Goal: Information Seeking & Learning: Learn about a topic

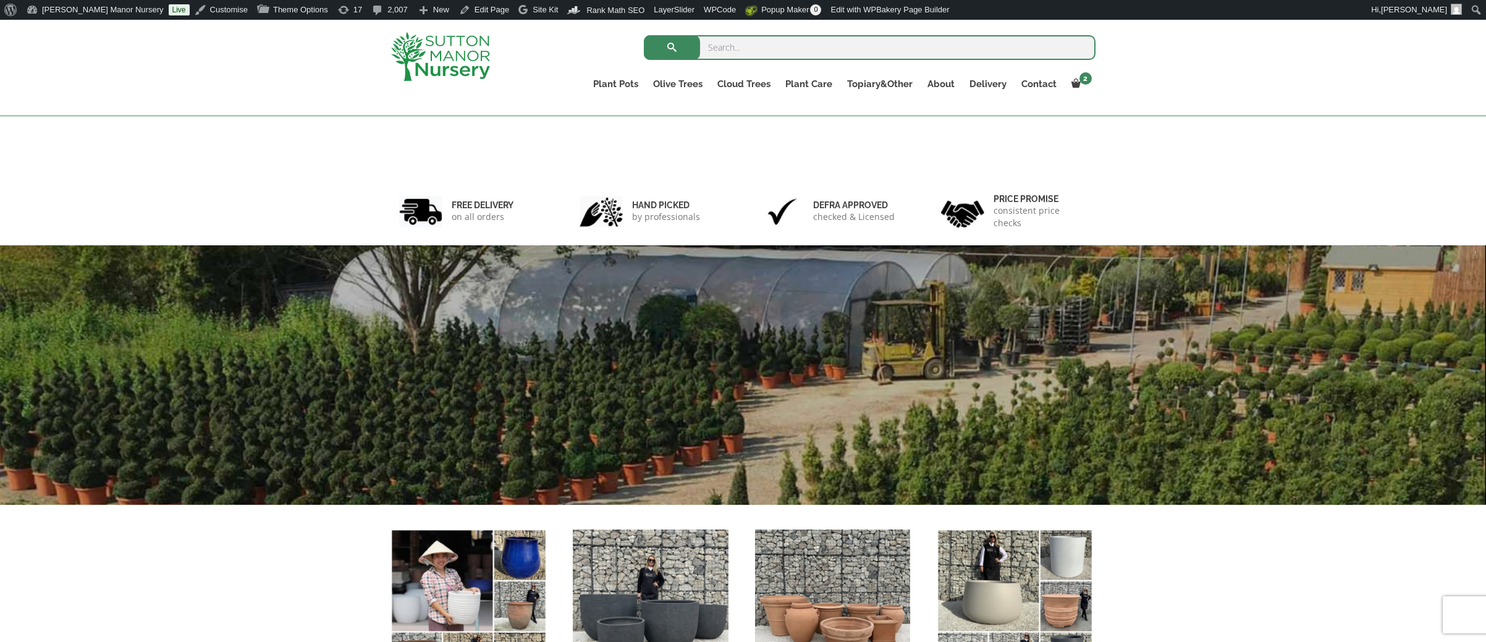
scroll to position [287, 0]
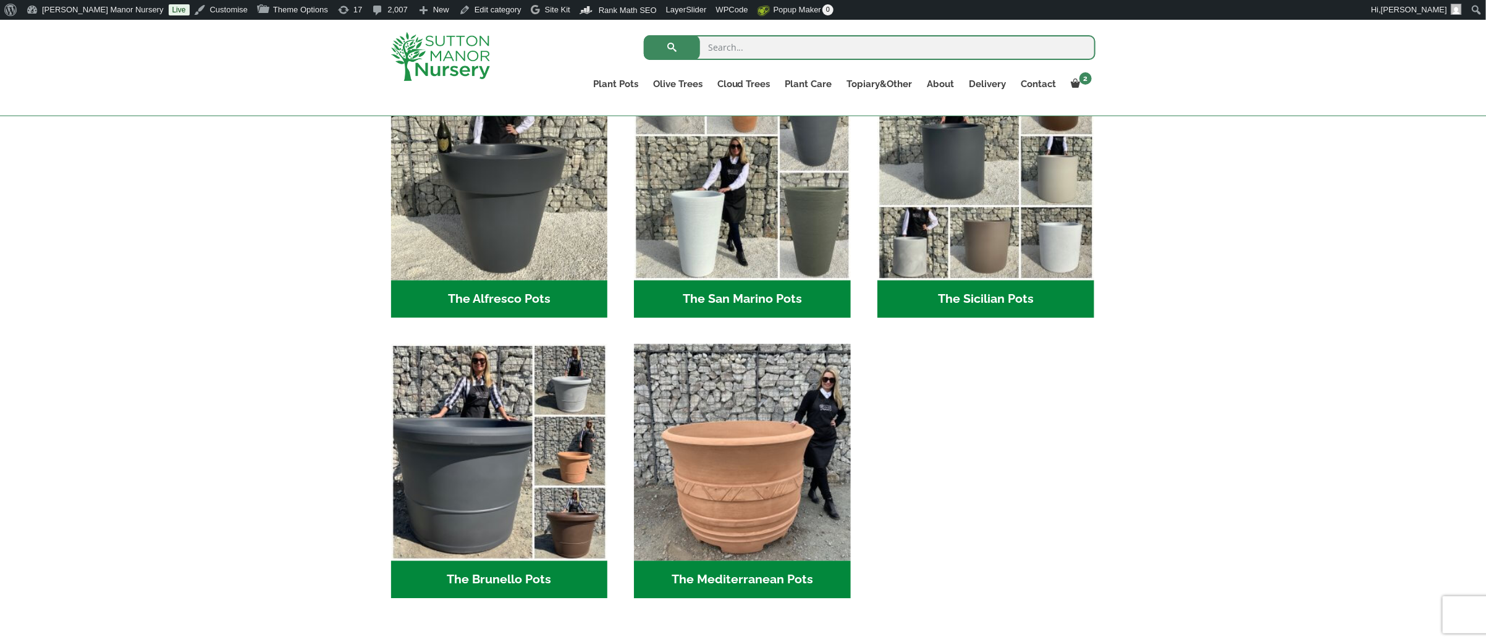
scroll to position [1707, 0]
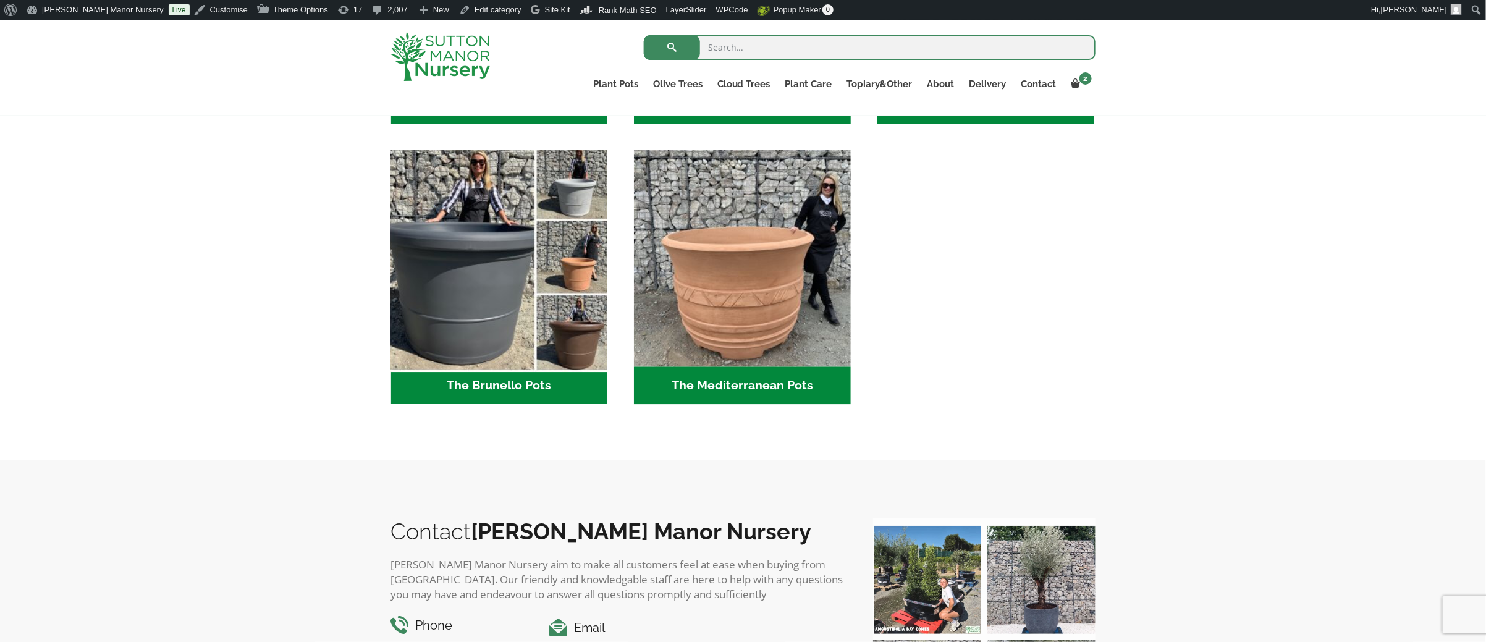
click at [517, 336] on img "Visit product category The Brunello Pots" at bounding box center [498, 257] width 227 height 227
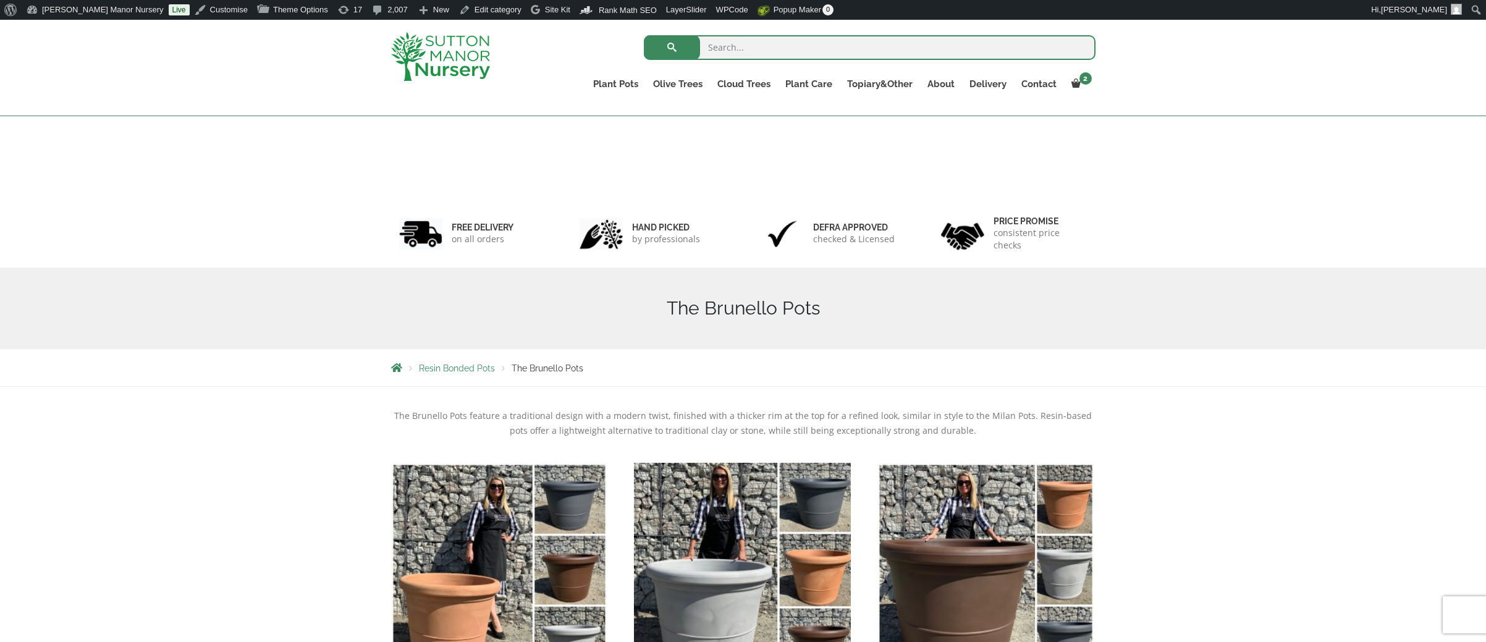
scroll to position [247, 0]
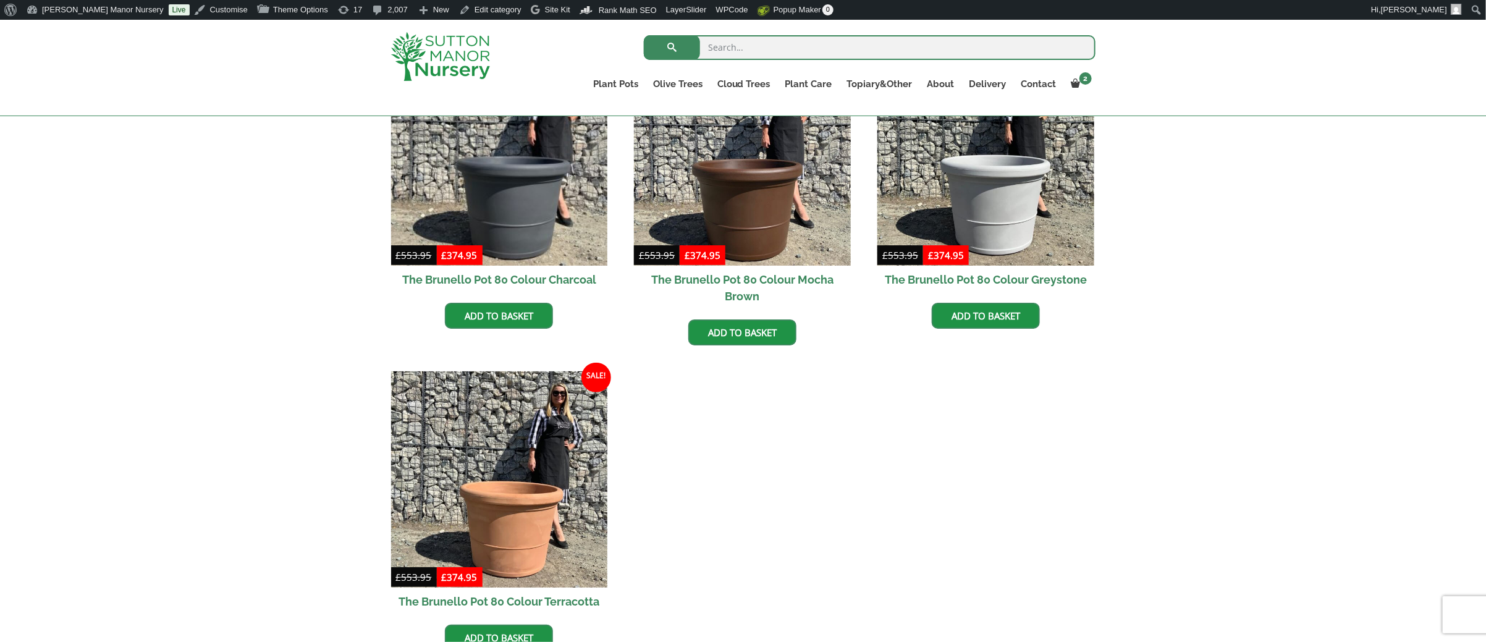
scroll to position [348, 0]
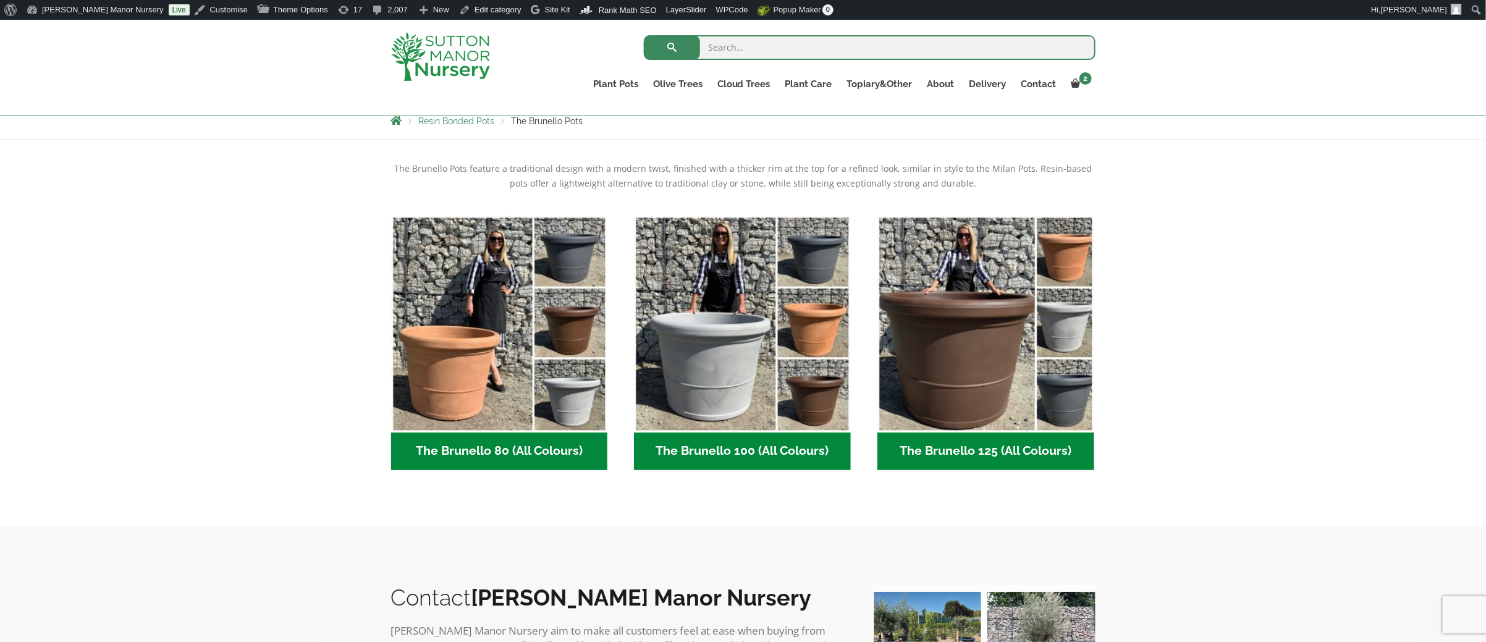
click at [270, 127] on div "Resin Bonded Pots The Brunello Pots" at bounding box center [743, 121] width 1486 height 38
click at [243, 199] on div "The Brunello Pots feature a traditional design with a modern twist, finished wi…" at bounding box center [743, 333] width 1486 height 387
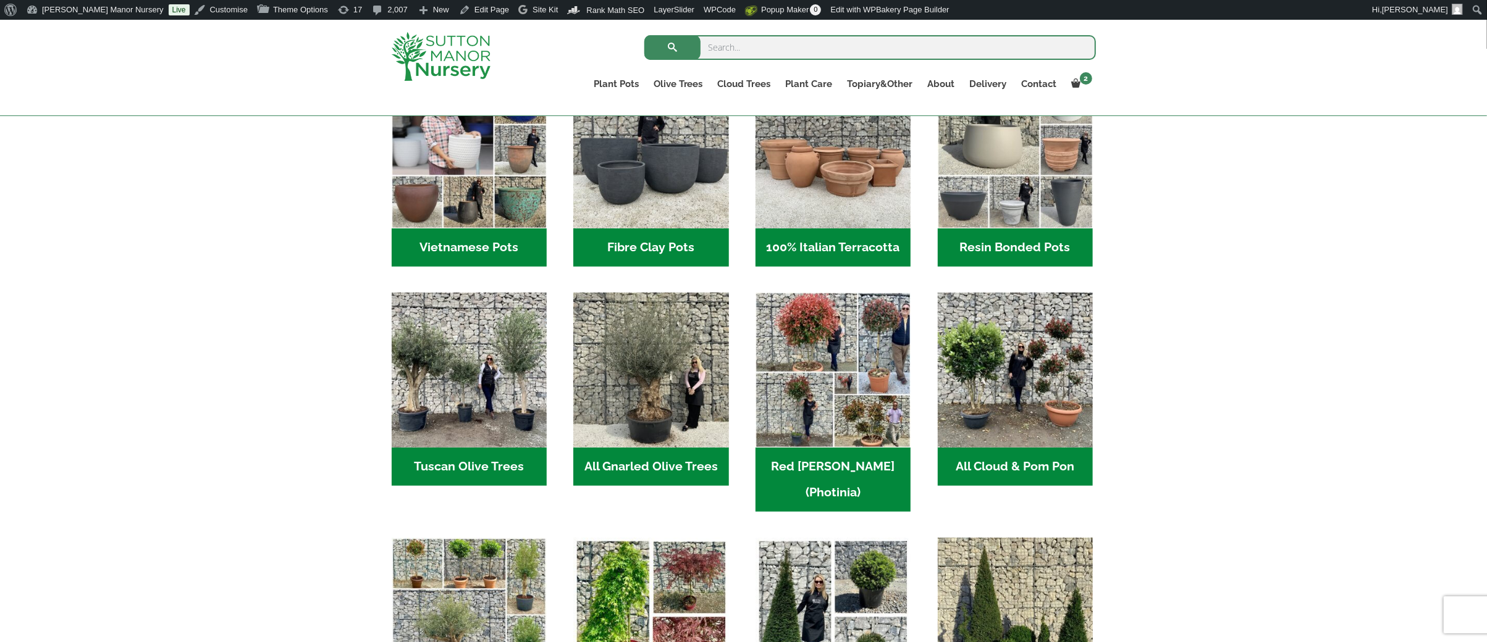
scroll to position [494, 0]
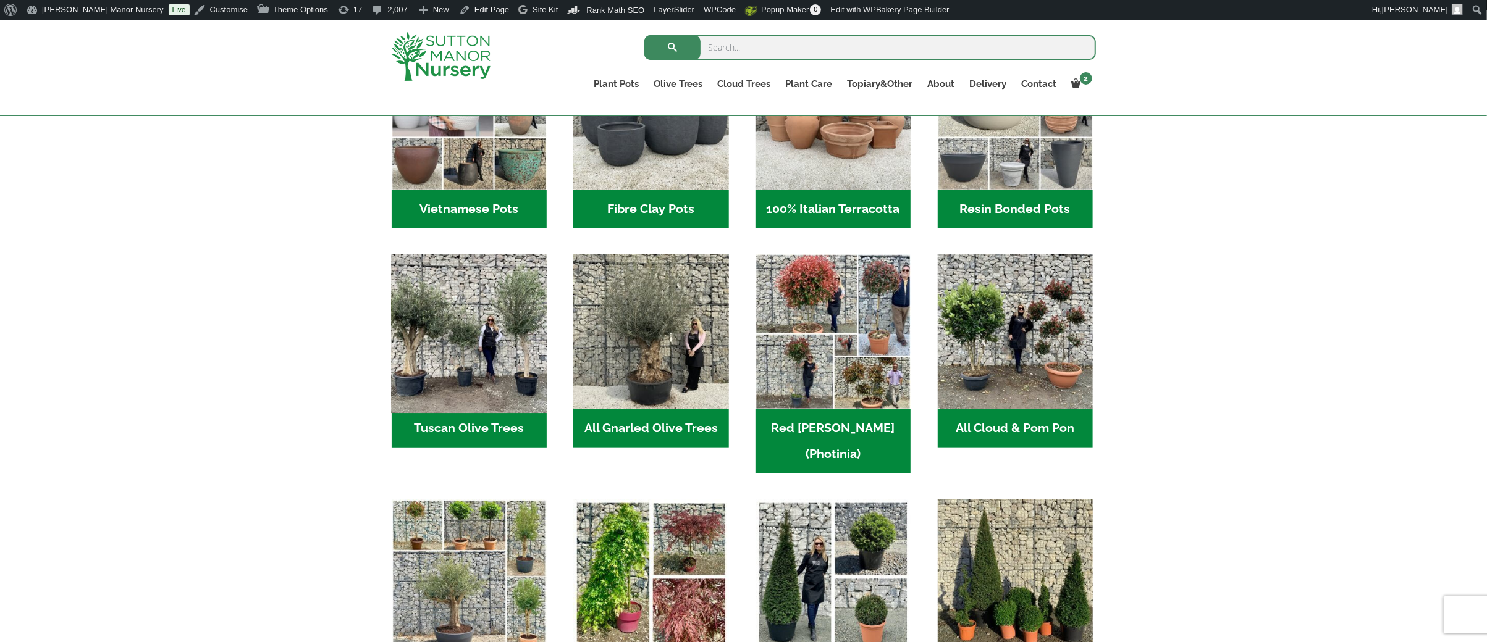
click at [456, 345] on img "Visit product category Tuscan Olive Trees" at bounding box center [468, 332] width 163 height 163
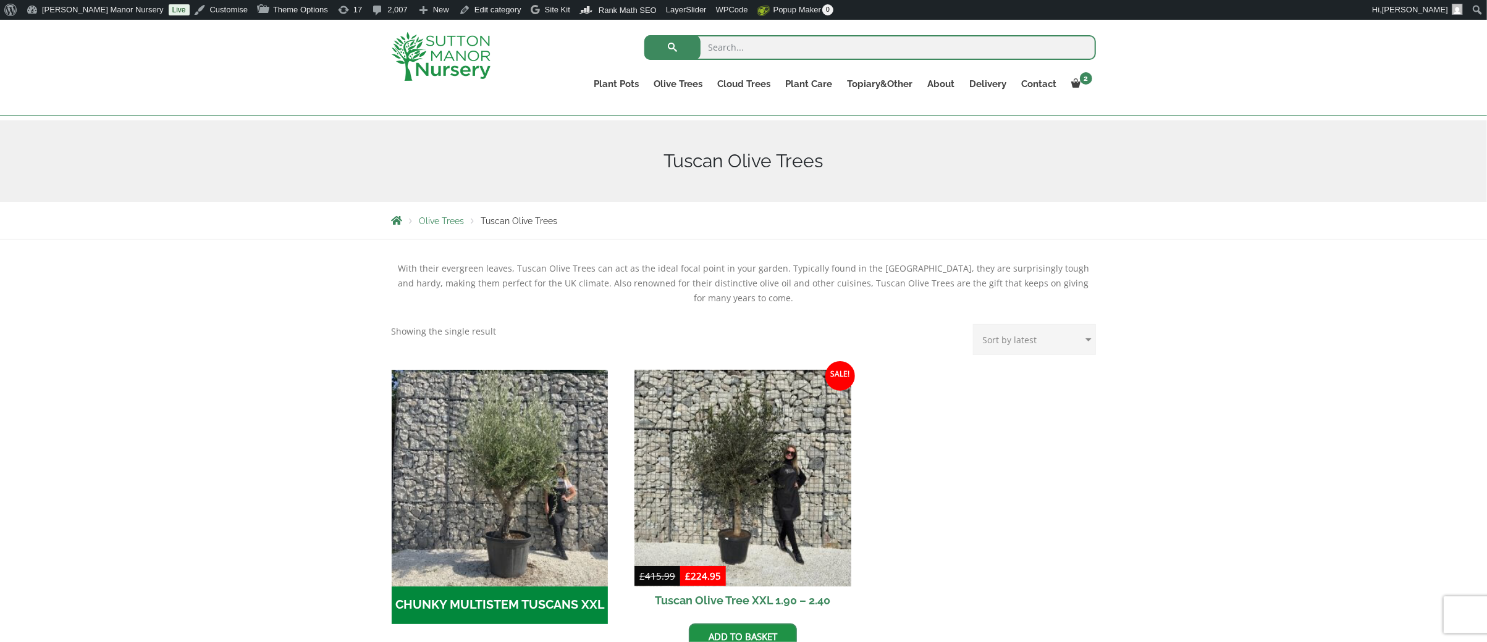
scroll to position [124, 0]
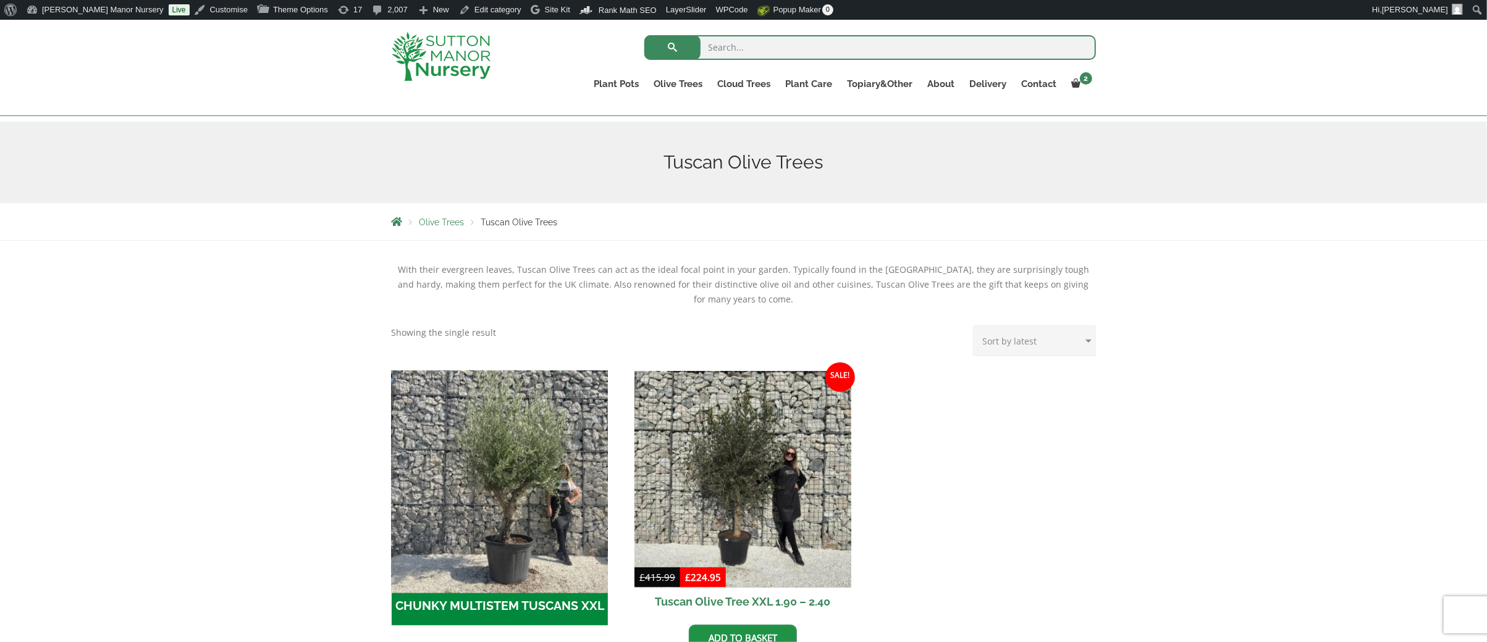
click at [567, 467] on img "Visit product category CHUNKY MULTISTEM TUSCANS XXL" at bounding box center [499, 479] width 227 height 227
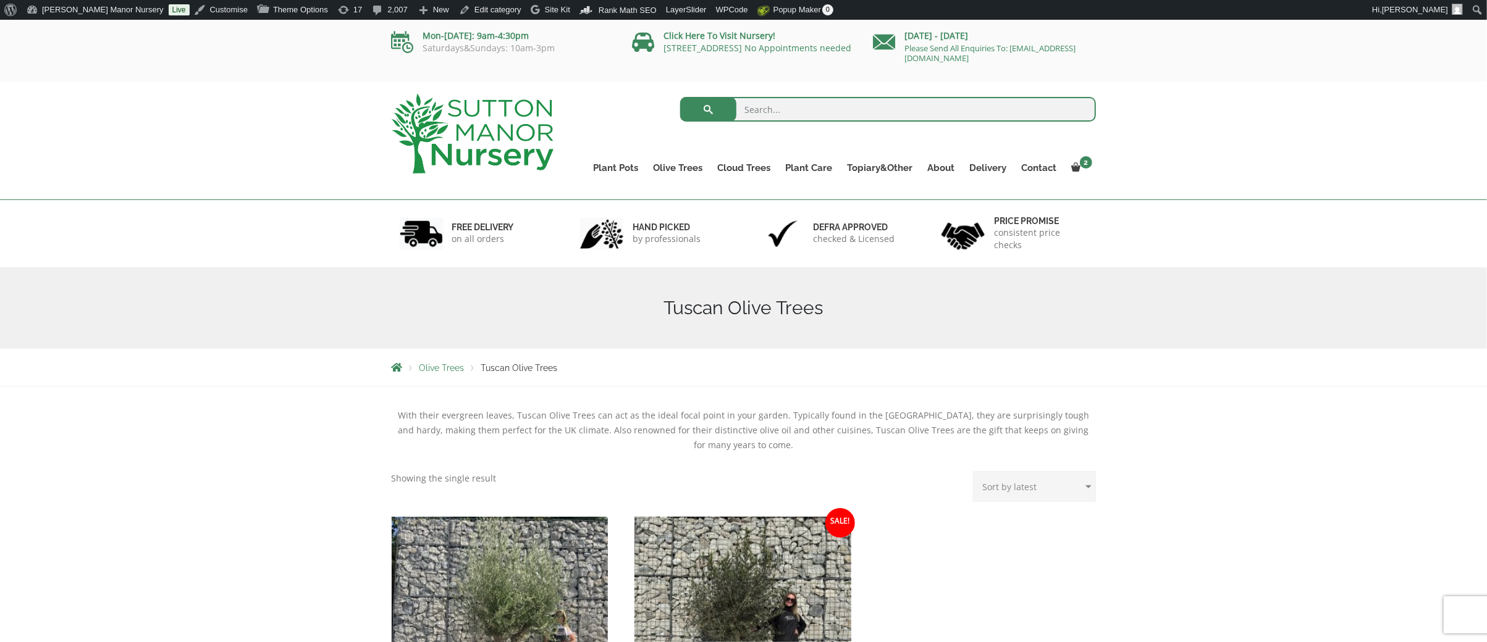
click at [658, 331] on div "Tuscan Olive Trees" at bounding box center [743, 308] width 723 height 82
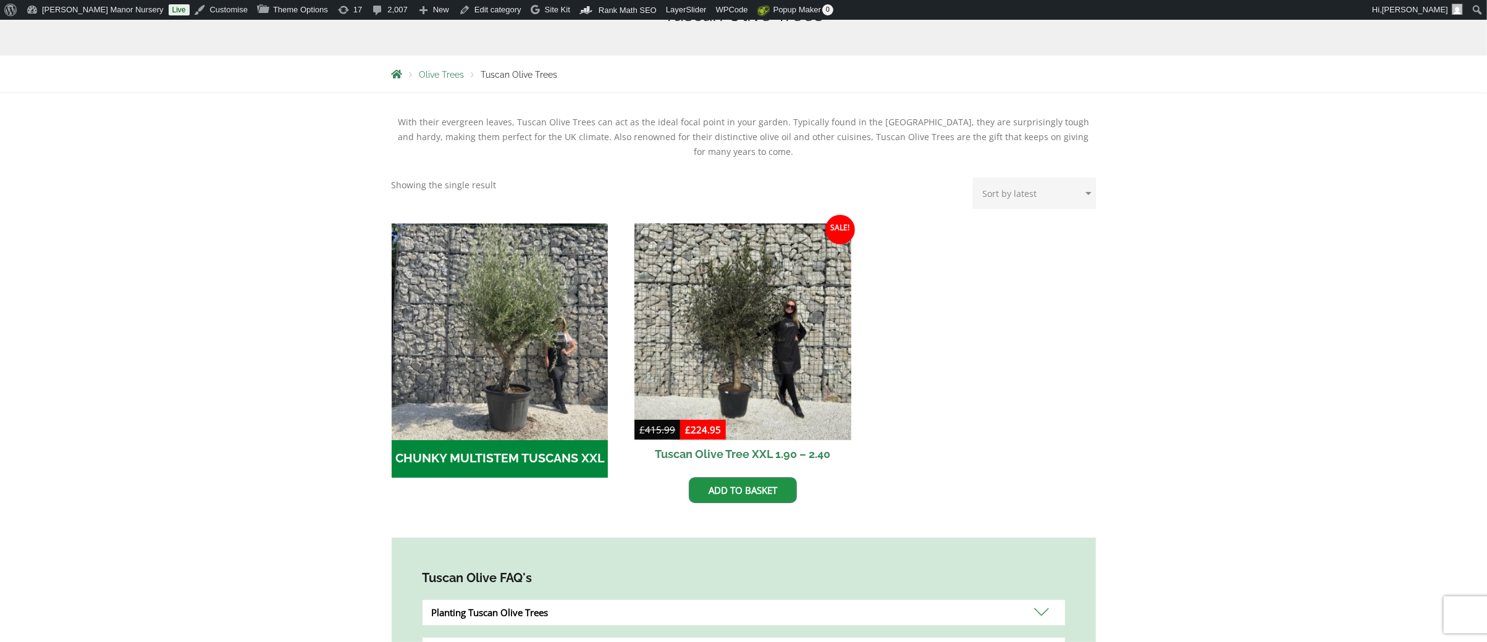
scroll to position [308, 0]
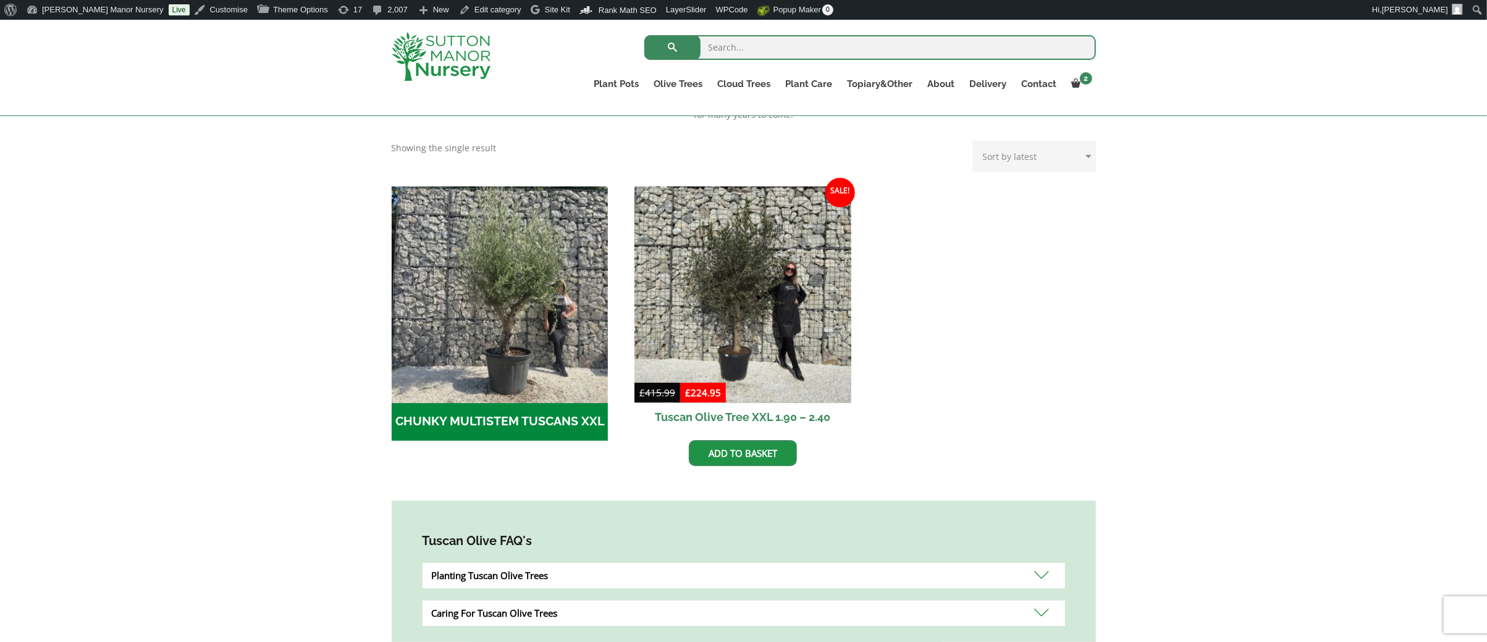
click at [49, 150] on div "With their evergreen leaves, Tuscan Olive Trees can act as the ideal focal poin…" at bounding box center [743, 373] width 1487 height 634
click at [661, 131] on div "With their evergreen leaves, Tuscan Olive Trees can act as the ideal focal poin…" at bounding box center [744, 109] width 704 height 63
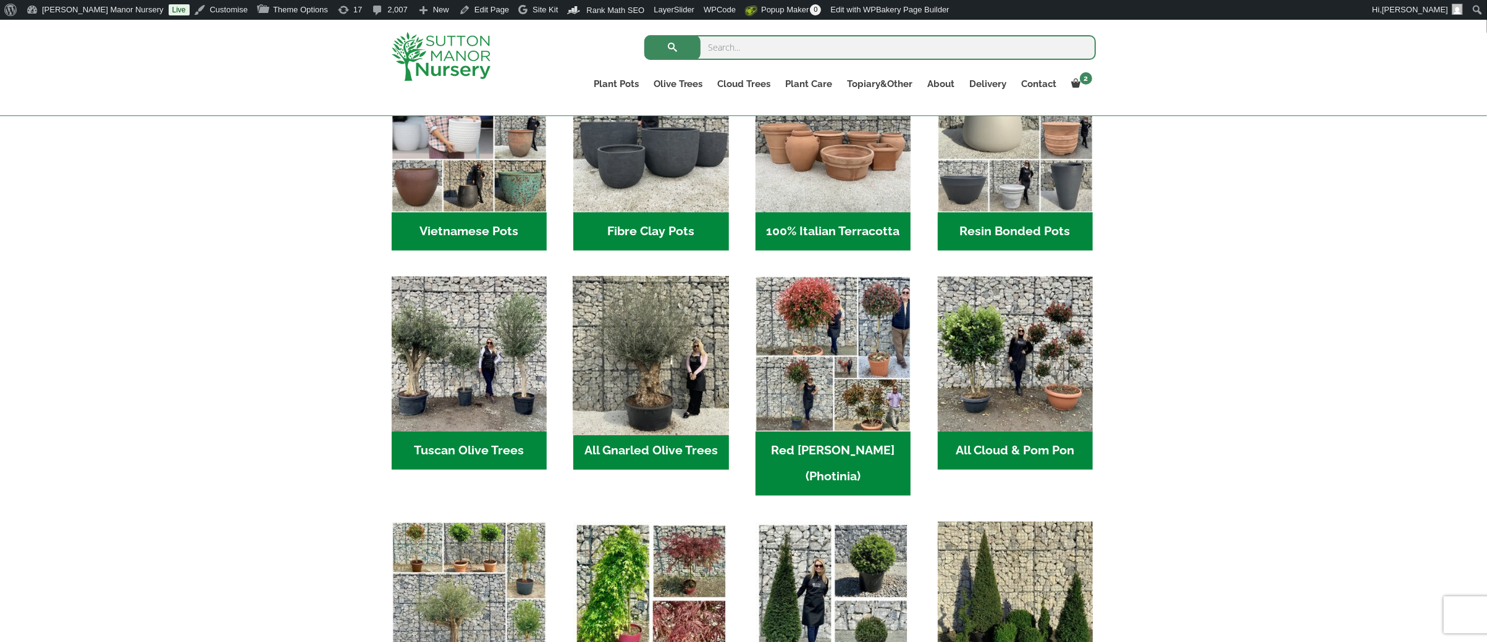
click at [710, 359] on img "Visit product category All Gnarled Olive Trees" at bounding box center [651, 354] width 163 height 163
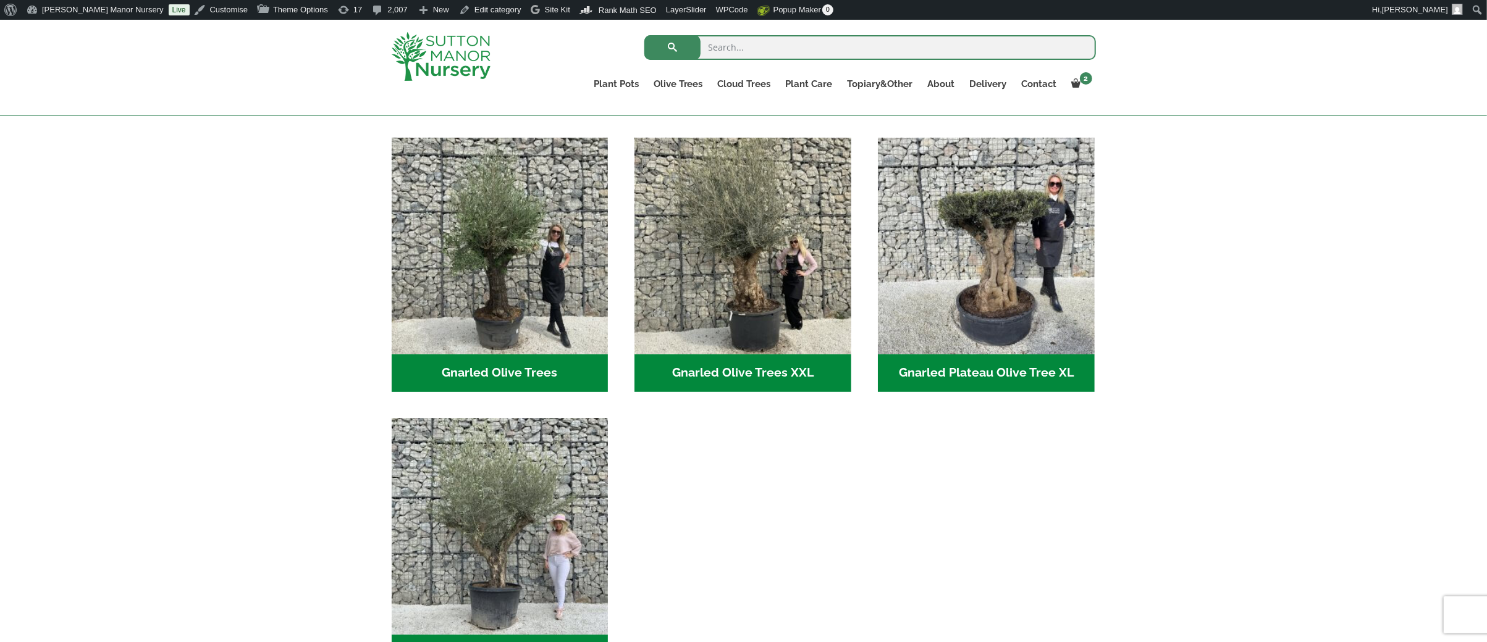
scroll to position [247, 0]
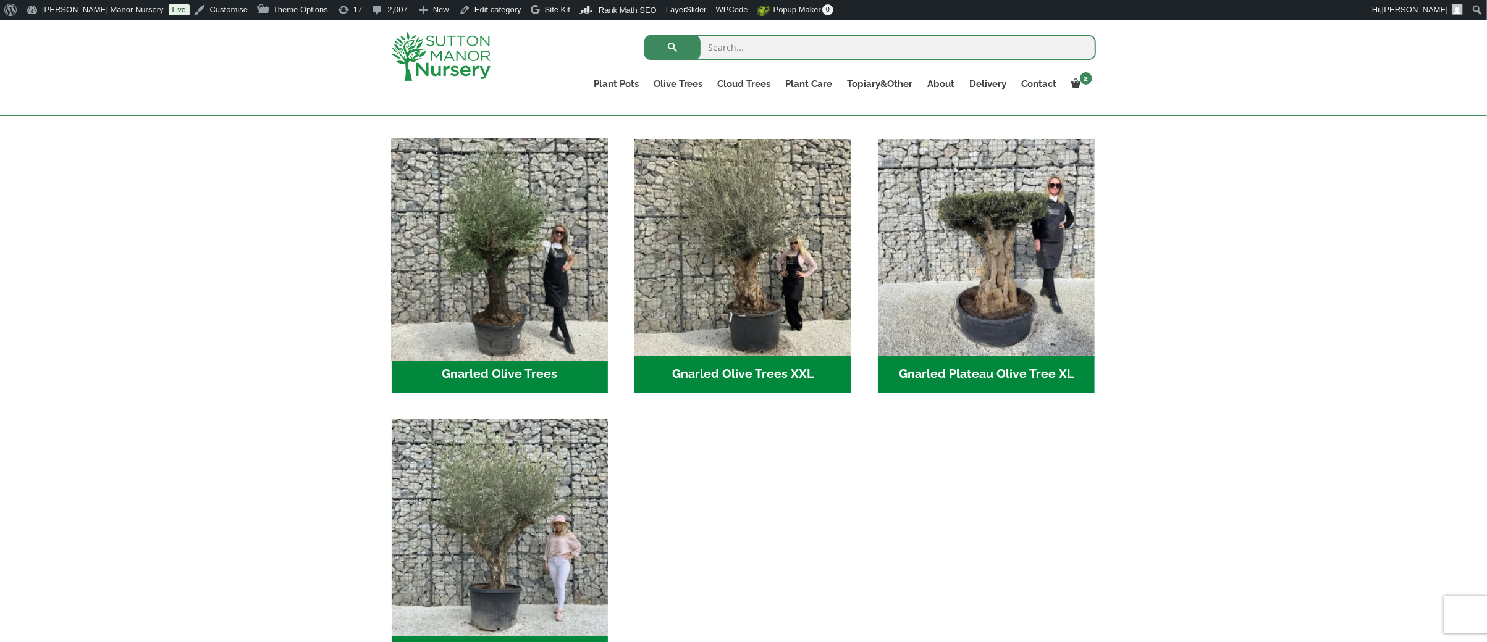
click at [511, 243] on img "Visit product category Gnarled Olive Trees" at bounding box center [499, 246] width 227 height 227
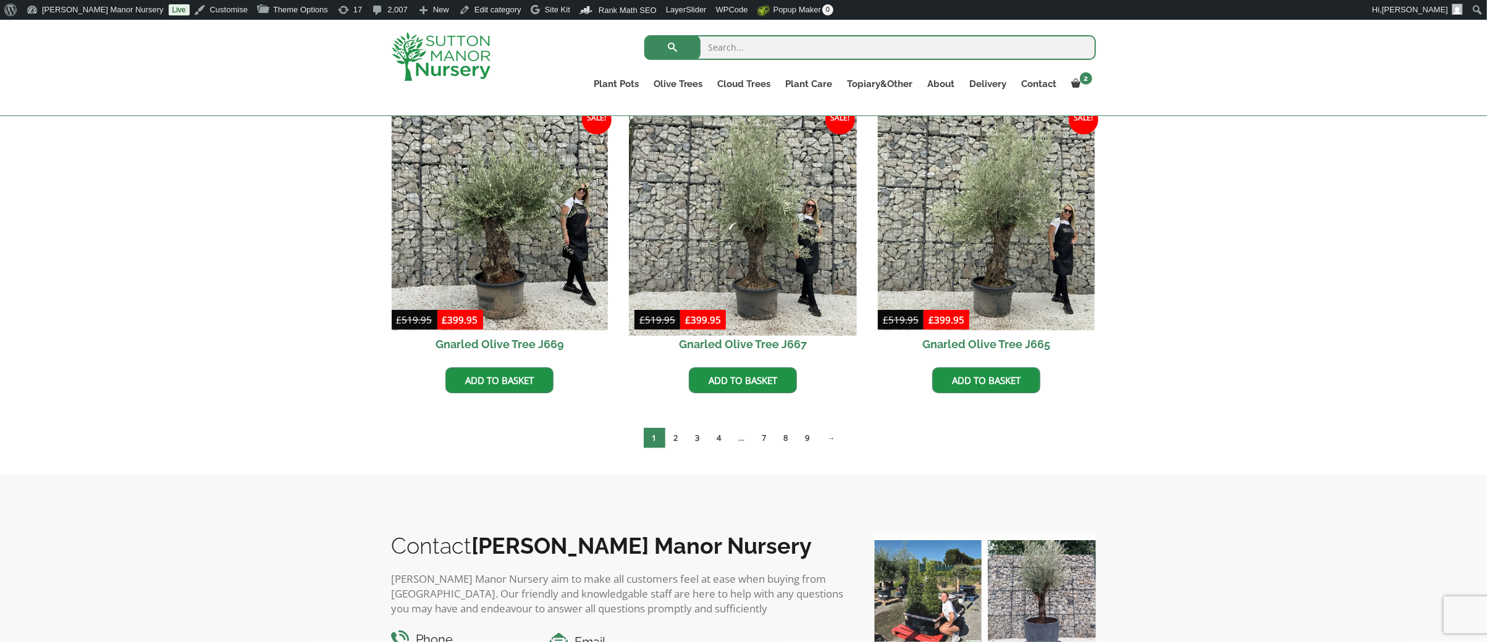
scroll to position [927, 0]
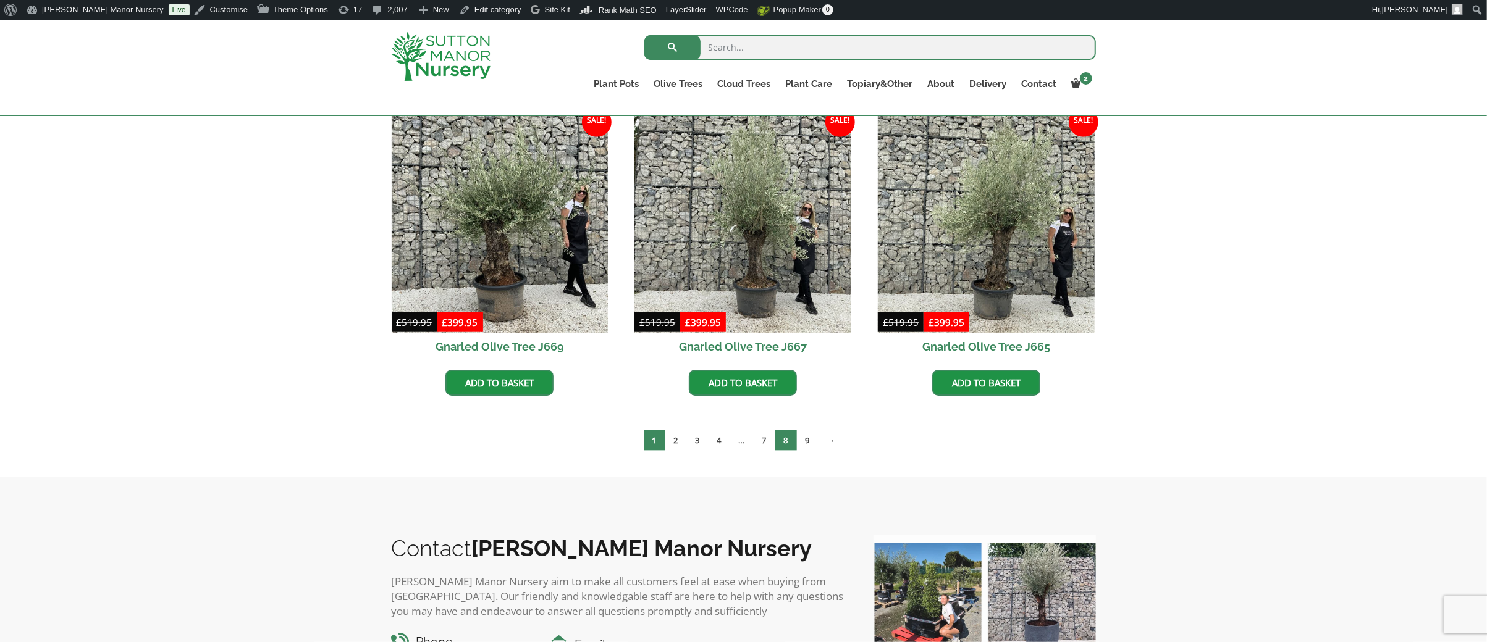
click at [784, 442] on link "8" at bounding box center [786, 441] width 22 height 20
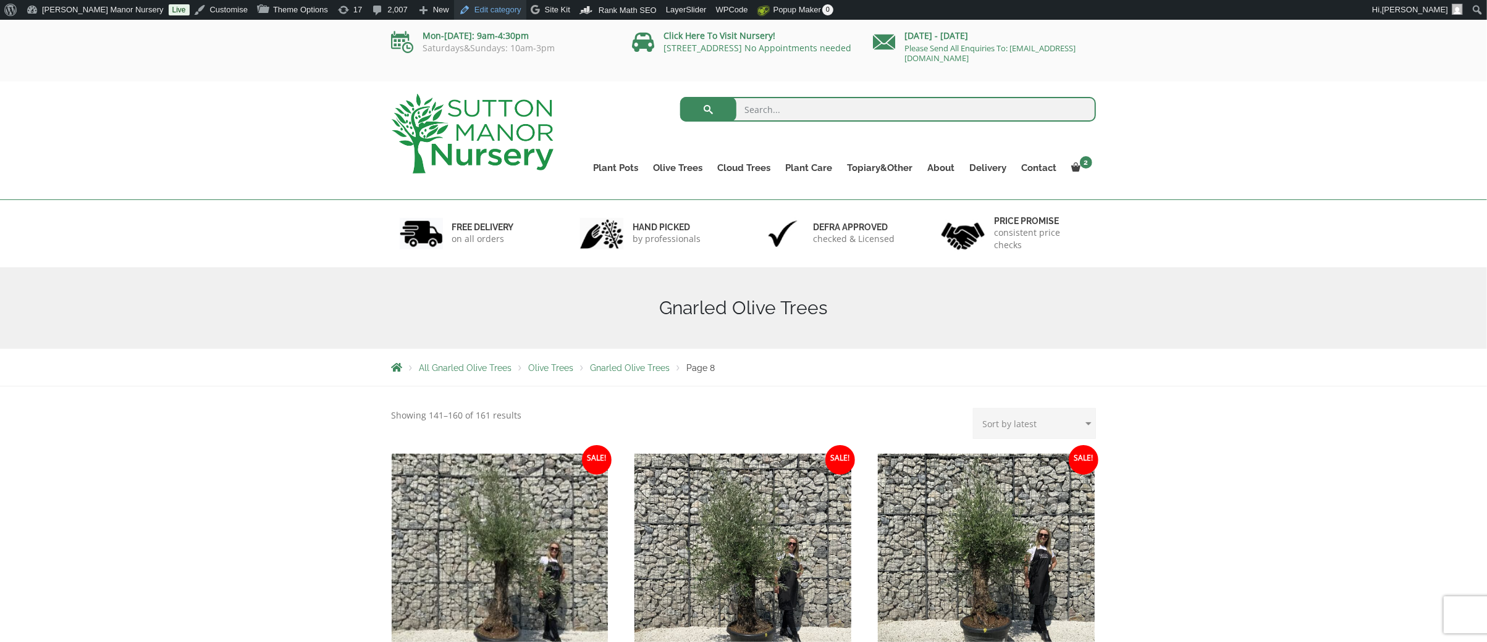
click at [458, 13] on link "Edit category" at bounding box center [490, 10] width 72 height 20
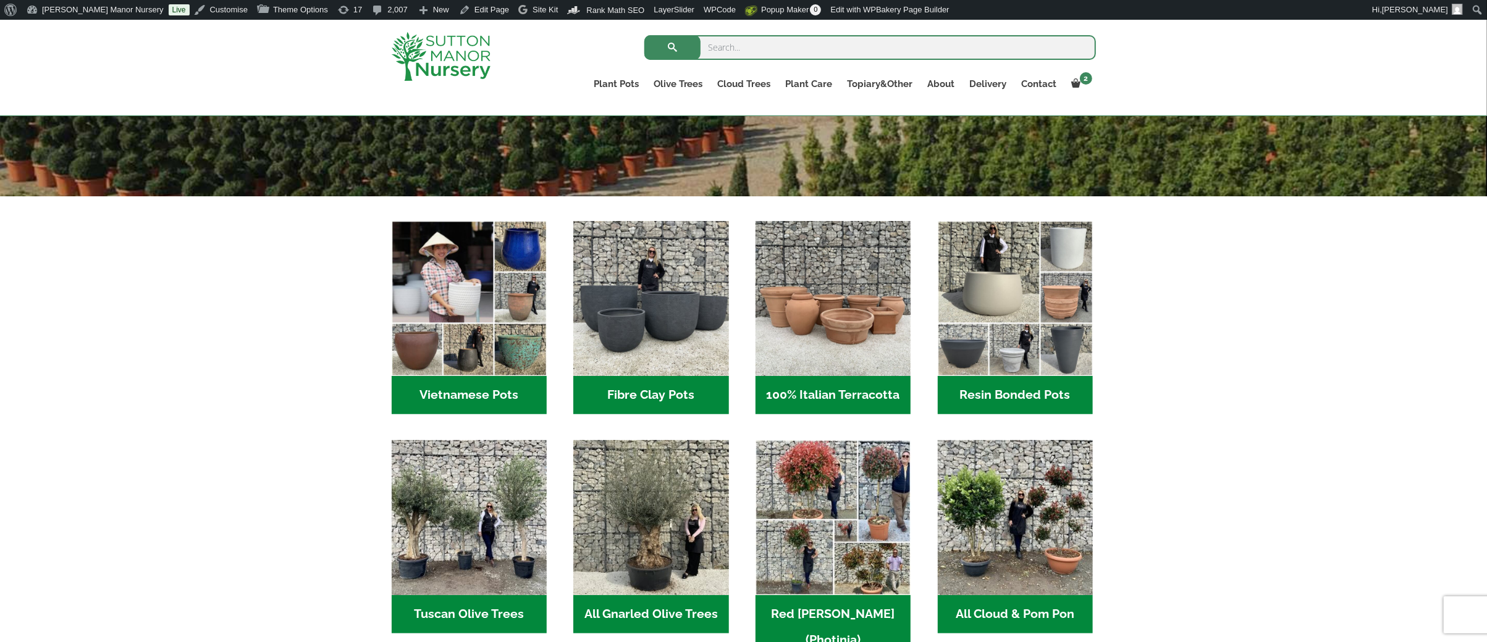
click at [612, 621] on h2 "All Gnarled Olive Trees (188)" at bounding box center [650, 614] width 155 height 38
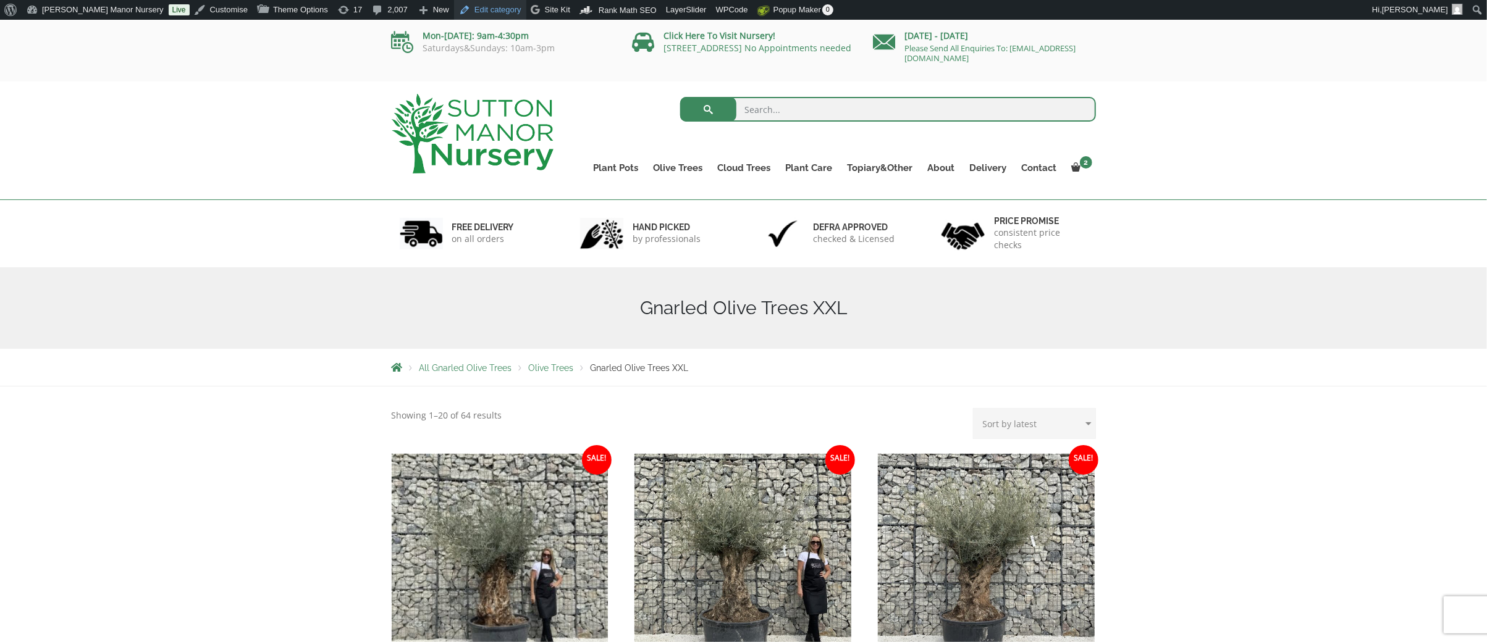
click at [464, 15] on link "Edit category" at bounding box center [490, 10] width 72 height 20
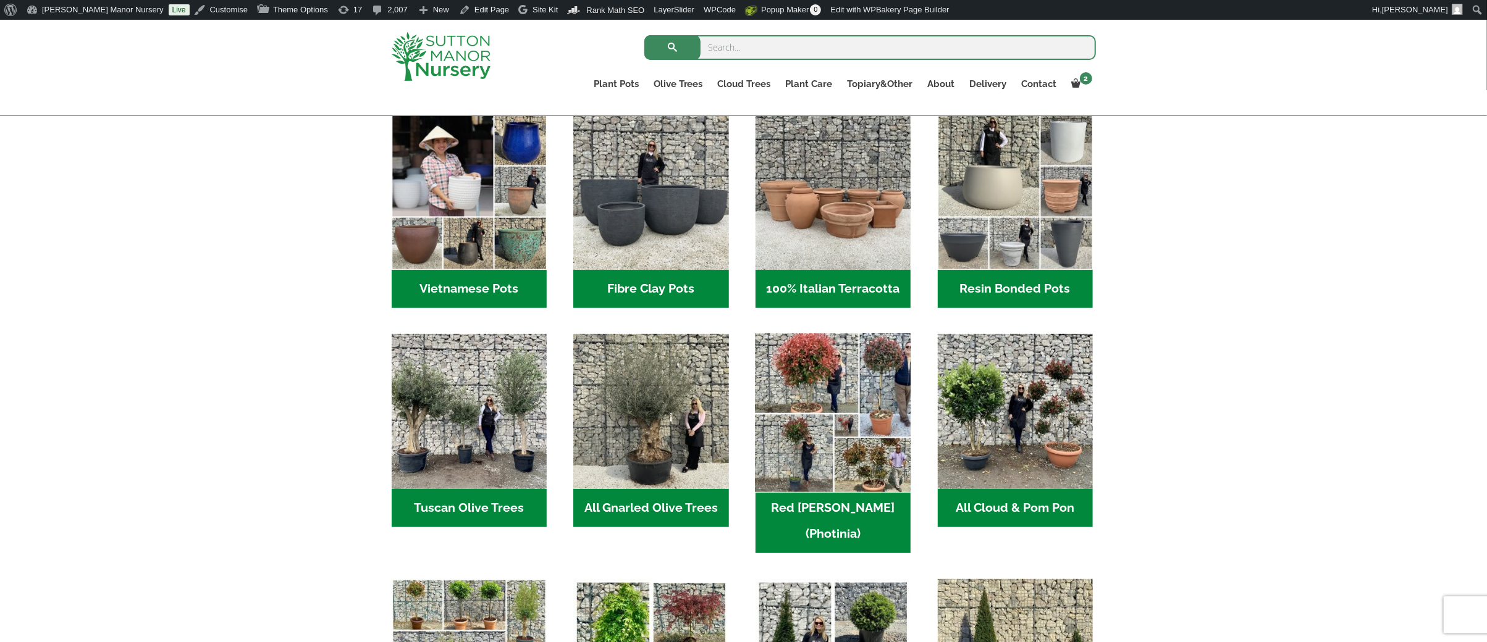
scroll to position [348, 0]
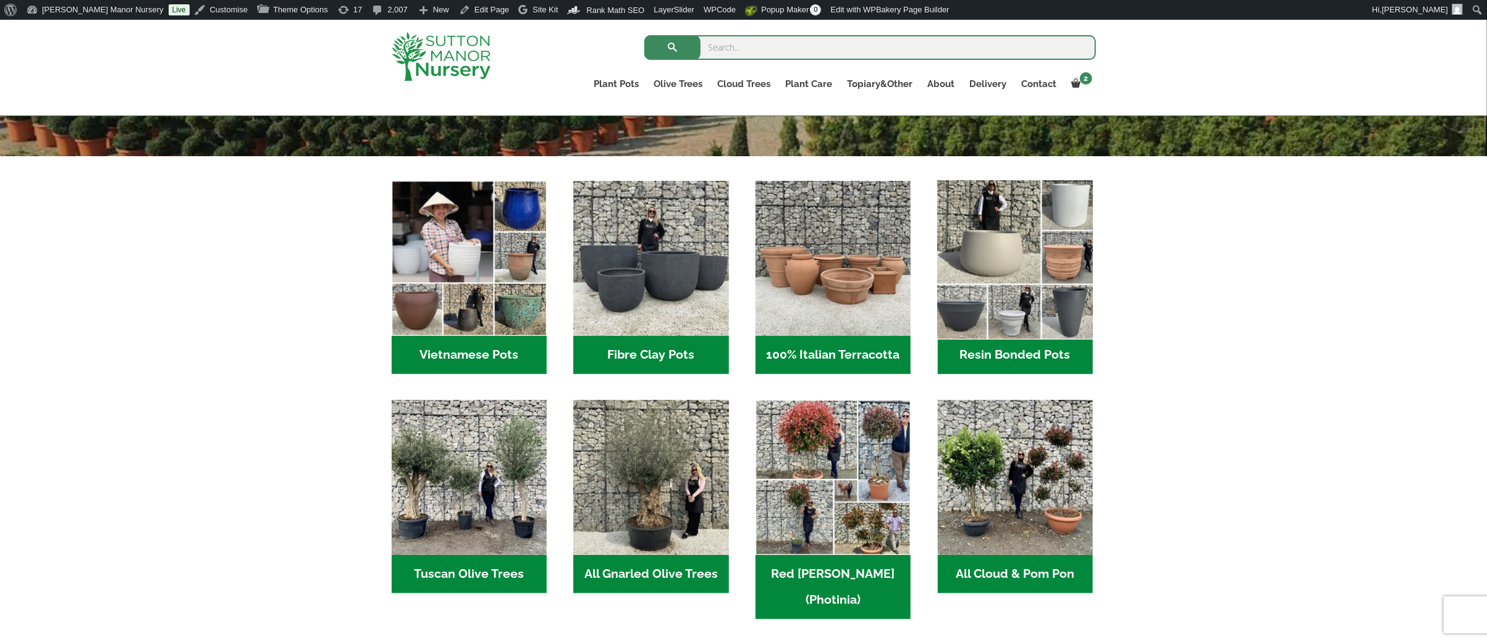
click at [1011, 286] on img "Visit product category Resin Bonded Pots" at bounding box center [1014, 258] width 163 height 163
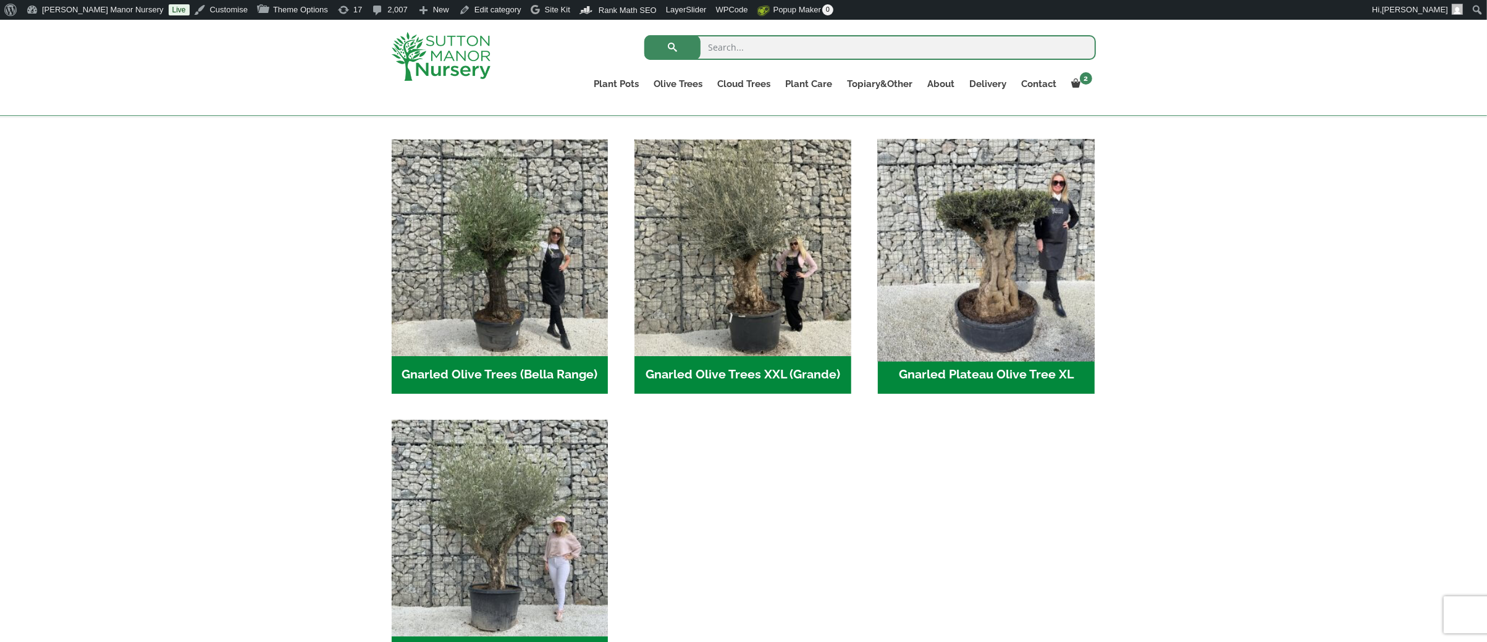
click at [967, 320] on img "Visit product category Gnarled Plateau Olive Tree XL" at bounding box center [985, 247] width 227 height 227
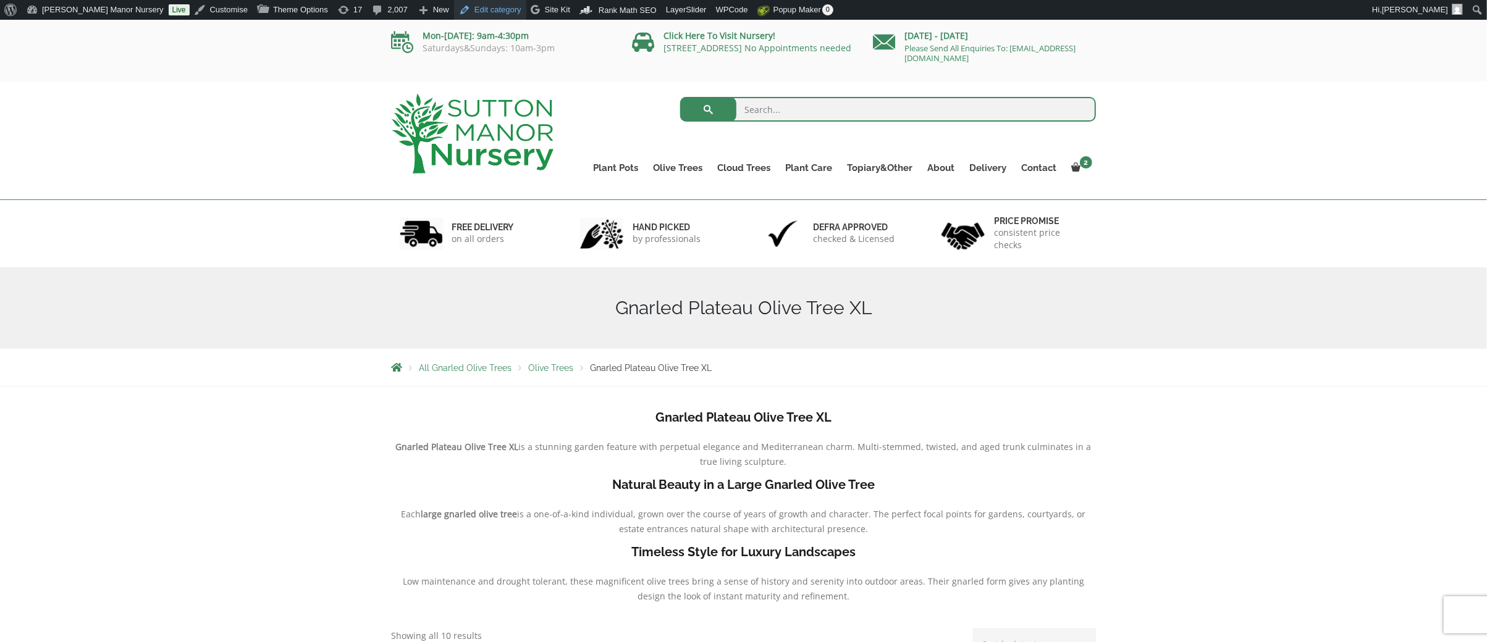
click at [454, 8] on link "Edit category" at bounding box center [490, 10] width 72 height 20
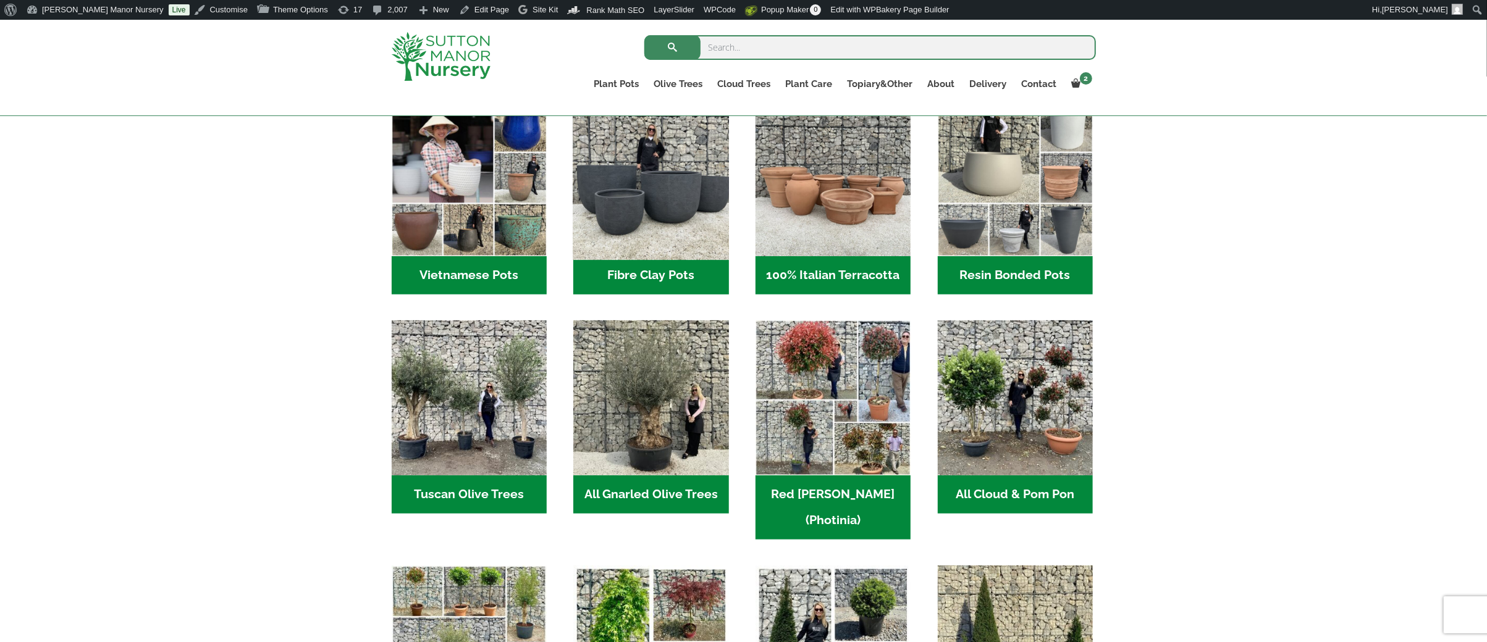
scroll to position [432, 0]
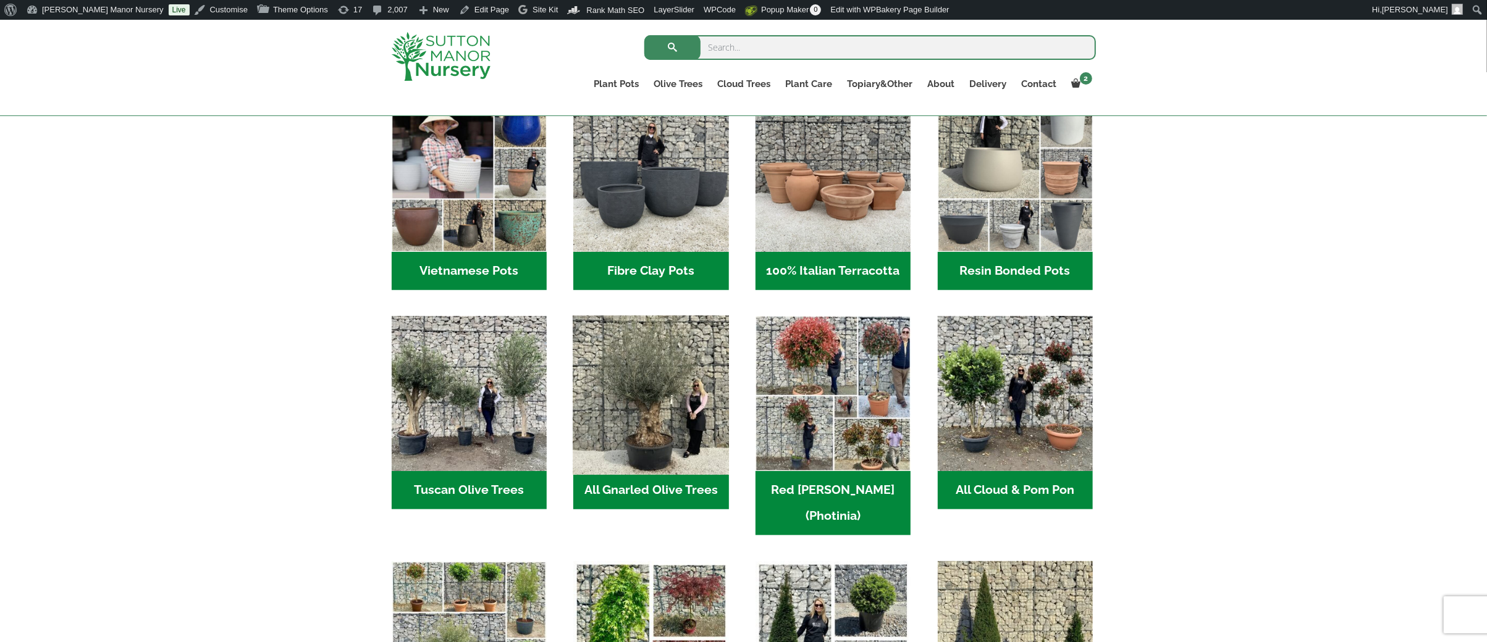
click at [685, 434] on img "Visit product category All Gnarled Olive Trees" at bounding box center [651, 394] width 163 height 163
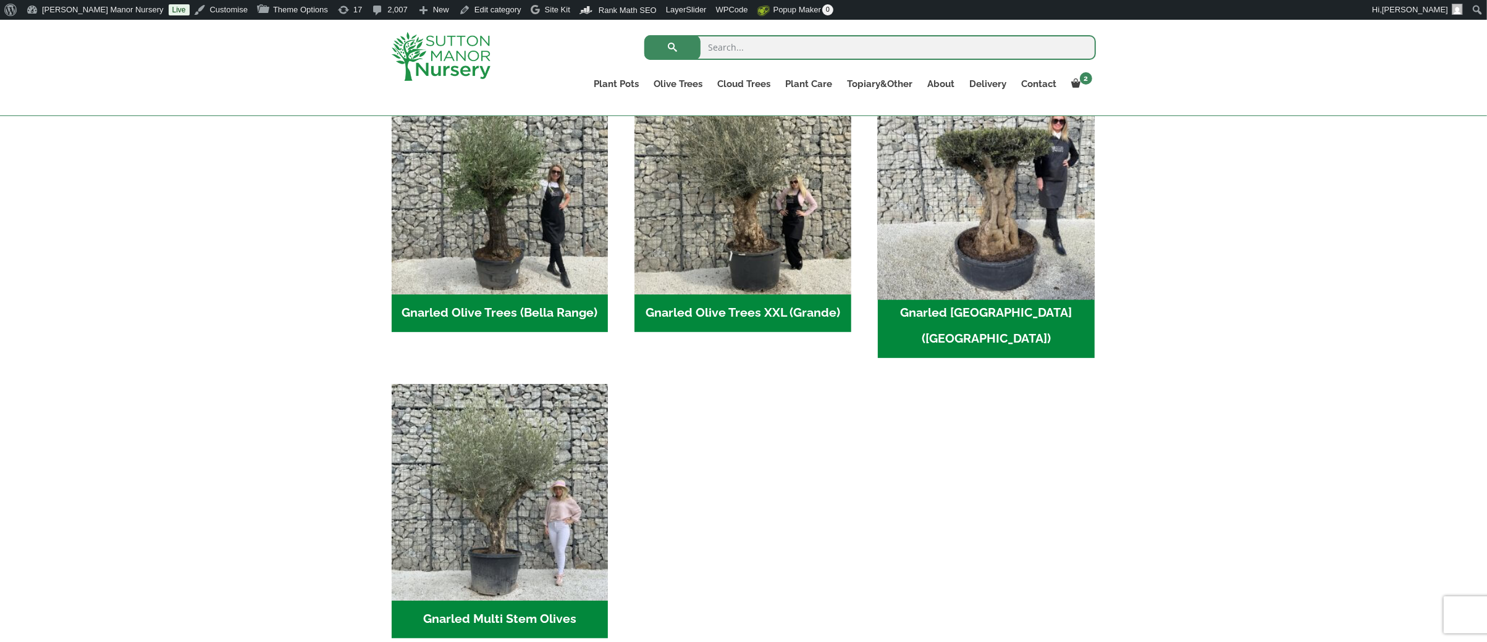
click at [974, 233] on img "Visit product category Gnarled Plateau Olive Tree (Mesa Range)" at bounding box center [985, 185] width 227 height 227
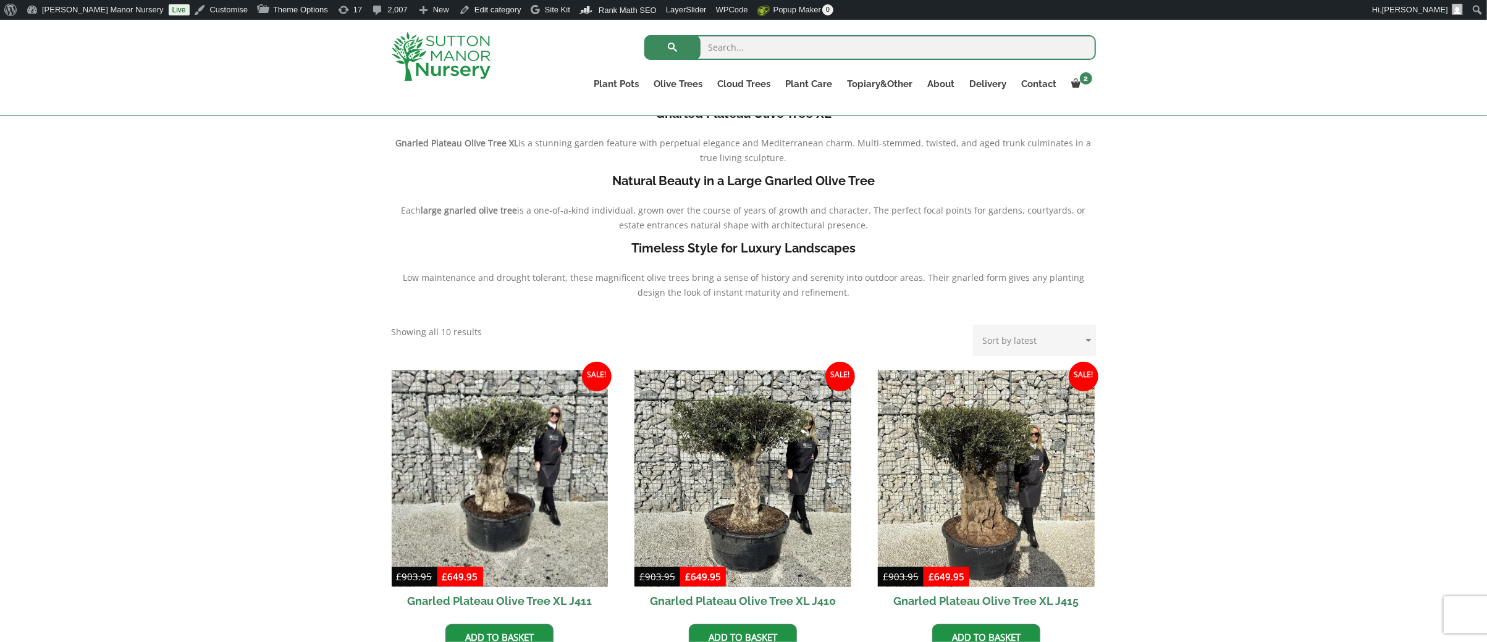
scroll to position [247, 0]
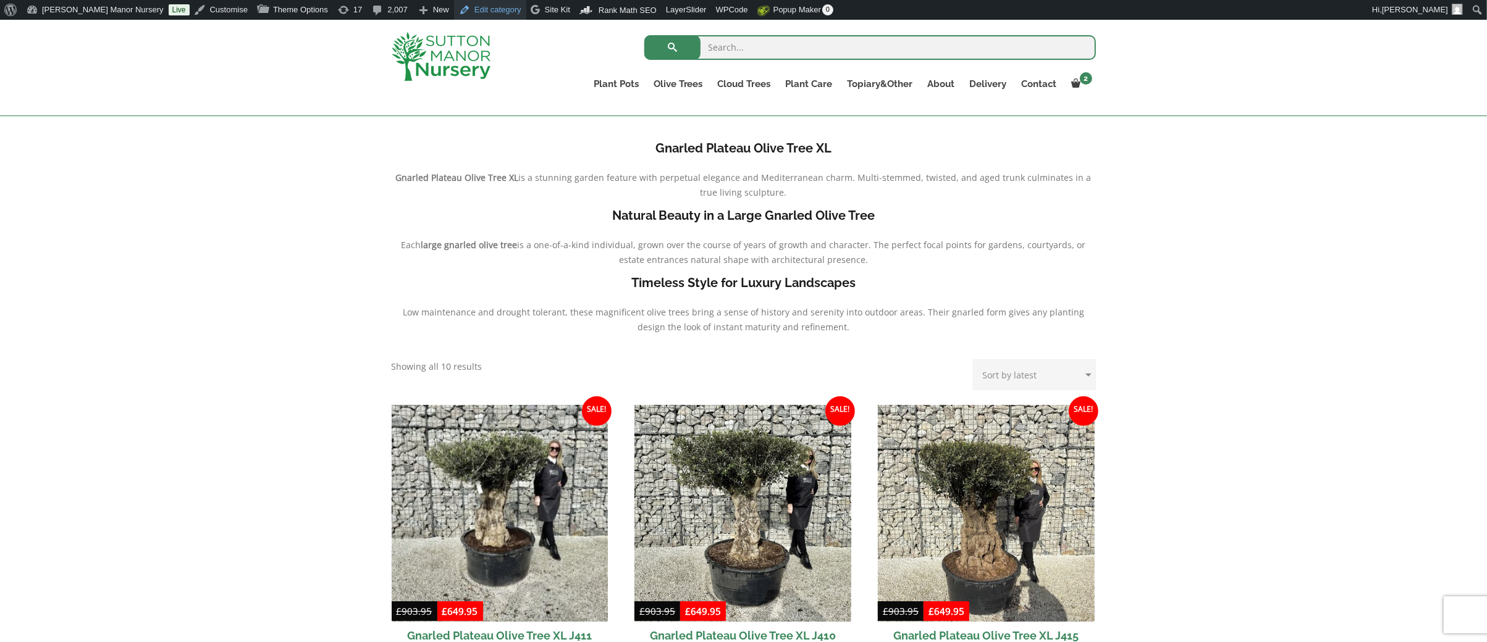
click at [455, 10] on link "Edit category" at bounding box center [490, 10] width 72 height 20
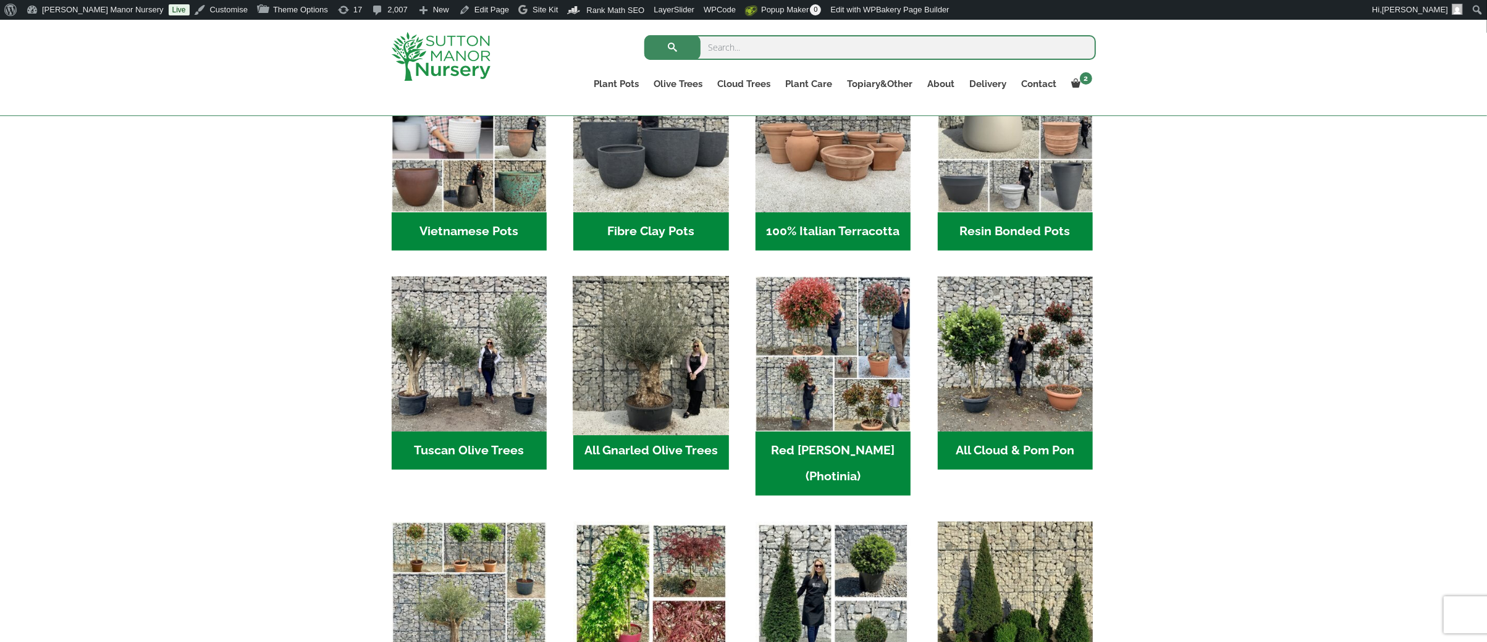
click at [691, 340] on img "Visit product category All Gnarled Olive Trees" at bounding box center [651, 354] width 163 height 163
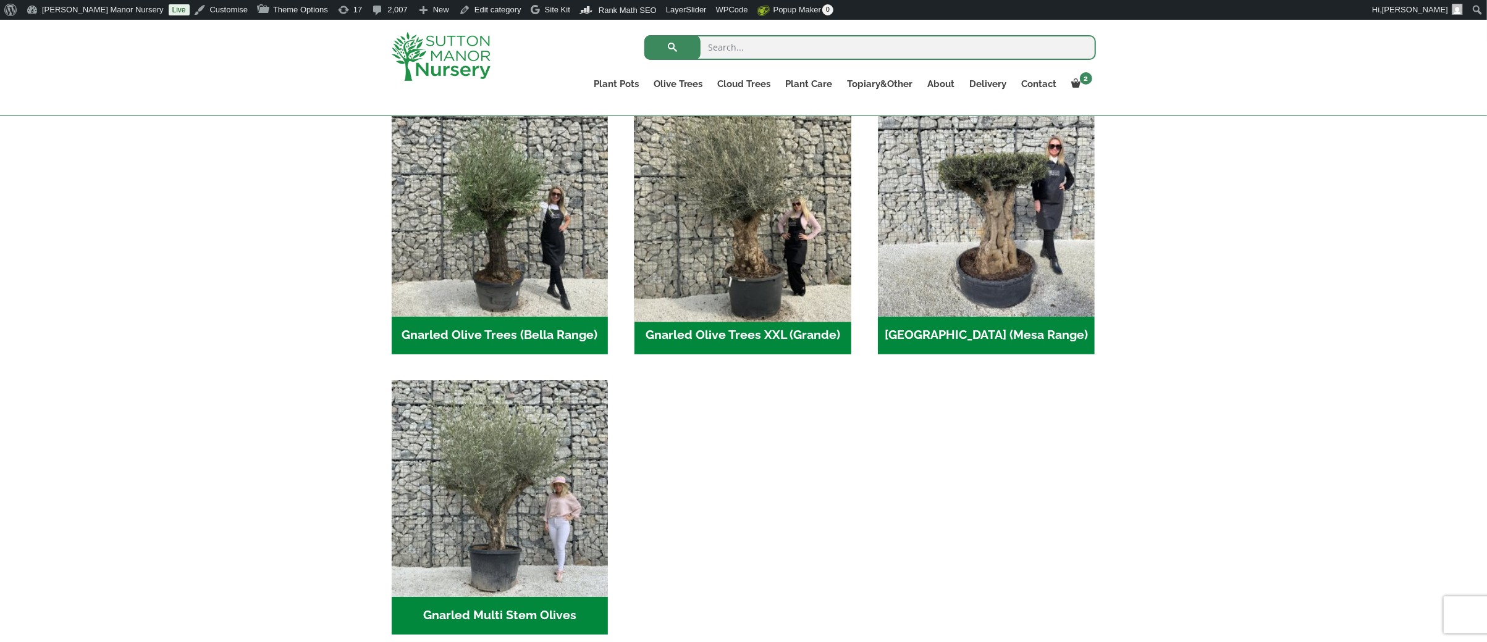
click at [831, 252] on img "Visit product category Gnarled Olive Trees XXL (Grande)" at bounding box center [742, 208] width 227 height 227
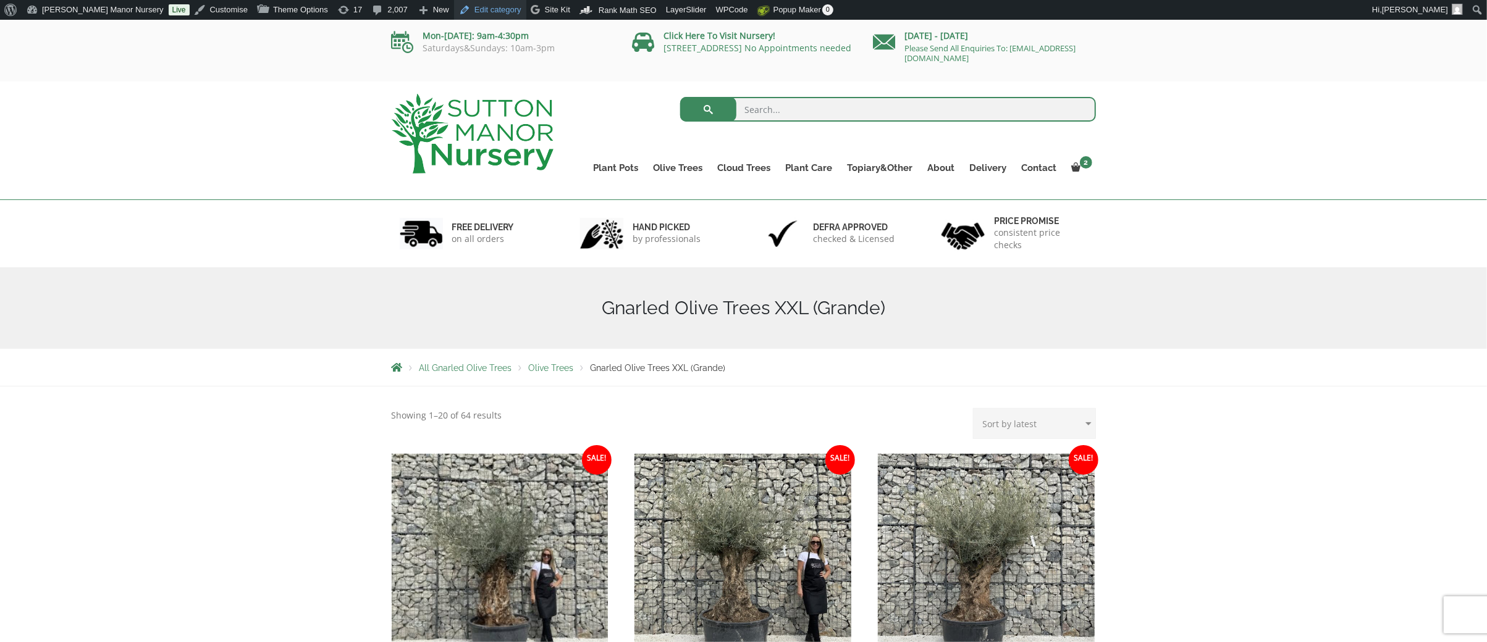
click at [454, 14] on link "Edit category" at bounding box center [490, 10] width 72 height 20
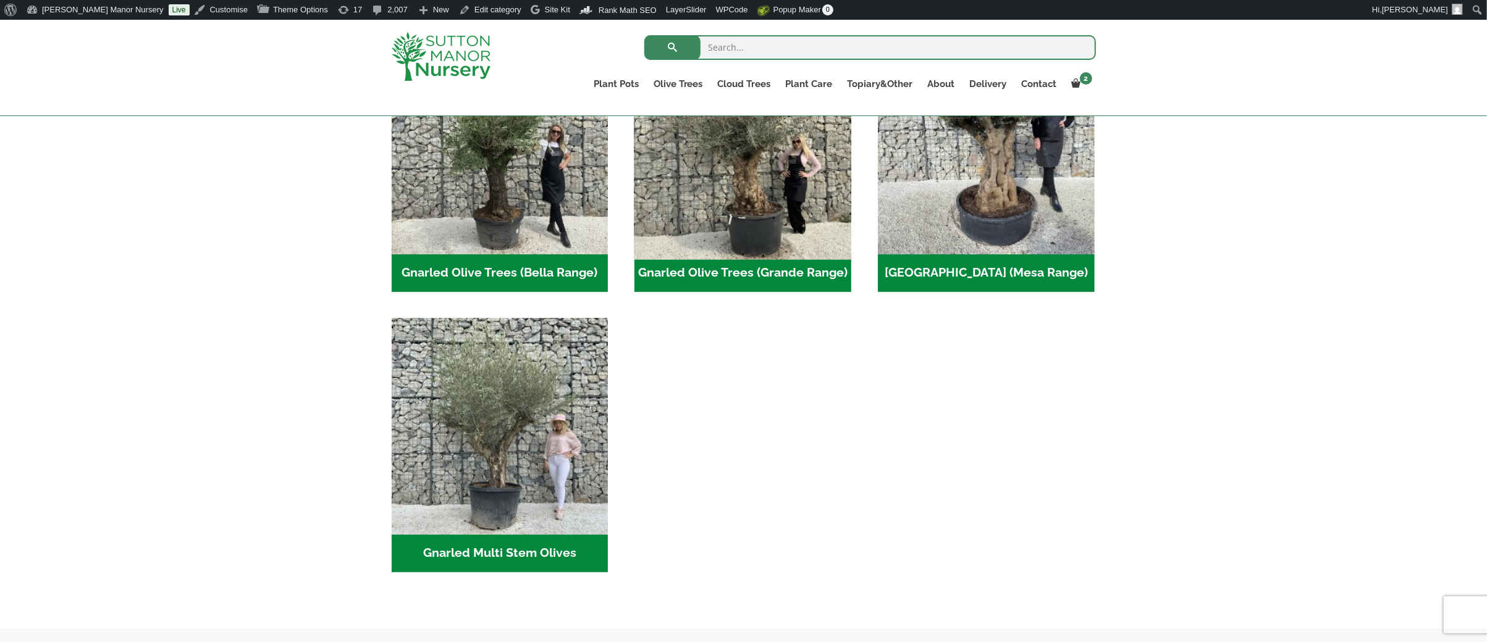
click at [721, 158] on img "Visit product category Gnarled Olive Trees (Grande Range)" at bounding box center [742, 145] width 227 height 227
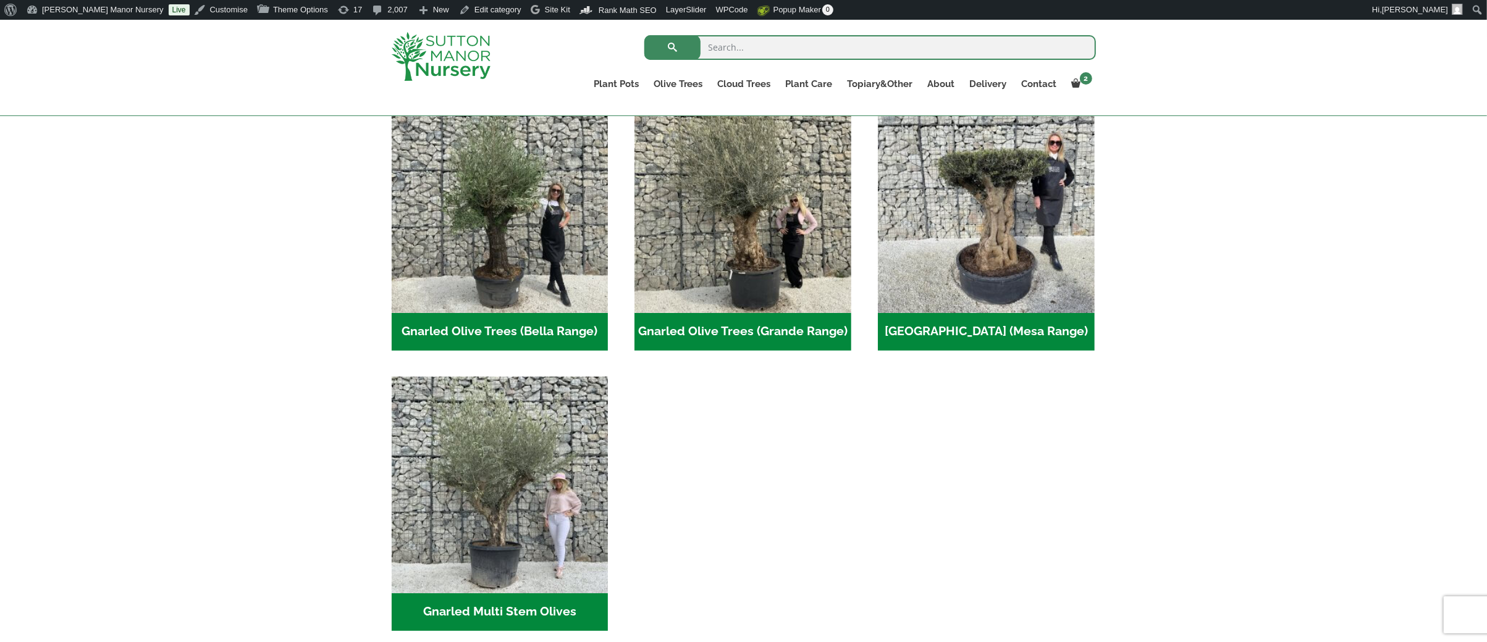
scroll to position [287, 0]
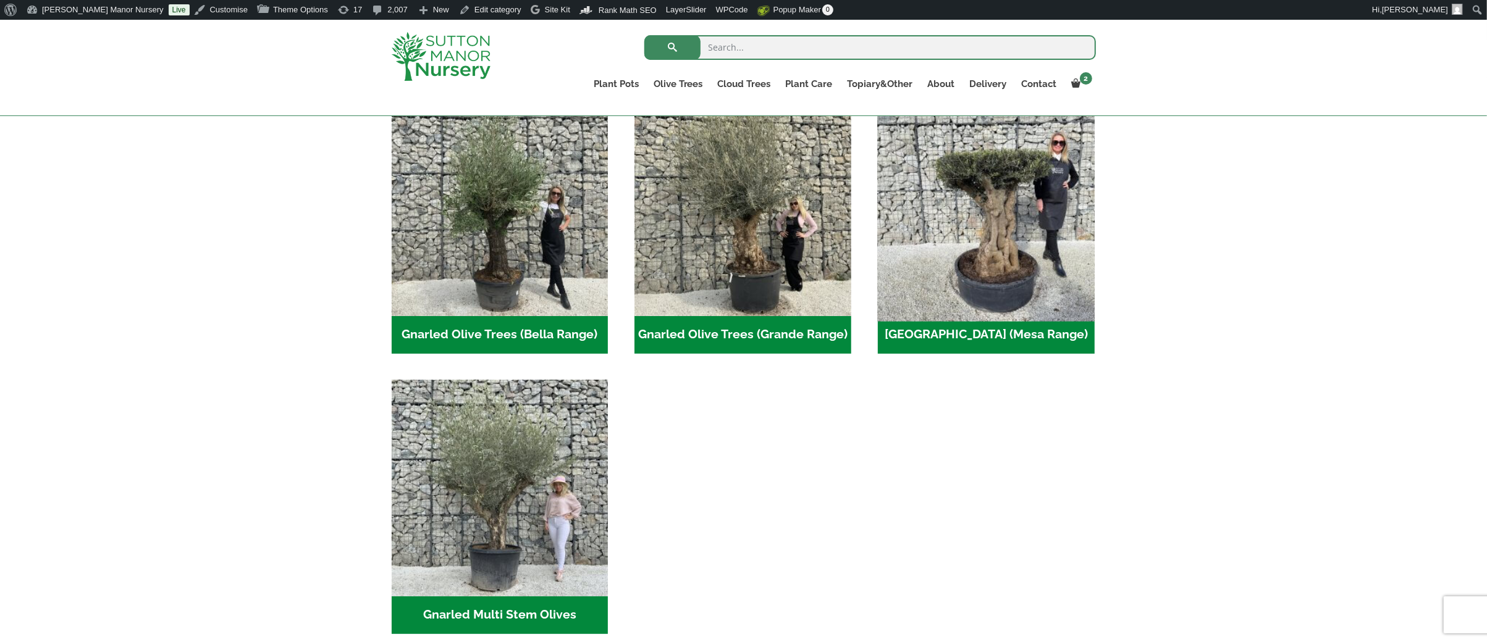
click at [1019, 252] on img "Visit product category Plateau Olive Tree (Mesa Range)" at bounding box center [985, 207] width 227 height 227
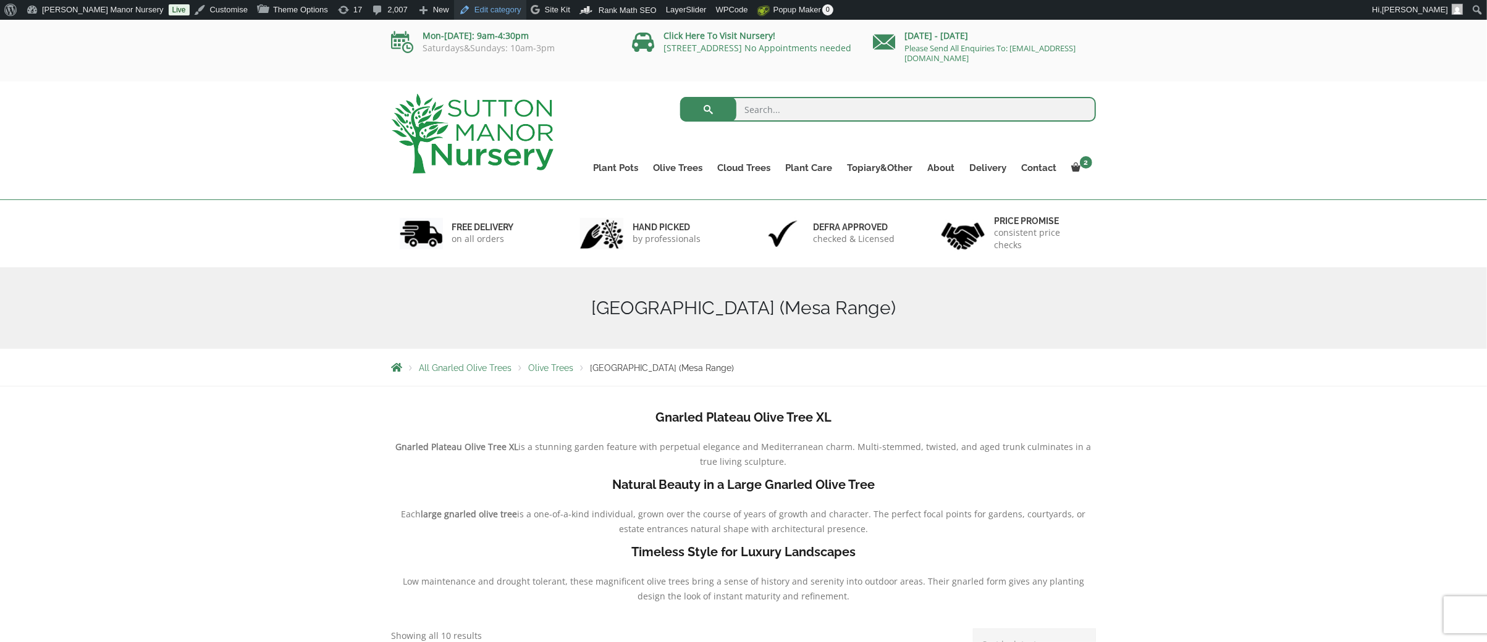
click at [460, 7] on link "Edit category" at bounding box center [490, 10] width 72 height 20
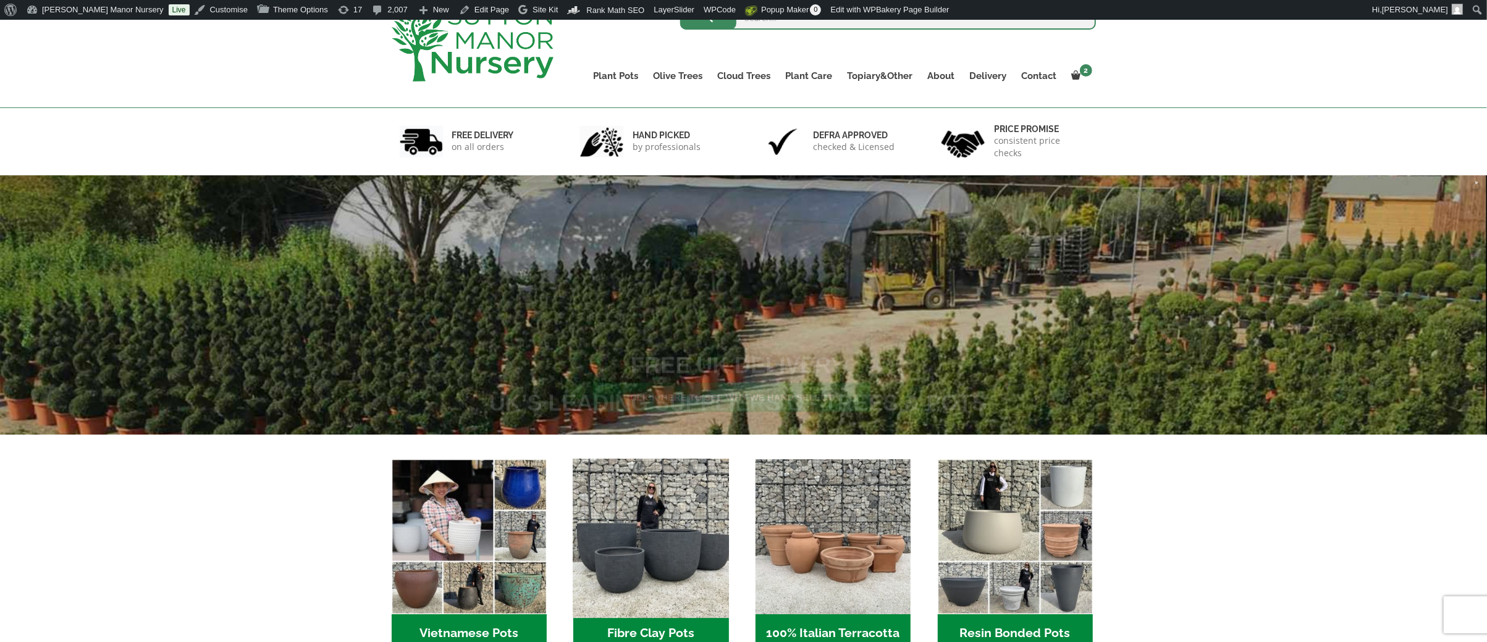
scroll to position [371, 0]
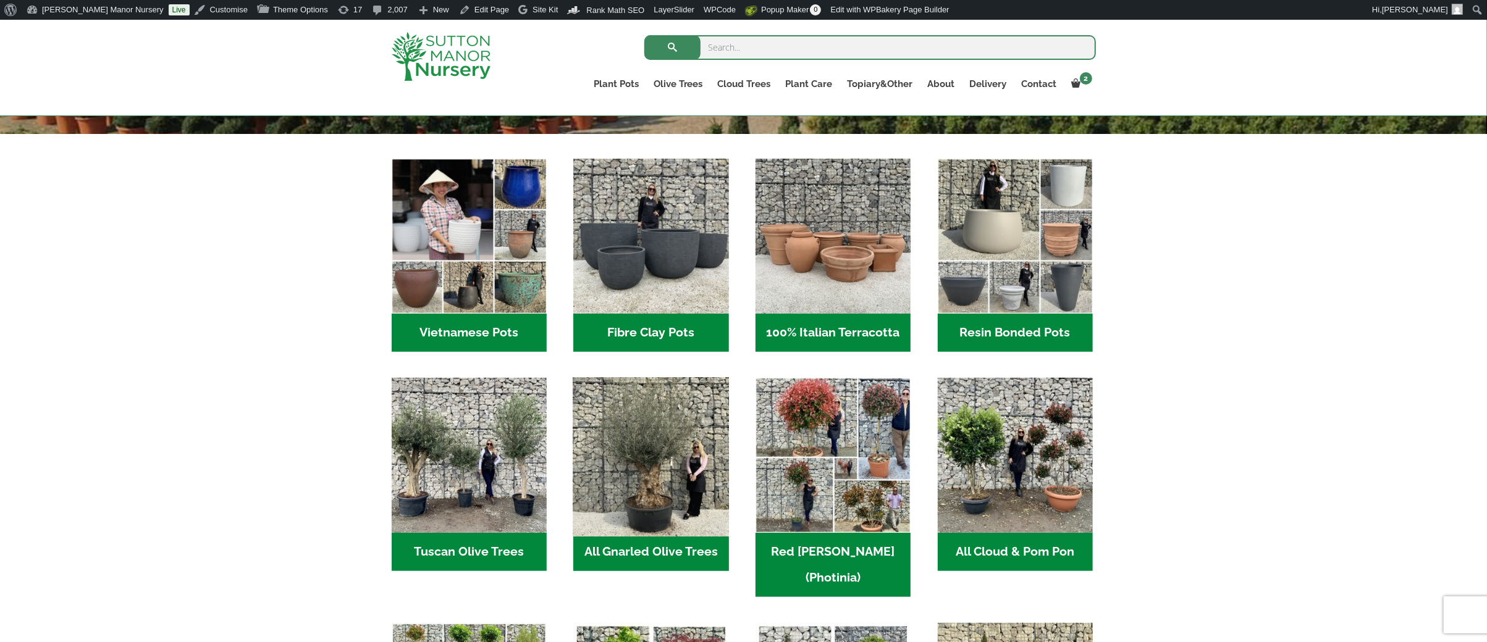
click at [627, 460] on img "Visit product category All Gnarled Olive Trees" at bounding box center [651, 455] width 163 height 163
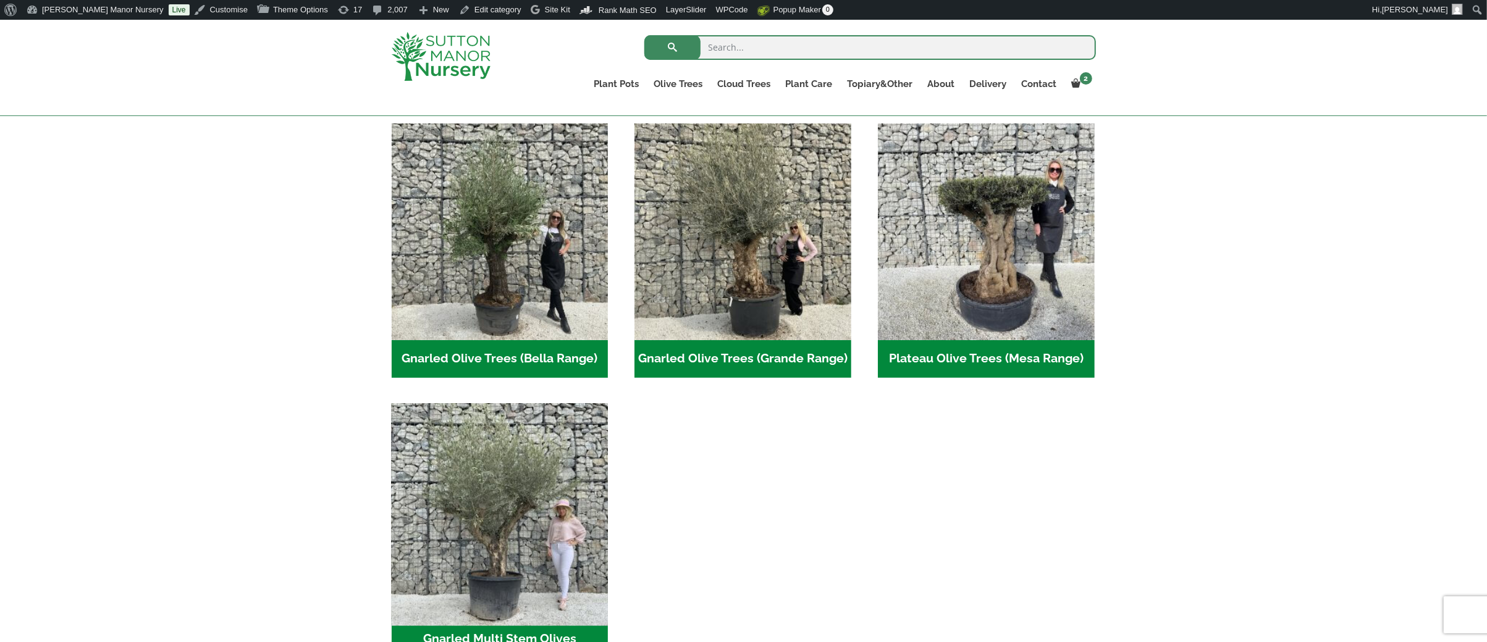
scroll to position [225, 0]
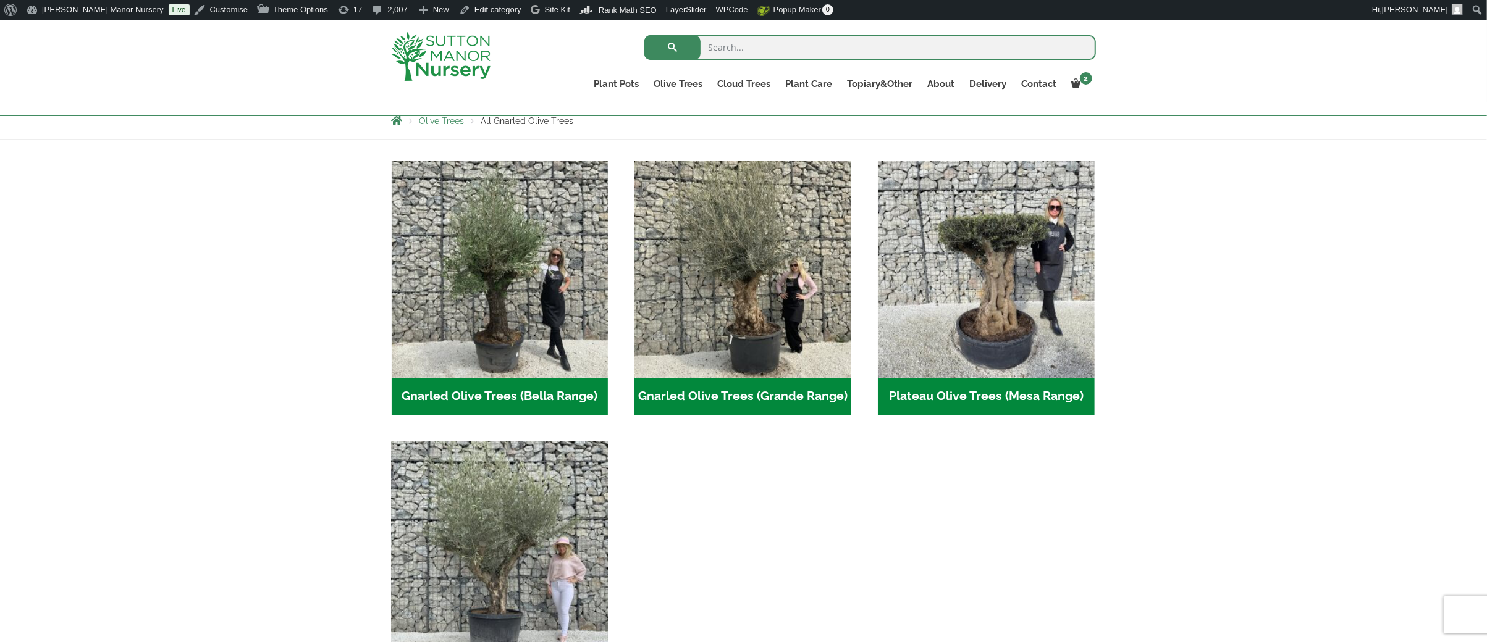
click at [479, 576] on img "Visit product category Gnarled Multi Stem Olives" at bounding box center [499, 549] width 227 height 227
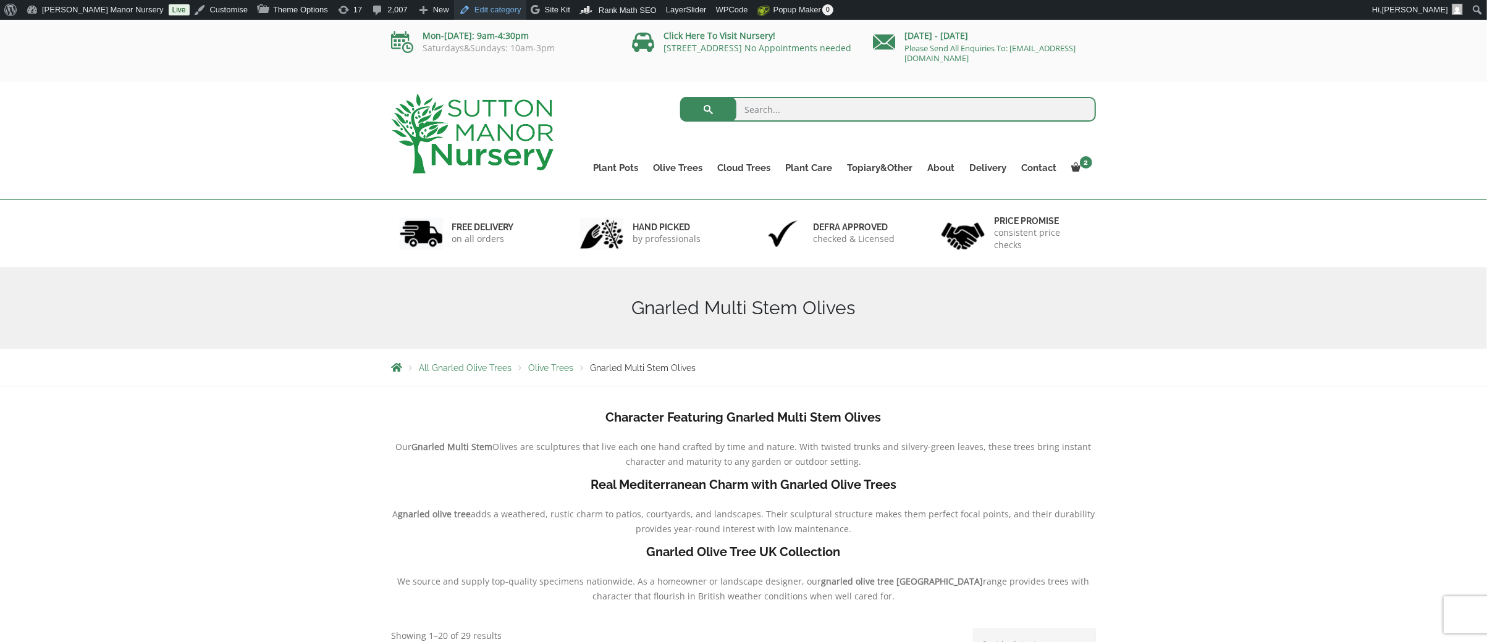
click at [454, 11] on link "Edit category" at bounding box center [490, 10] width 72 height 20
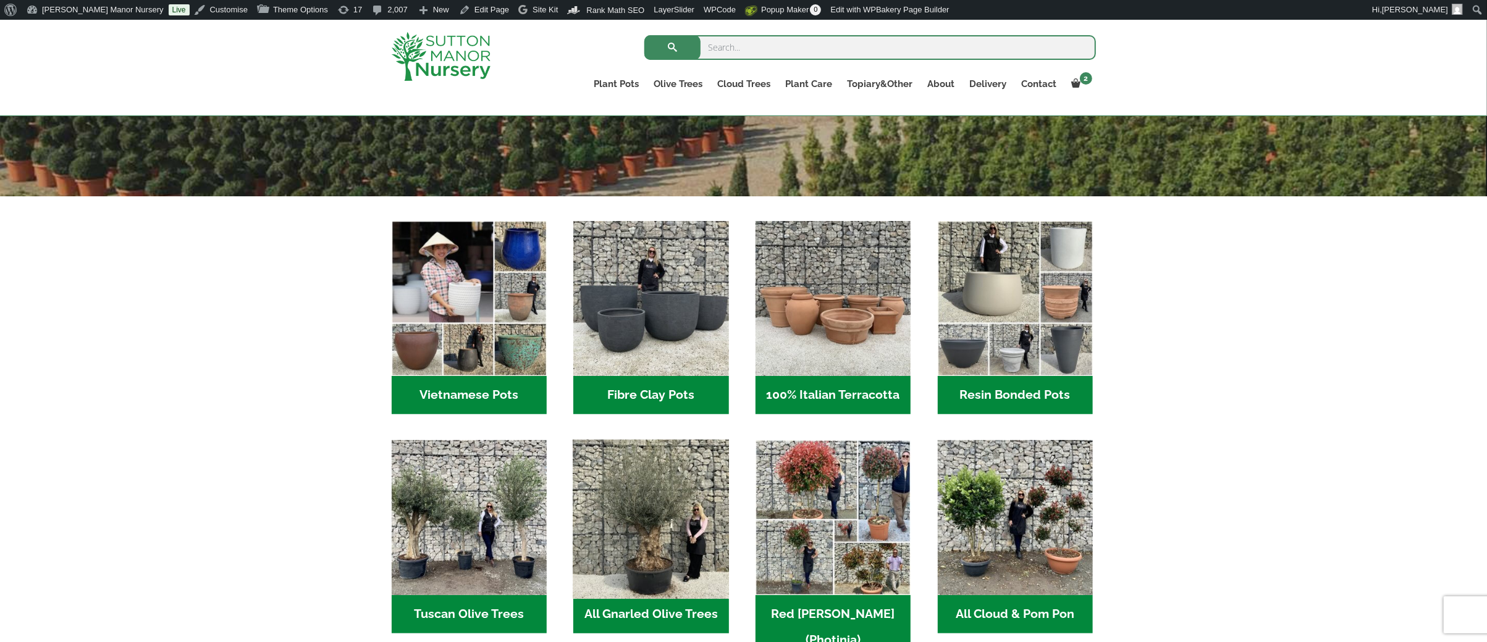
scroll to position [308, 0]
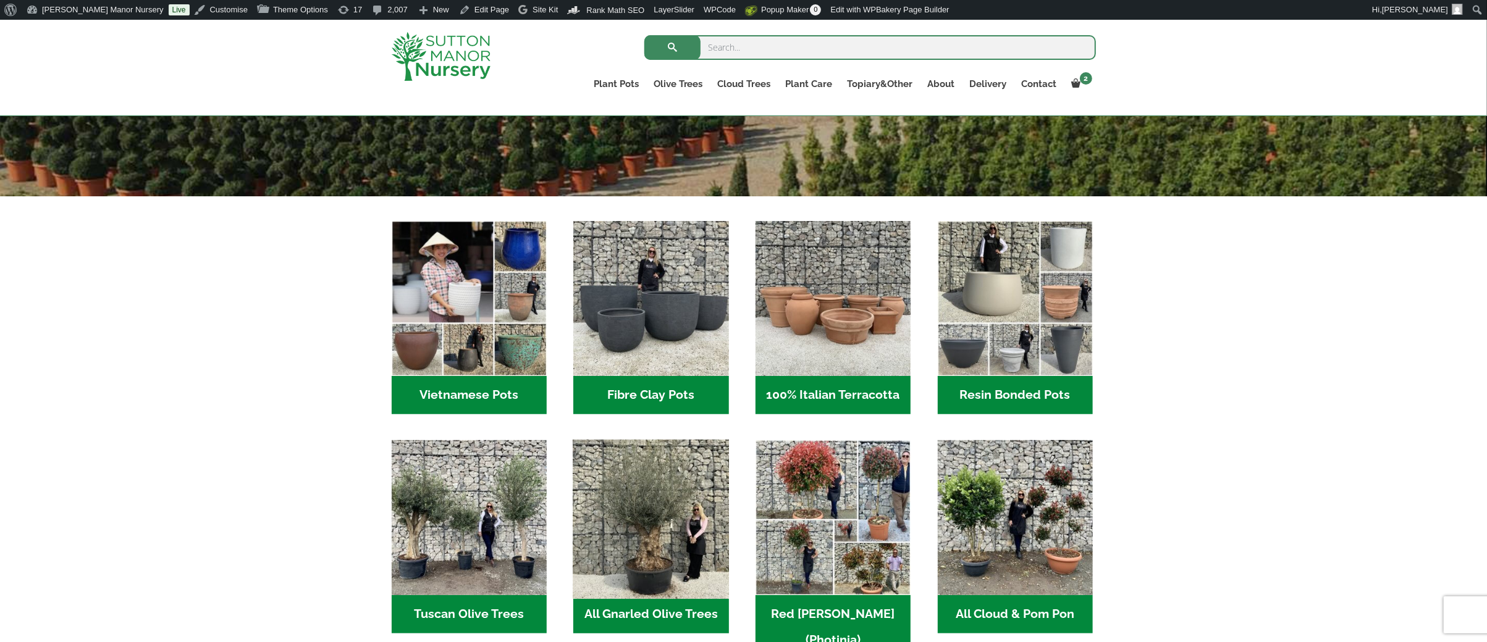
click at [652, 502] on img "Visit product category All Gnarled Olive Trees" at bounding box center [651, 518] width 163 height 163
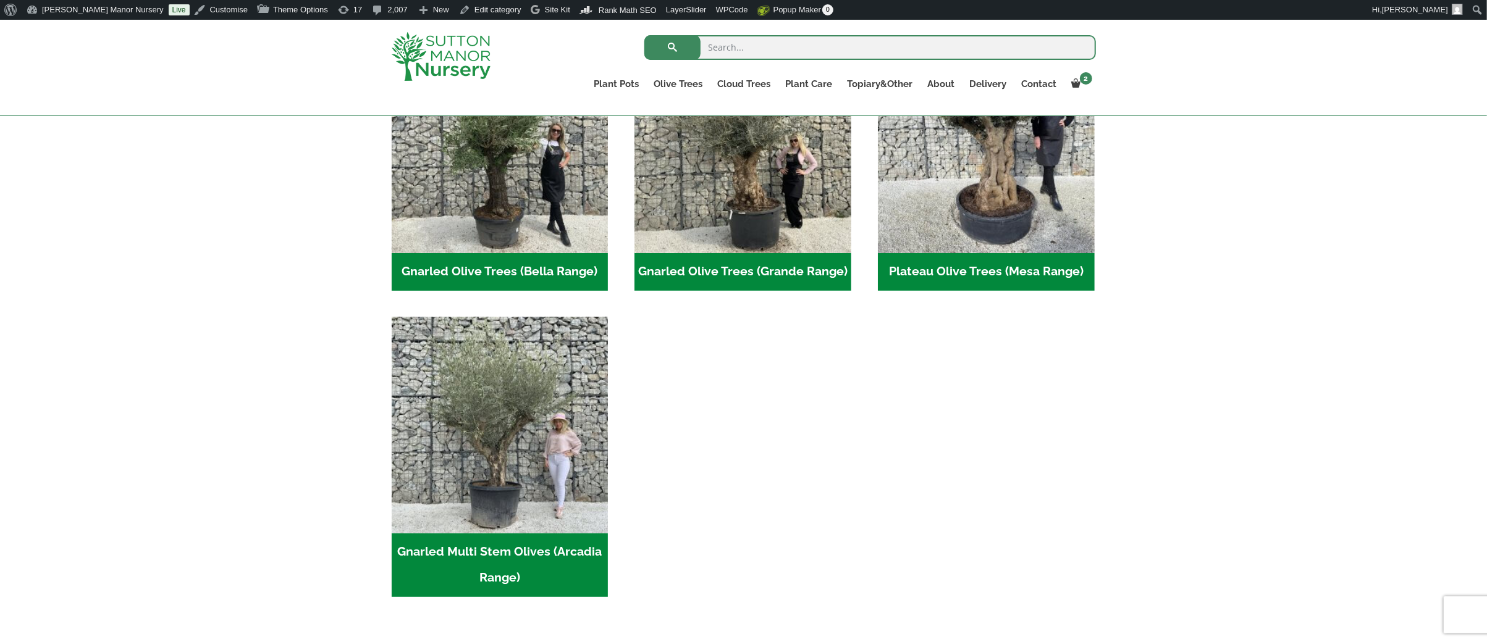
scroll to position [348, 0]
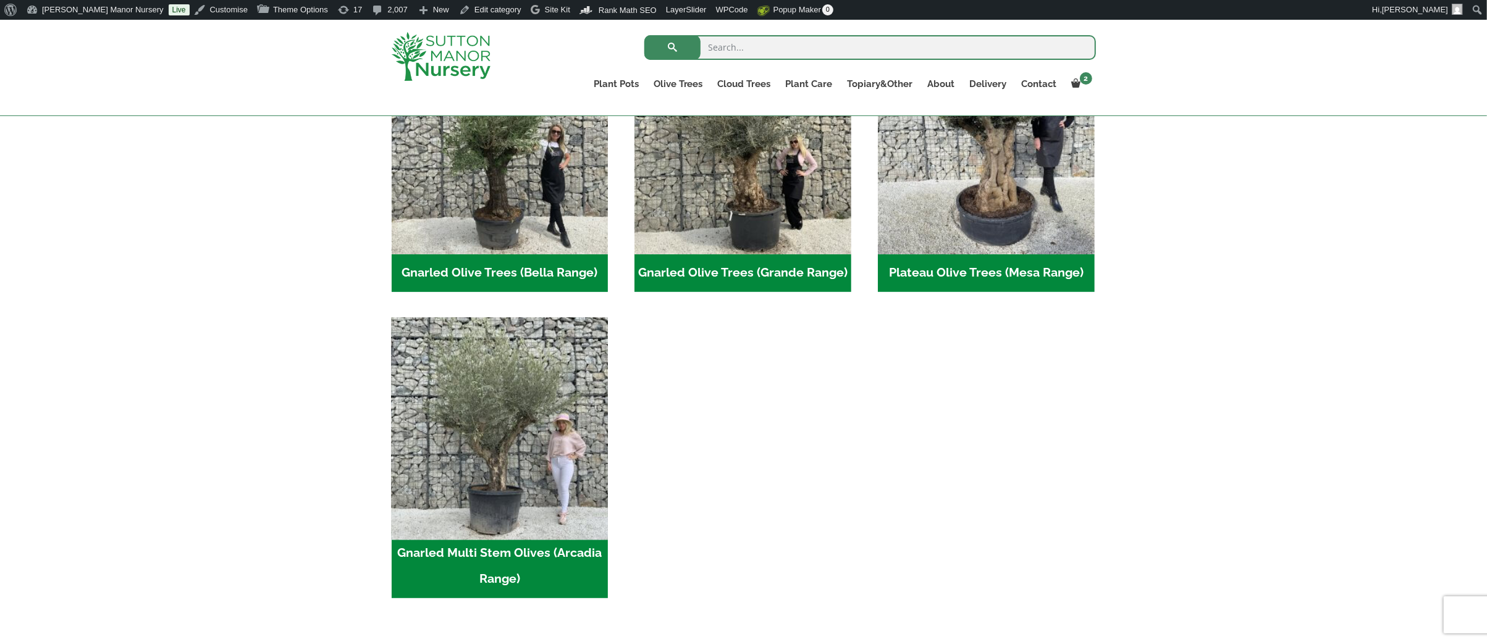
click at [534, 453] on img "Visit product category Gnarled Multi Stem Olives (Arcadia Range)" at bounding box center [499, 426] width 227 height 227
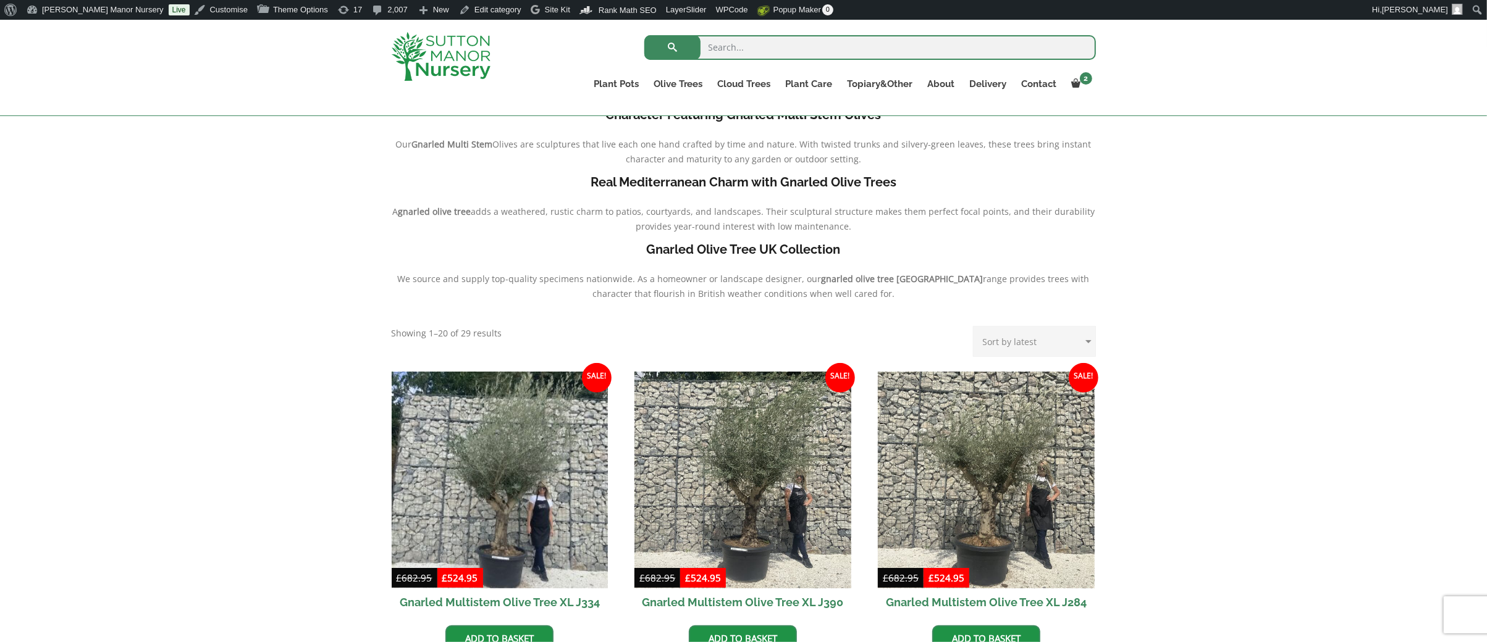
scroll to position [247, 0]
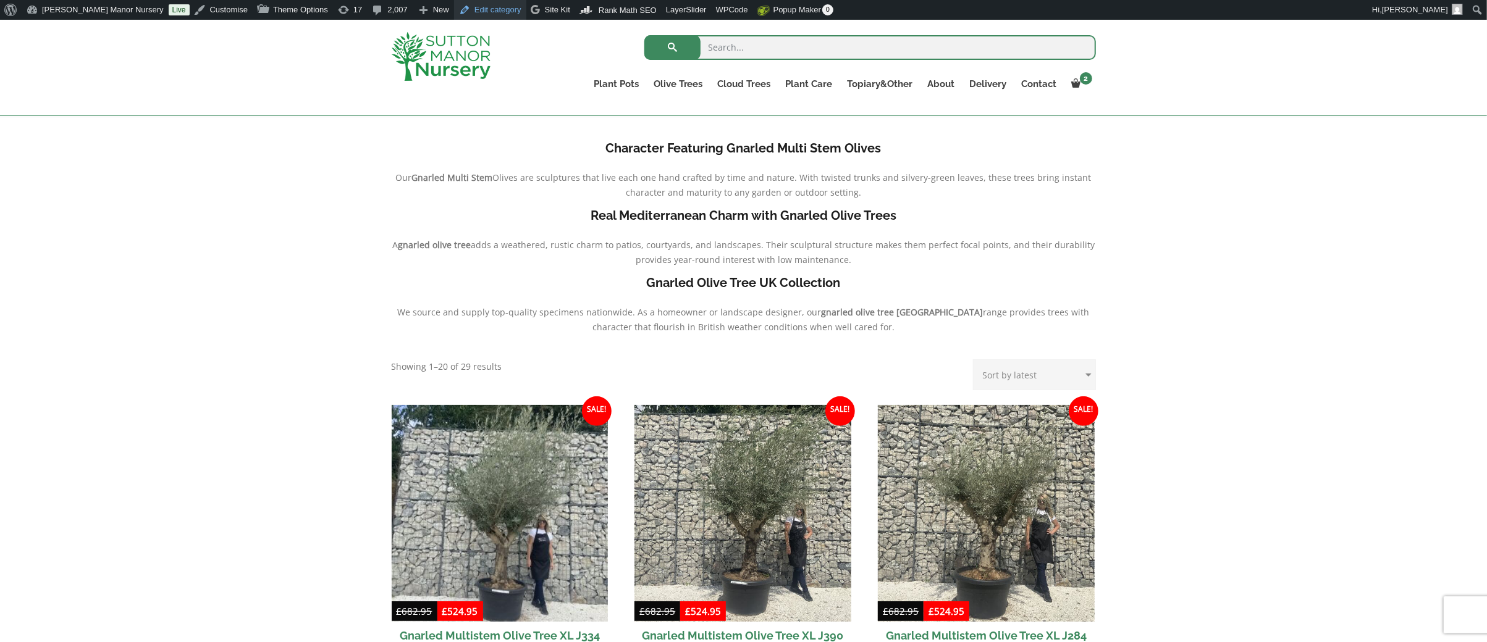
click at [454, 12] on link "Edit category" at bounding box center [490, 10] width 72 height 20
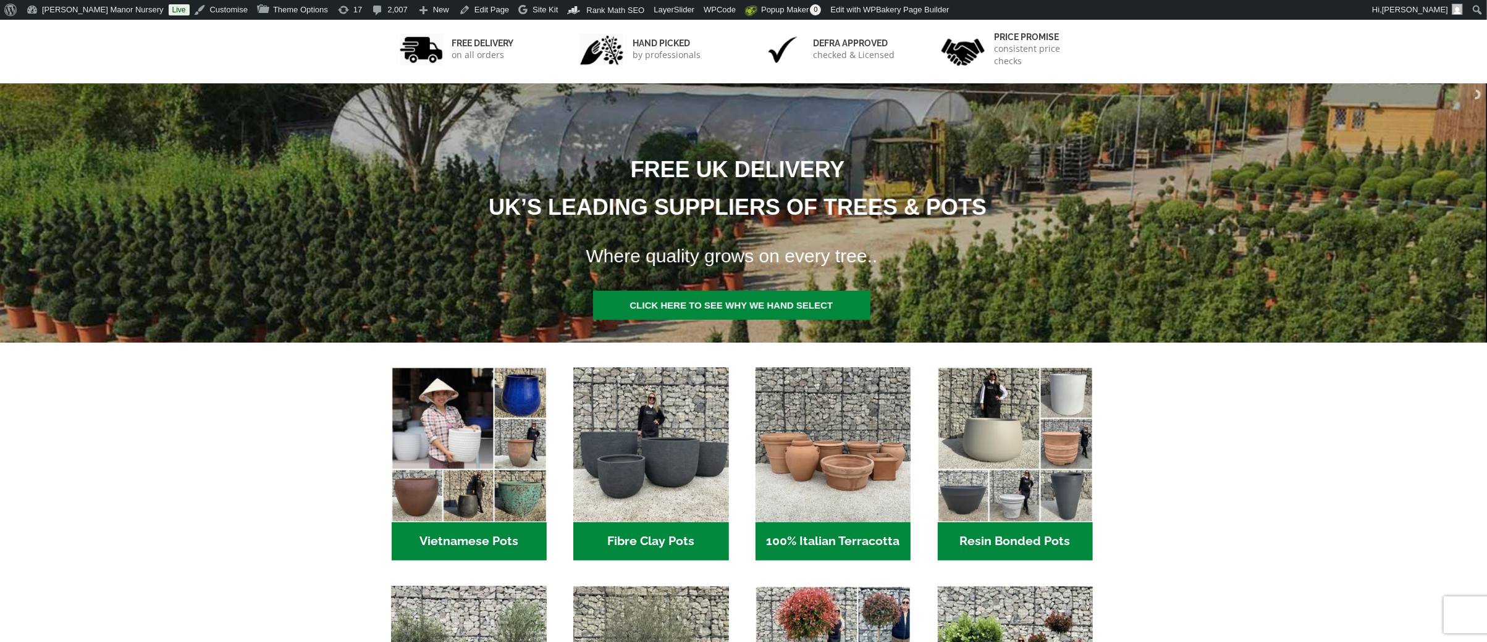
scroll to position [247, 0]
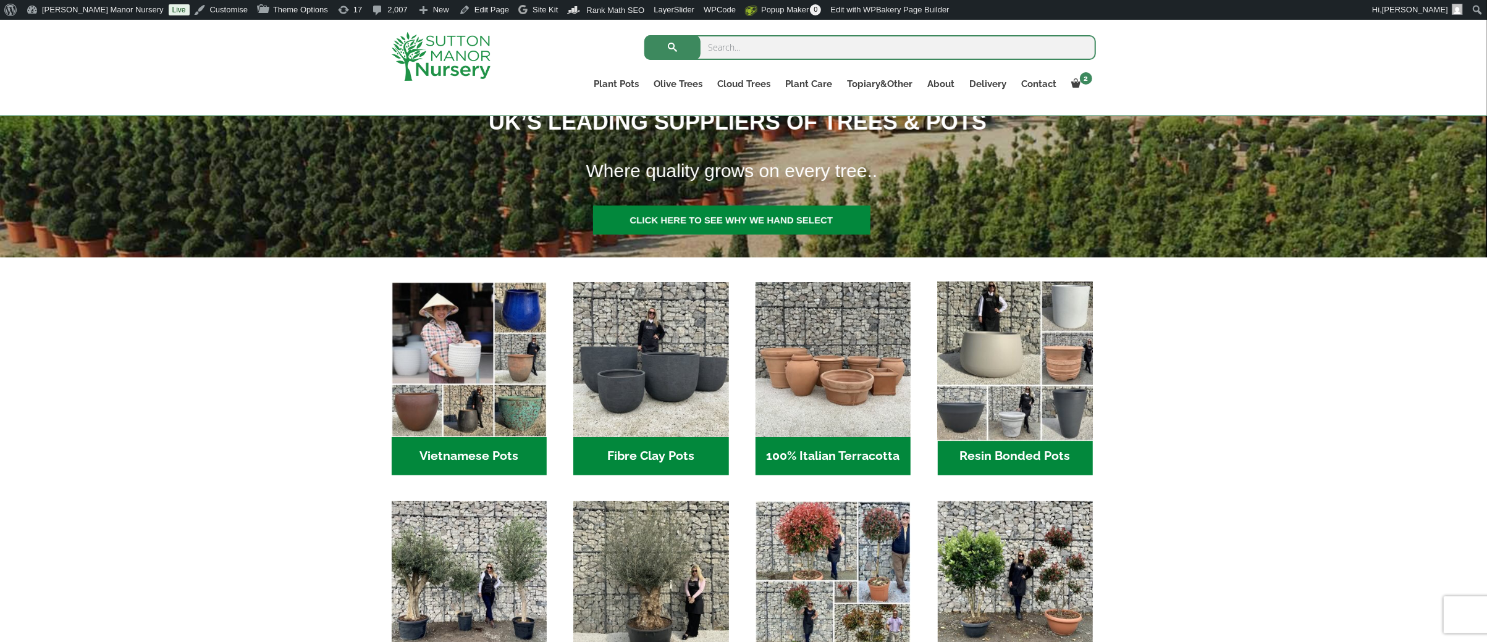
click at [1034, 405] on img "Visit product category Resin Bonded Pots" at bounding box center [1014, 360] width 163 height 163
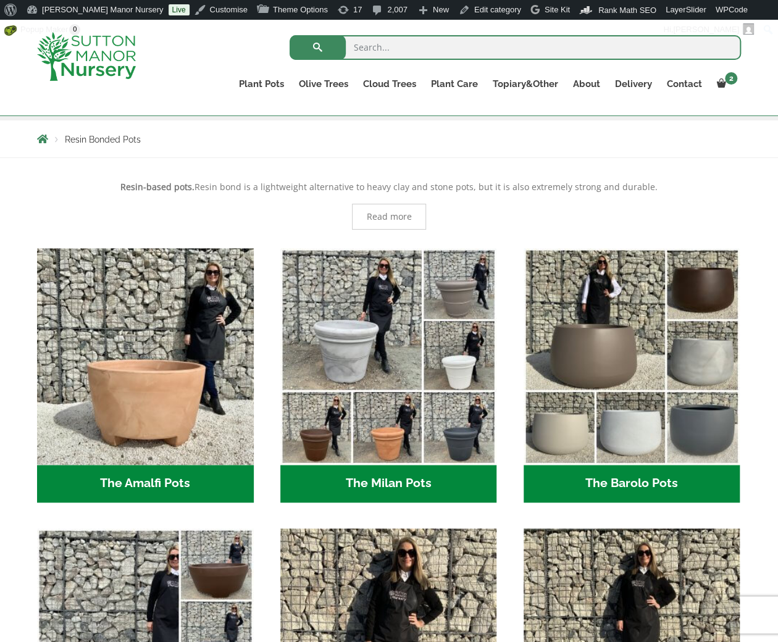
scroll to position [185, 0]
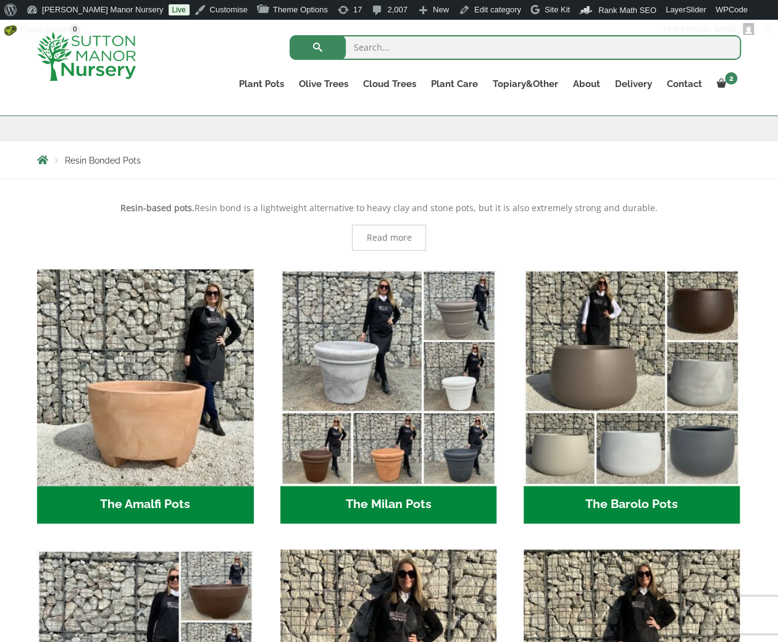
click at [224, 131] on div "Resin Bonded Pots" at bounding box center [389, 101] width 723 height 82
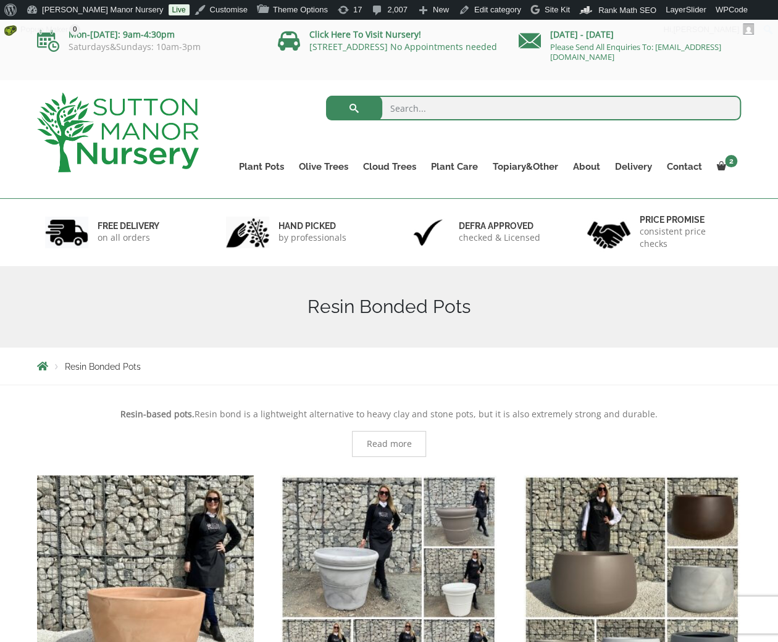
scroll to position [0, 0]
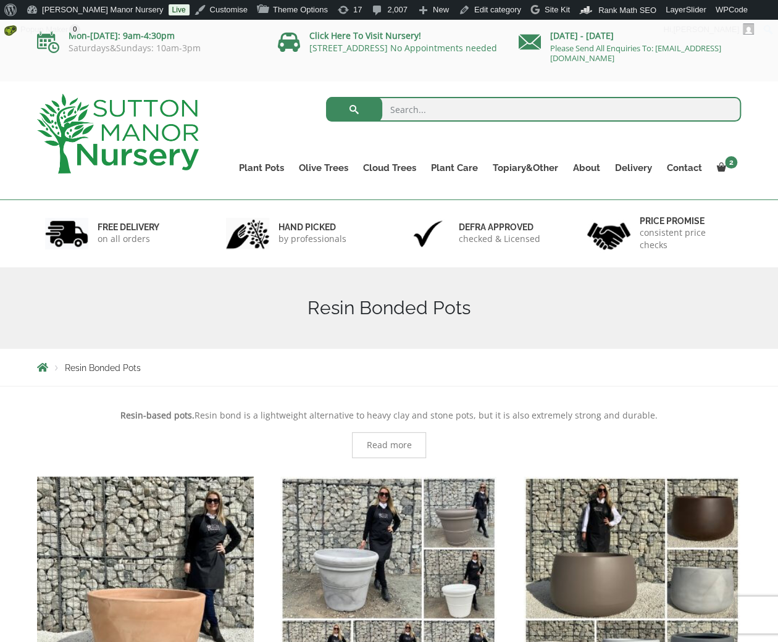
click at [124, 124] on img at bounding box center [118, 134] width 162 height 80
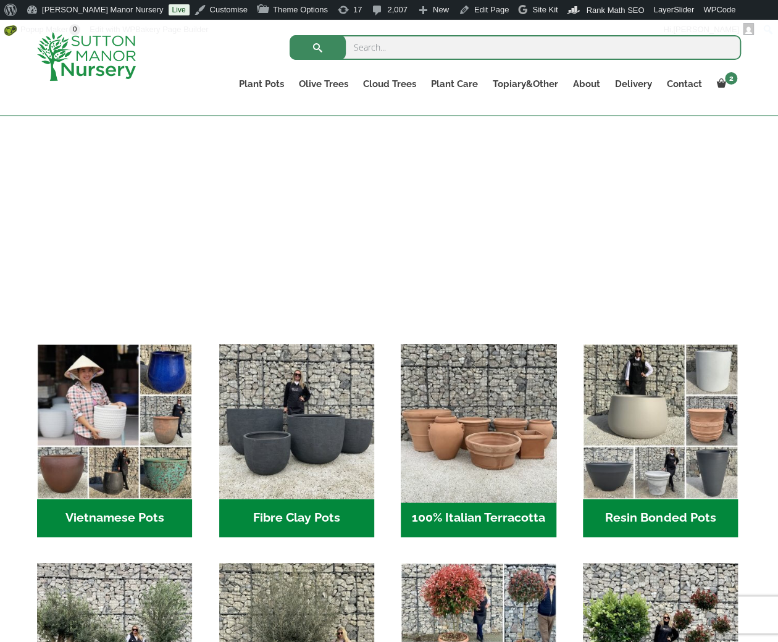
scroll to position [185, 0]
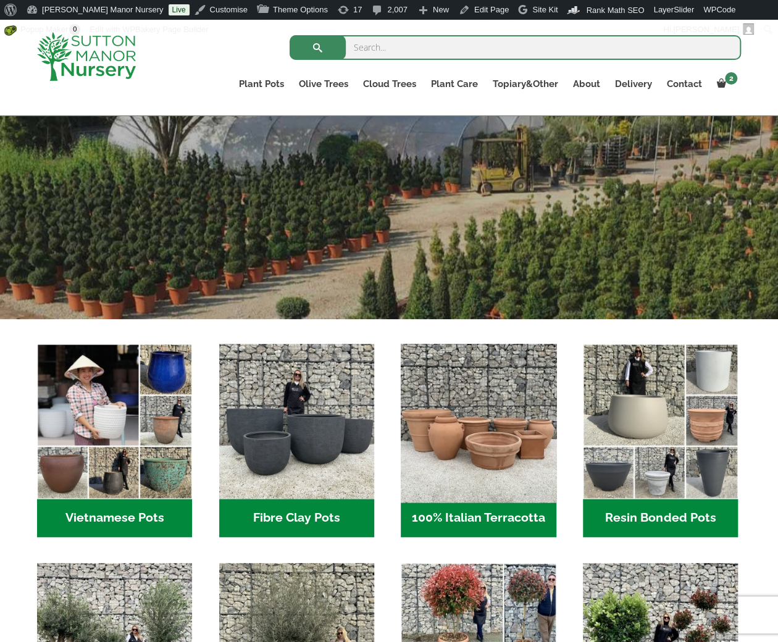
click at [490, 447] on img "Visit product category 100% Italian Terracotta" at bounding box center [478, 421] width 163 height 163
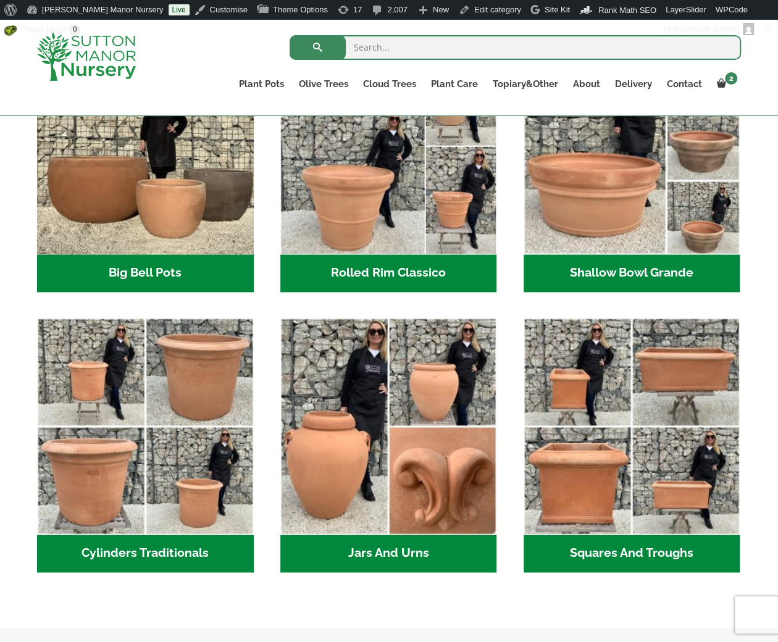
scroll to position [472, 0]
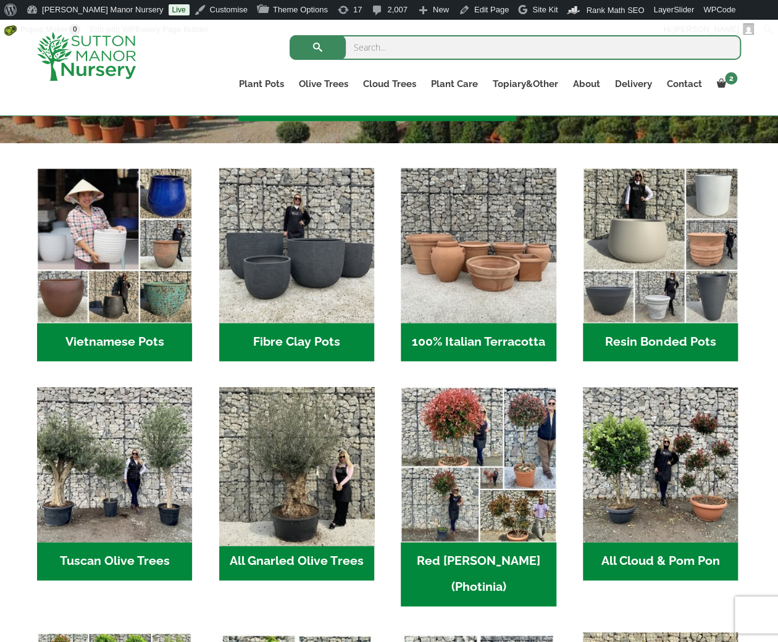
scroll to position [348, 0]
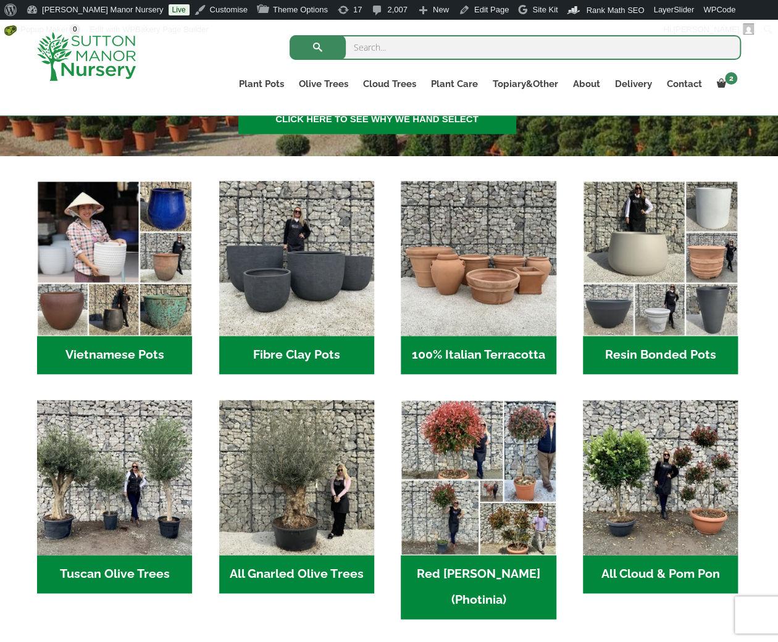
click at [104, 338] on h2 "Vietnamese Pots (55)" at bounding box center [114, 355] width 155 height 38
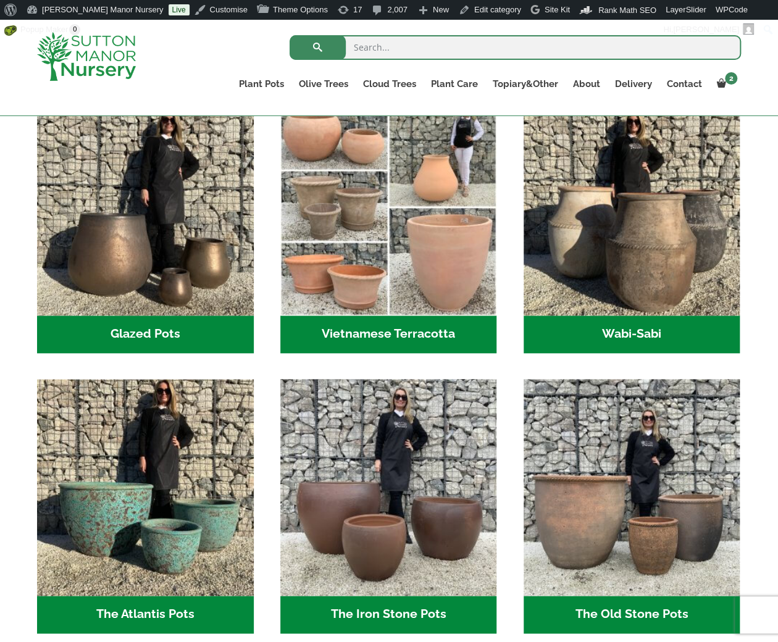
scroll to position [595, 0]
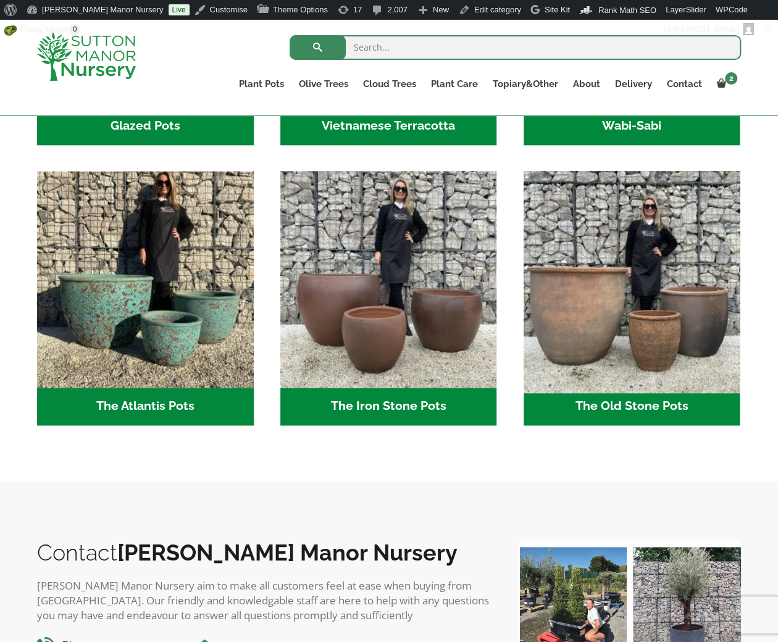
click at [578, 321] on img "Visit product category The Old Stone Pots" at bounding box center [631, 279] width 227 height 227
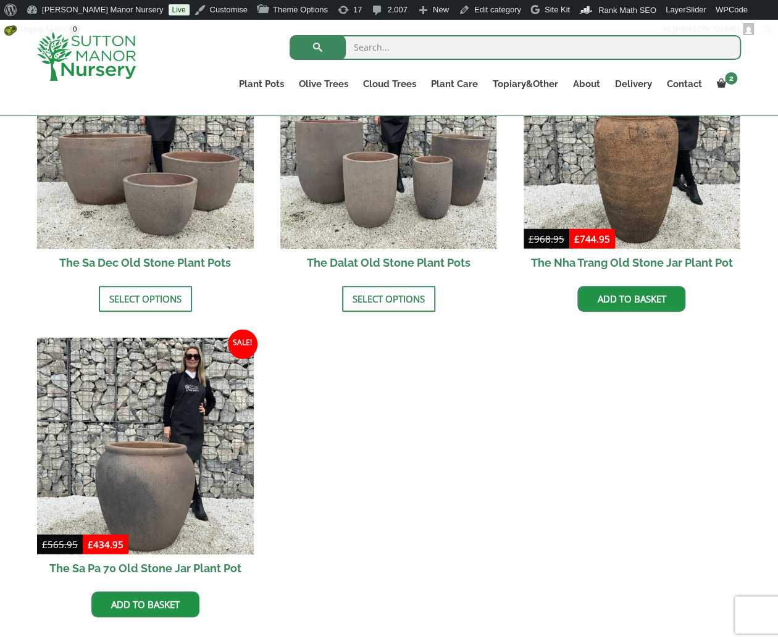
scroll to position [843, 0]
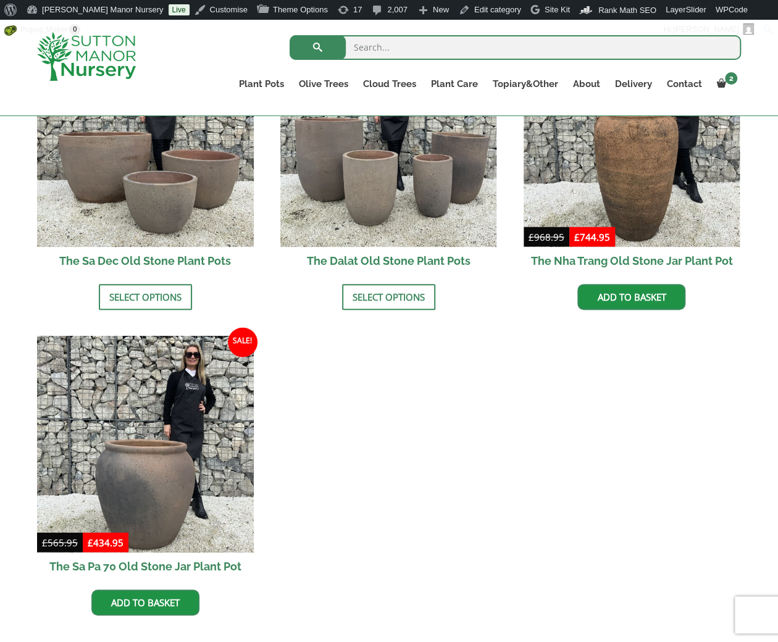
drag, startPoint x: 515, startPoint y: 389, endPoint x: 513, endPoint y: 403, distance: 15.0
click at [515, 389] on ul "Sale! £ 305.95 - £ 571.95 £ 234.95 - £ 439.95 The Ha Long Bay Old Stone Plant P…" at bounding box center [389, 174] width 704 height 933
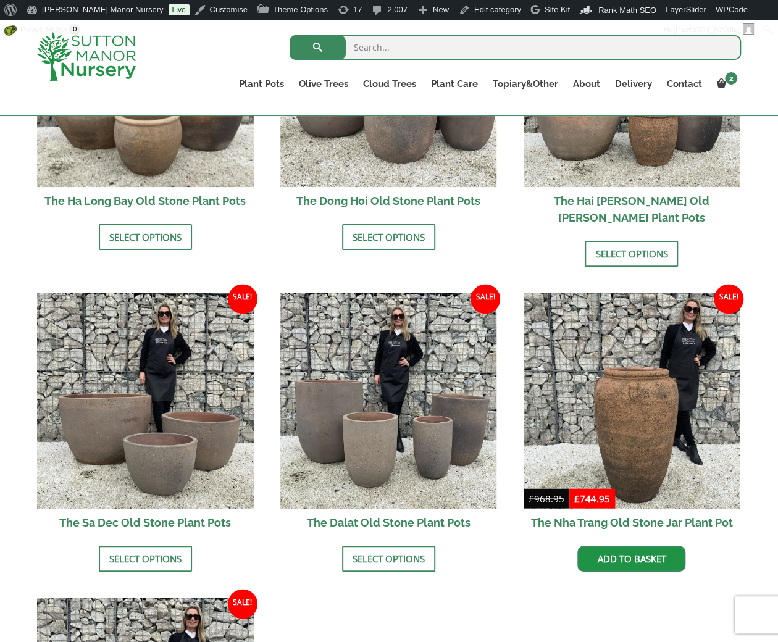
scroll to position [534, 0]
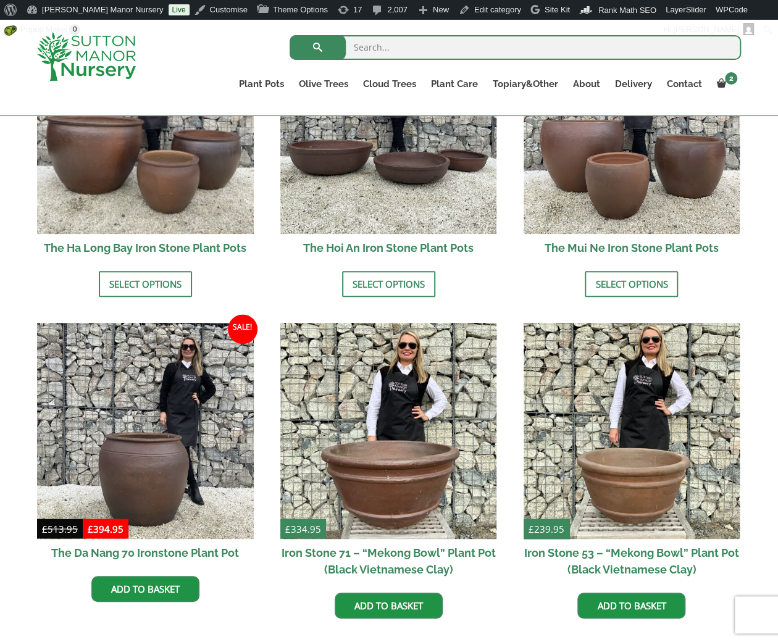
scroll to position [534, 0]
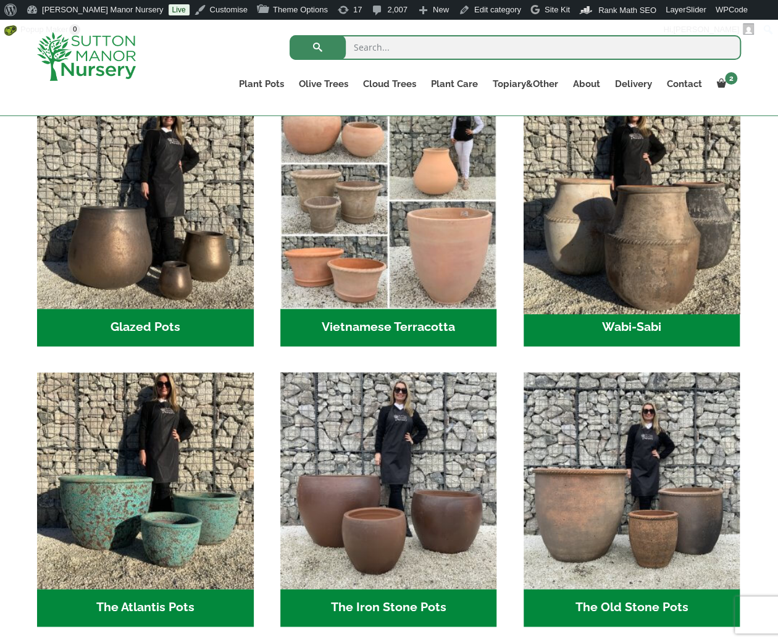
scroll to position [396, 0]
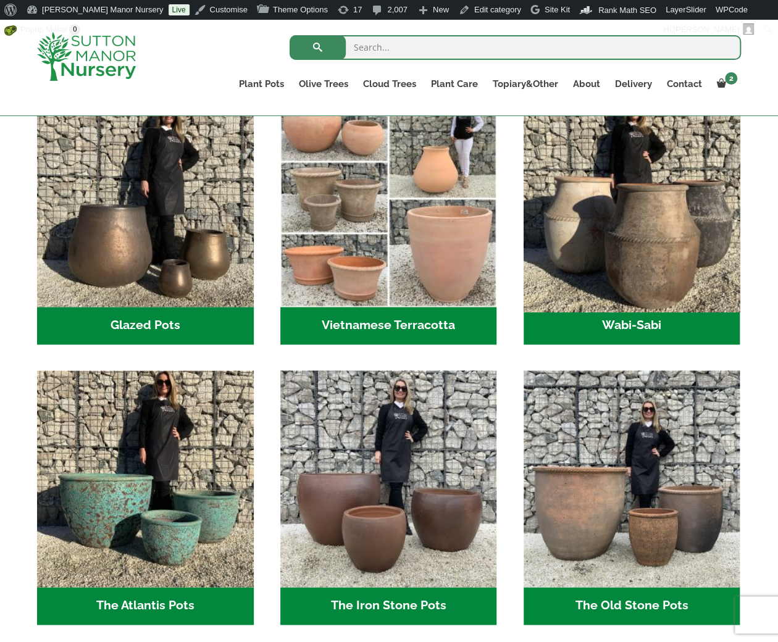
click at [604, 286] on img "Visit product category Wabi-Sabi" at bounding box center [631, 198] width 227 height 227
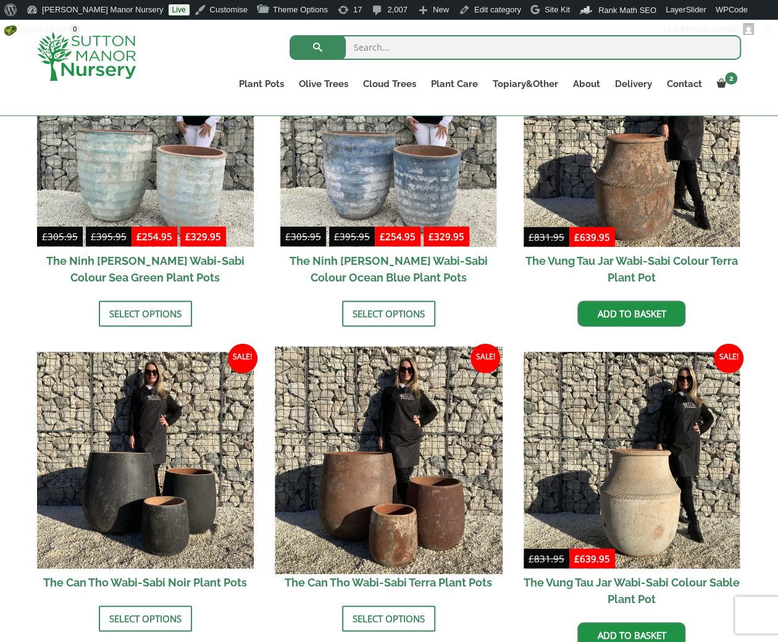
scroll to position [781, 0]
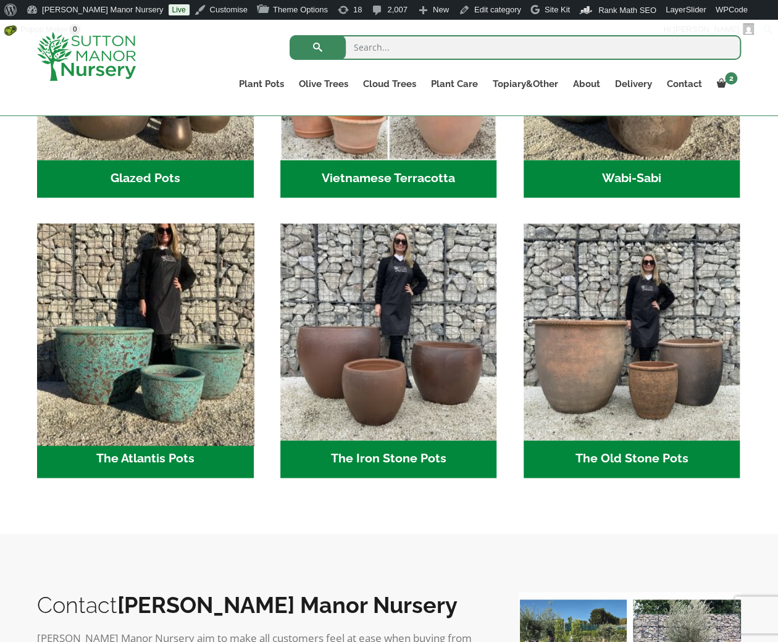
scroll to position [334, 0]
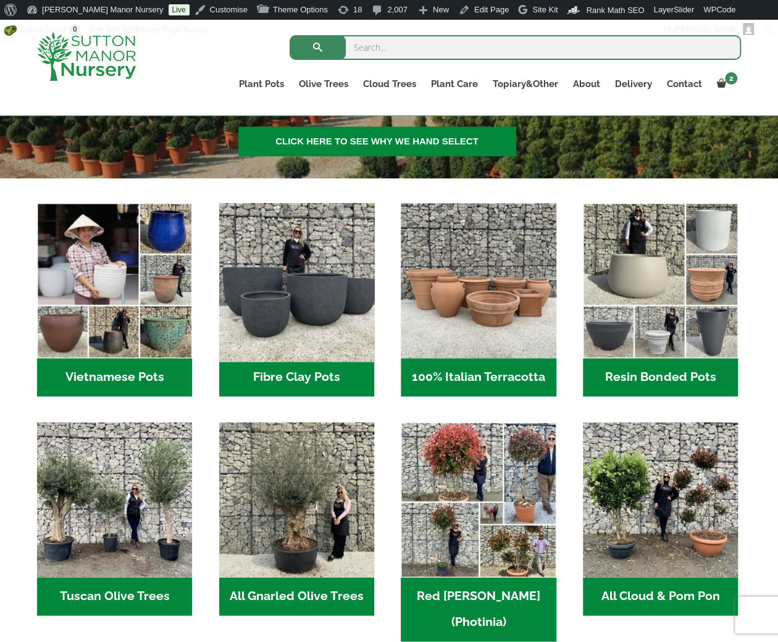
click at [296, 259] on img "Visit product category Fibre Clay Pots" at bounding box center [296, 281] width 163 height 163
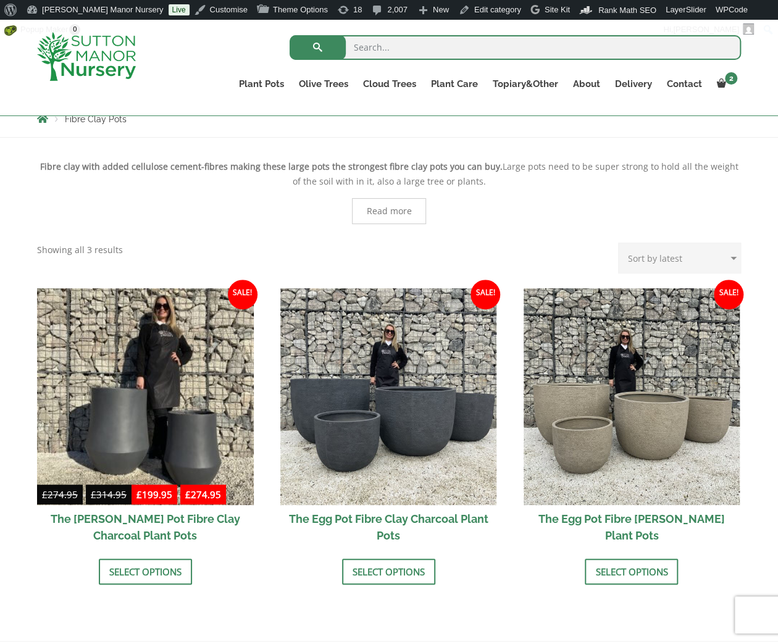
scroll to position [247, 0]
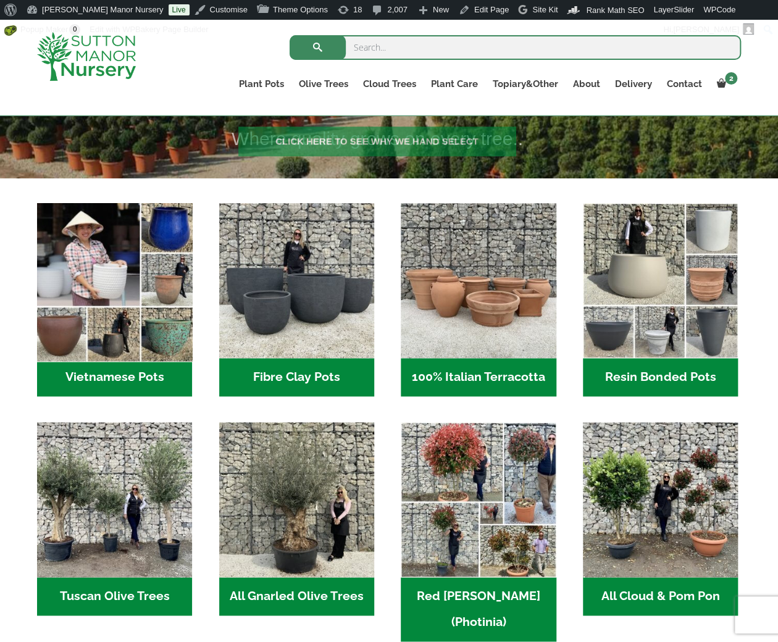
click at [73, 253] on img "Visit product category Vietnamese Pots" at bounding box center [114, 281] width 163 height 163
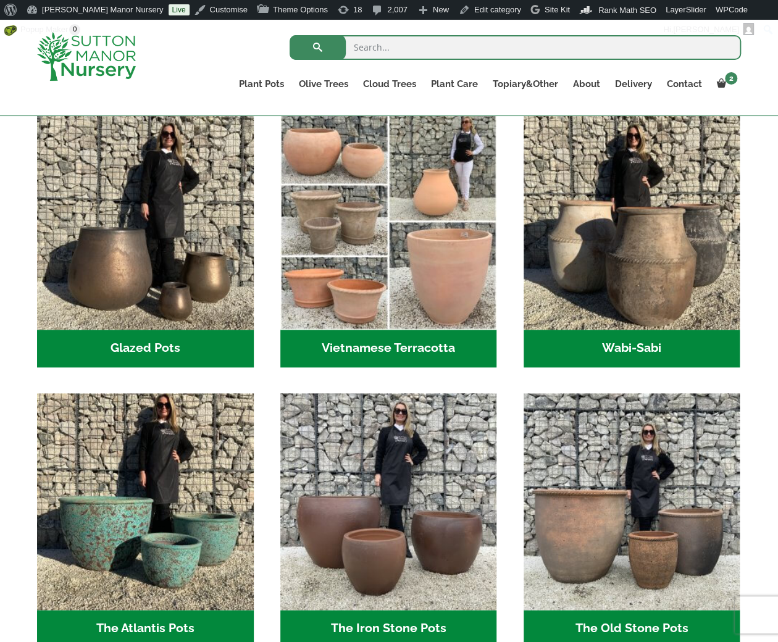
scroll to position [410, 0]
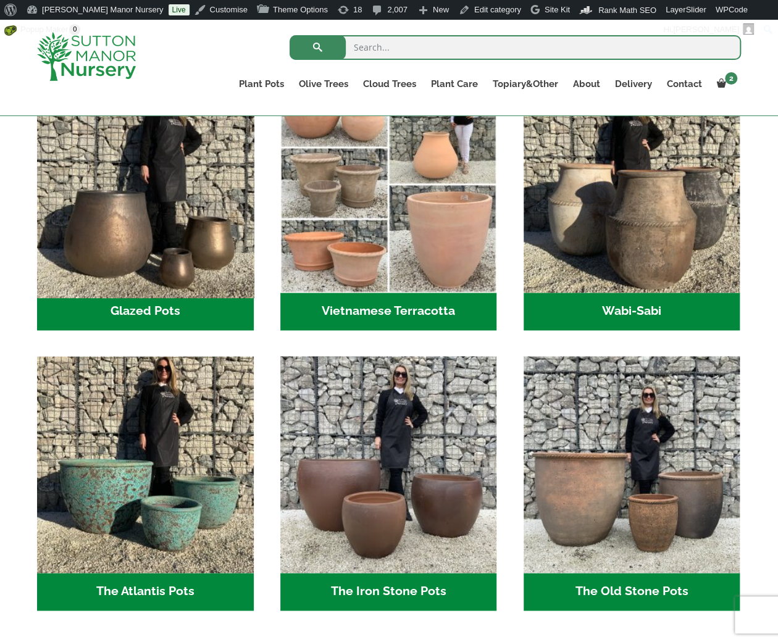
click at [151, 244] on img "Visit product category Glazed Pots" at bounding box center [145, 183] width 227 height 227
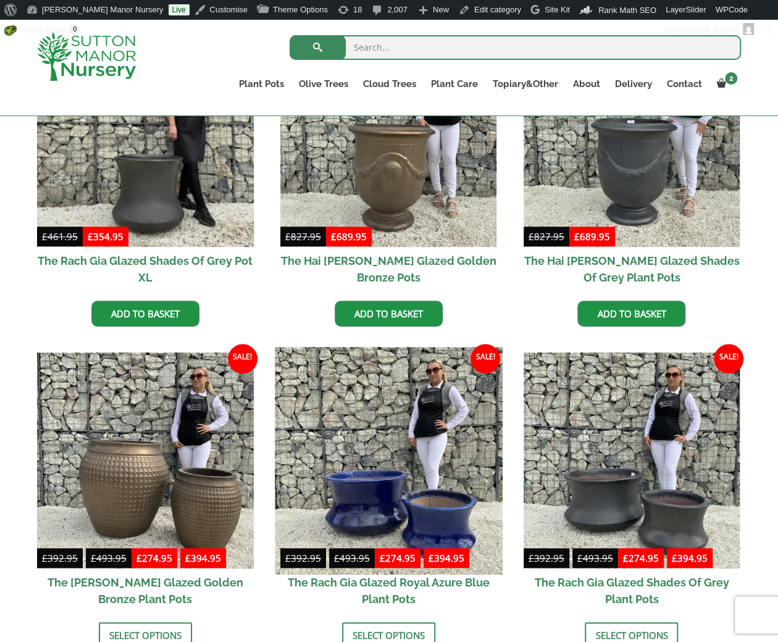
scroll to position [371, 0]
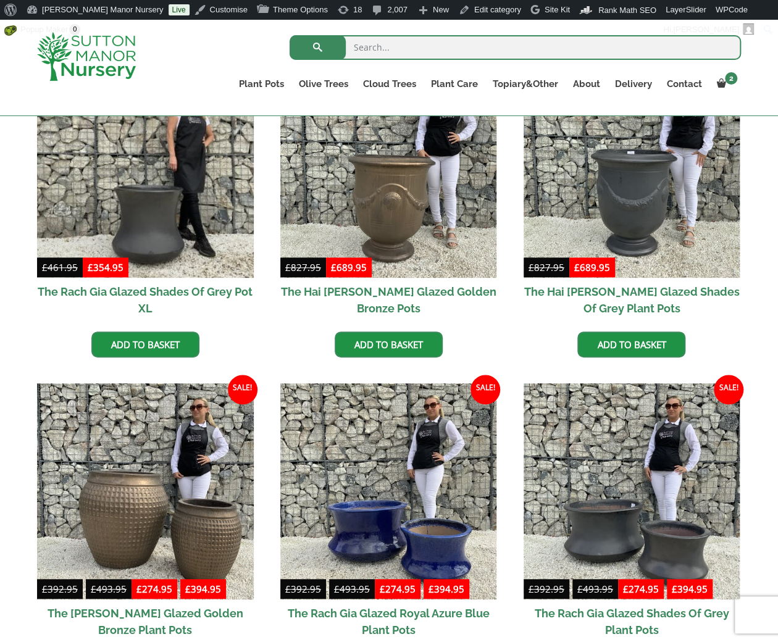
click at [89, 56] on img at bounding box center [86, 56] width 99 height 49
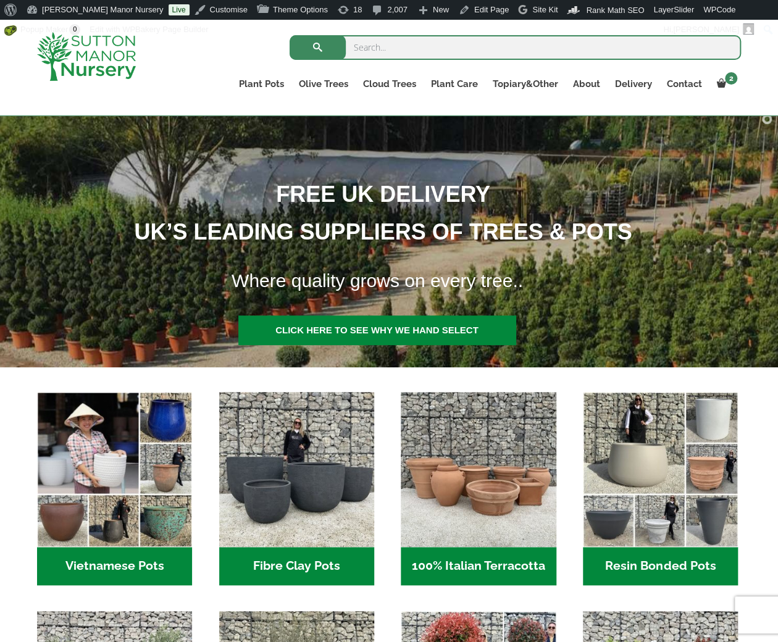
scroll to position [371, 0]
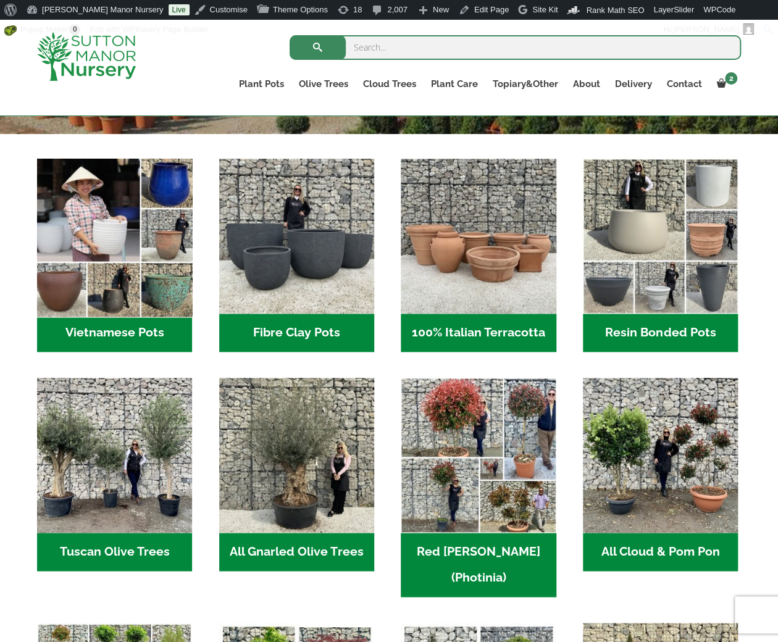
click at [95, 261] on img "Visit product category Vietnamese Pots" at bounding box center [114, 236] width 163 height 163
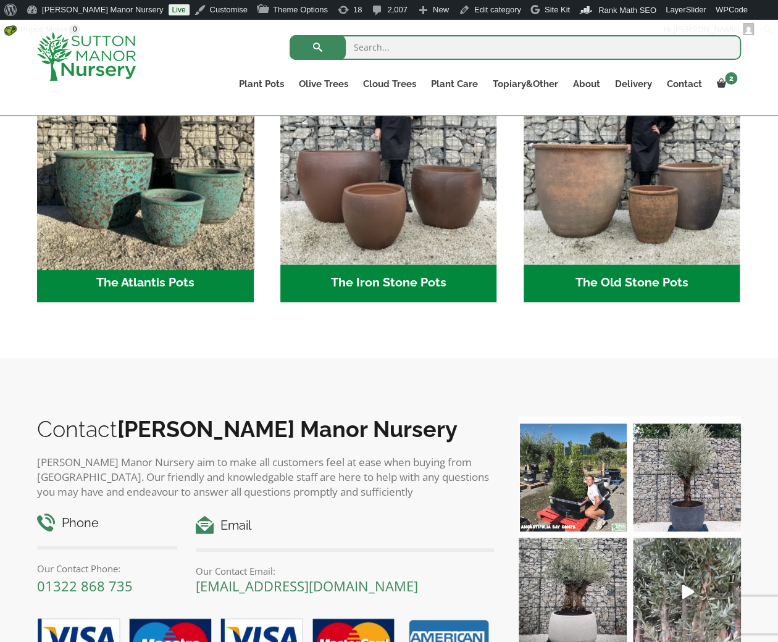
click at [130, 183] on img "Visit product category The Atlantis Pots" at bounding box center [145, 155] width 227 height 227
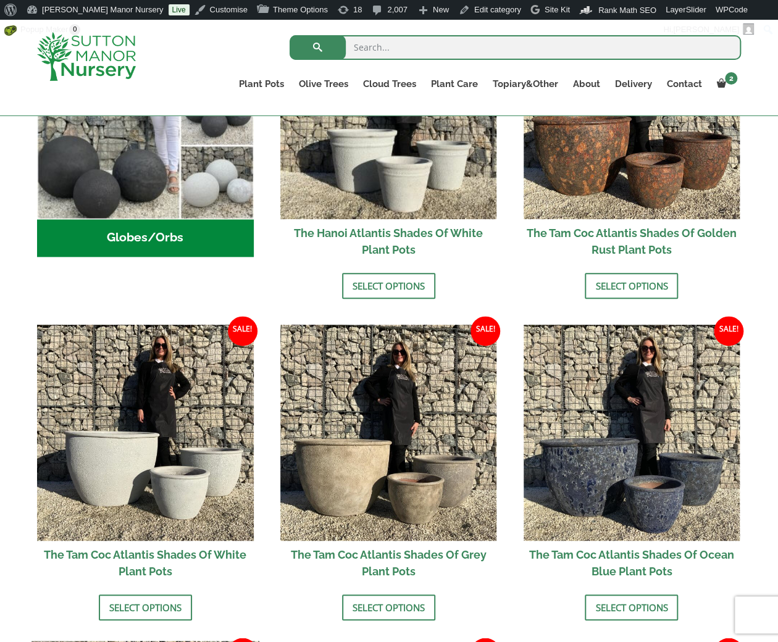
scroll to position [163, 0]
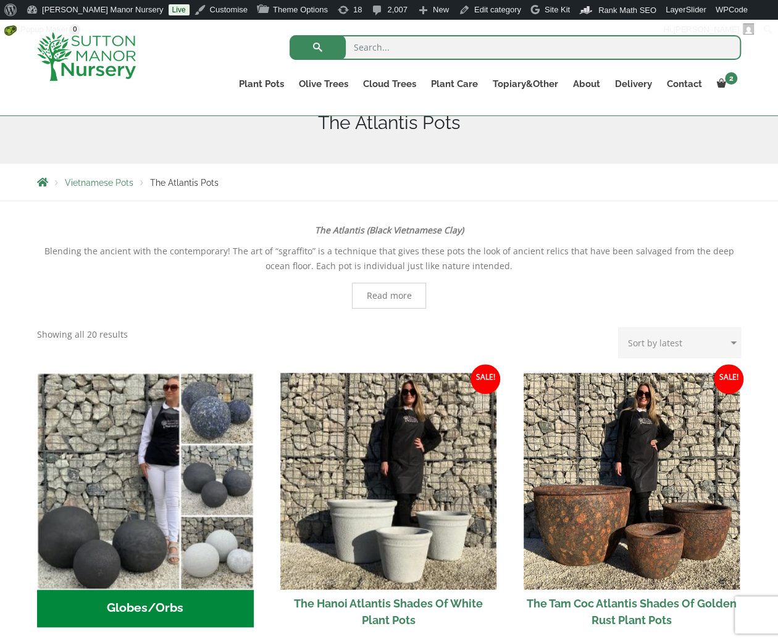
click at [85, 56] on img at bounding box center [86, 56] width 99 height 49
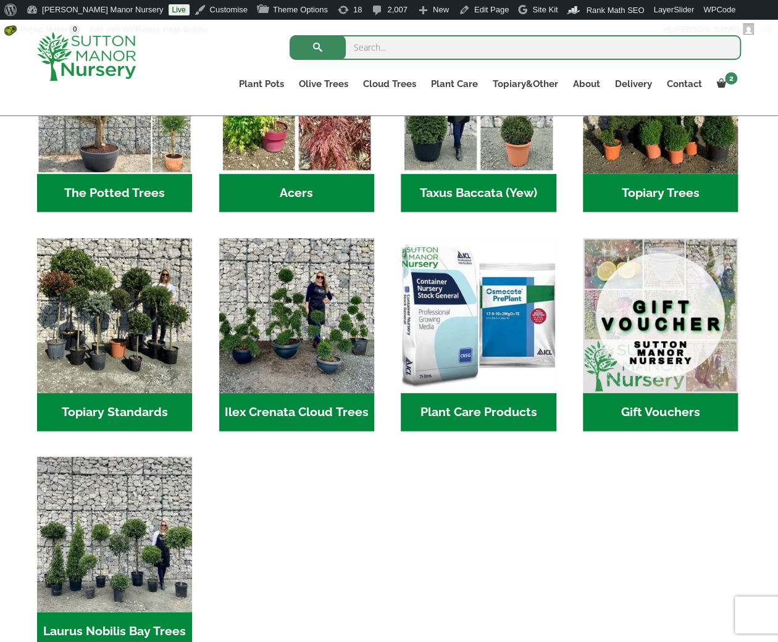
scroll to position [1174, 0]
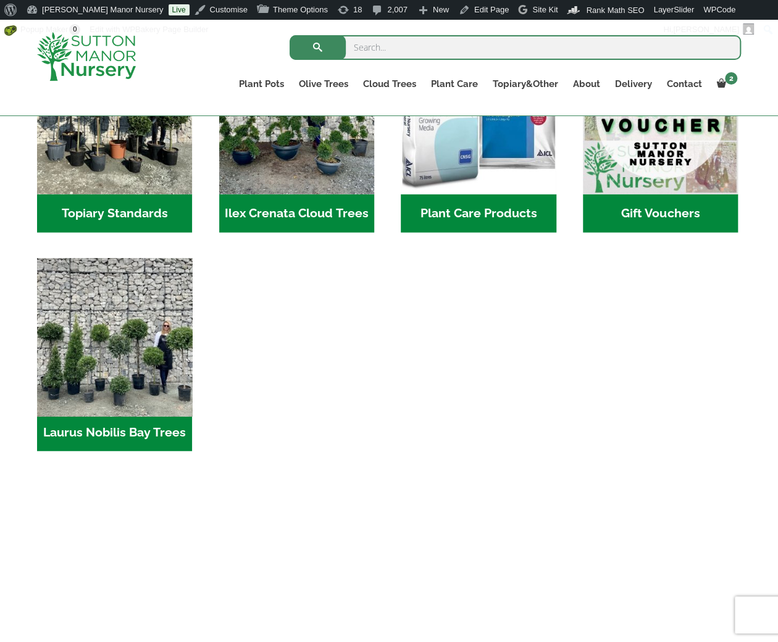
click at [159, 355] on img "Visit product category Laurus Nobilis Bay Trees" at bounding box center [114, 335] width 163 height 163
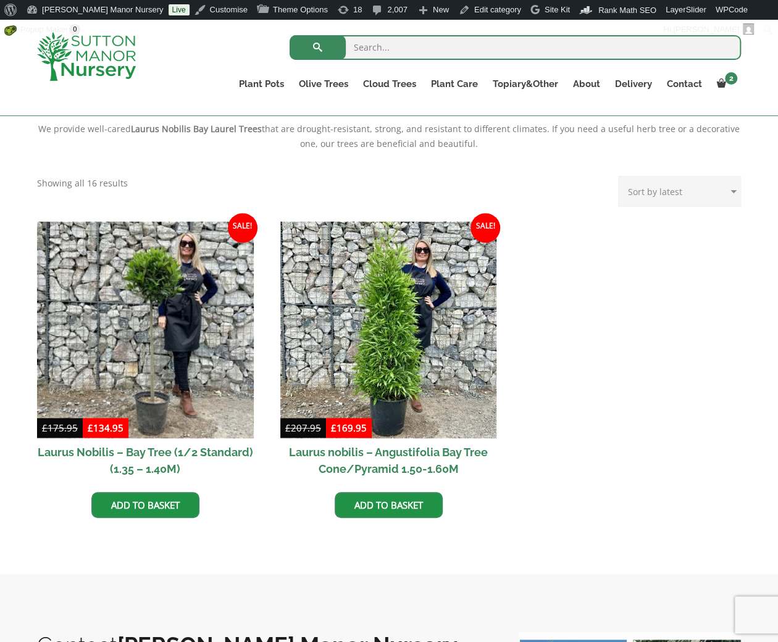
scroll to position [432, 0]
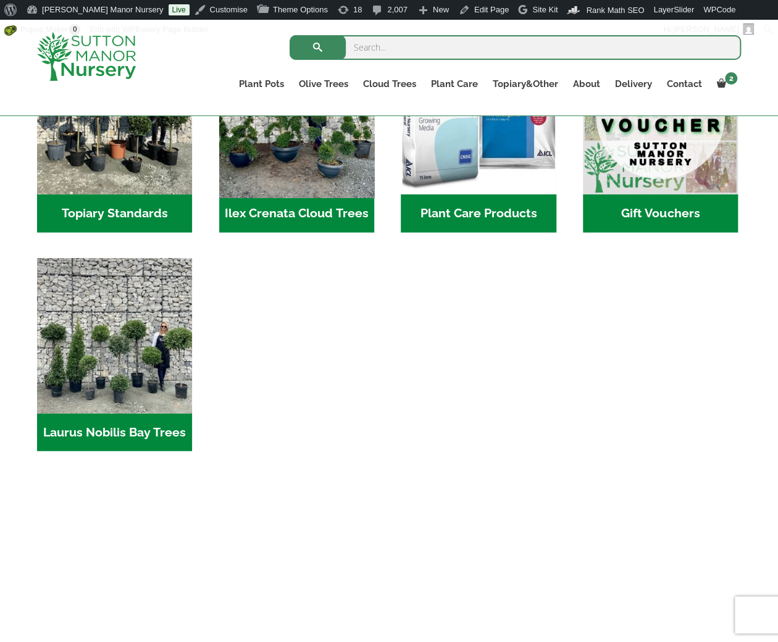
click at [304, 150] on img "Visit product category Ilex Crenata Cloud Trees" at bounding box center [296, 116] width 163 height 163
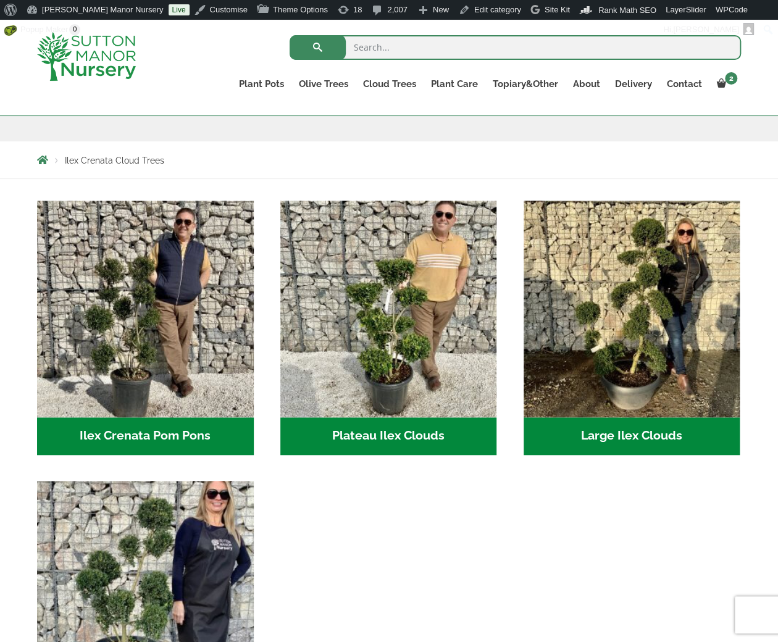
scroll to position [185, 0]
click at [388, 564] on ul "Ilex Crenata Pom Pons (52) [GEOGRAPHIC_DATA] (6) Large Ilex Clouds (38) Small I…" at bounding box center [389, 481] width 704 height 561
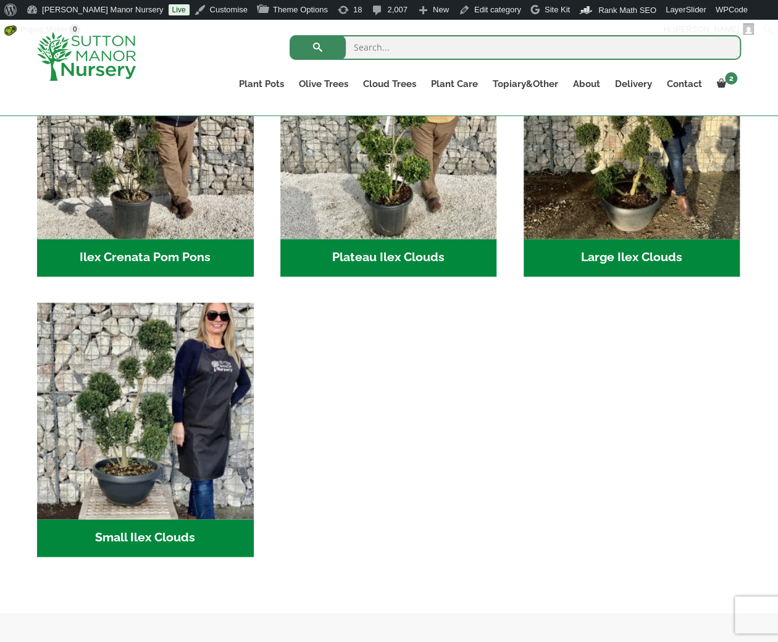
scroll to position [371, 0]
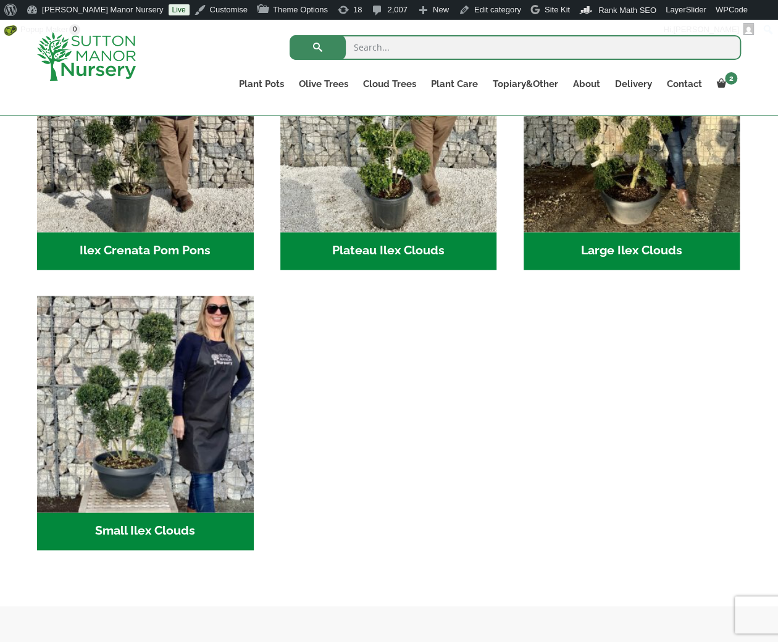
click at [489, 432] on ul "Ilex Crenata Pom Pons (52) Plateau Ilex Clouds (6) Large Ilex Clouds (38) Small…" at bounding box center [389, 295] width 704 height 561
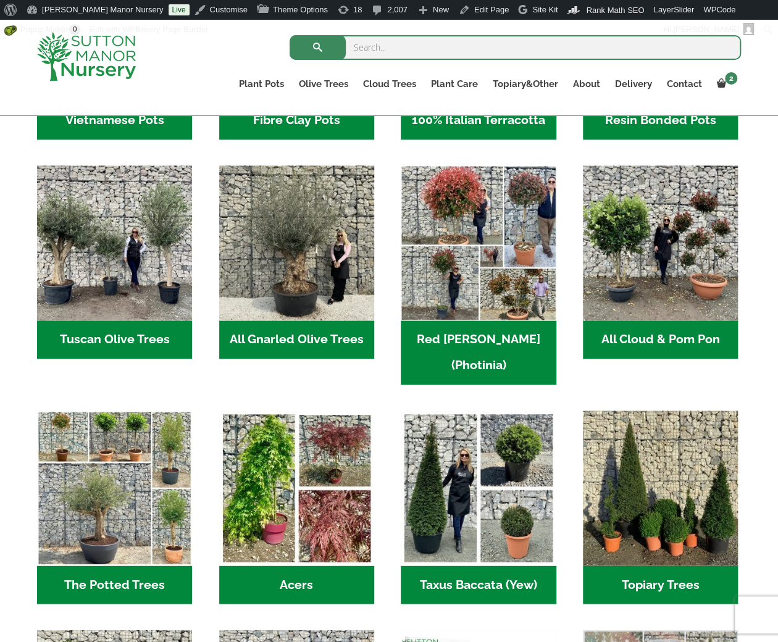
scroll to position [371, 0]
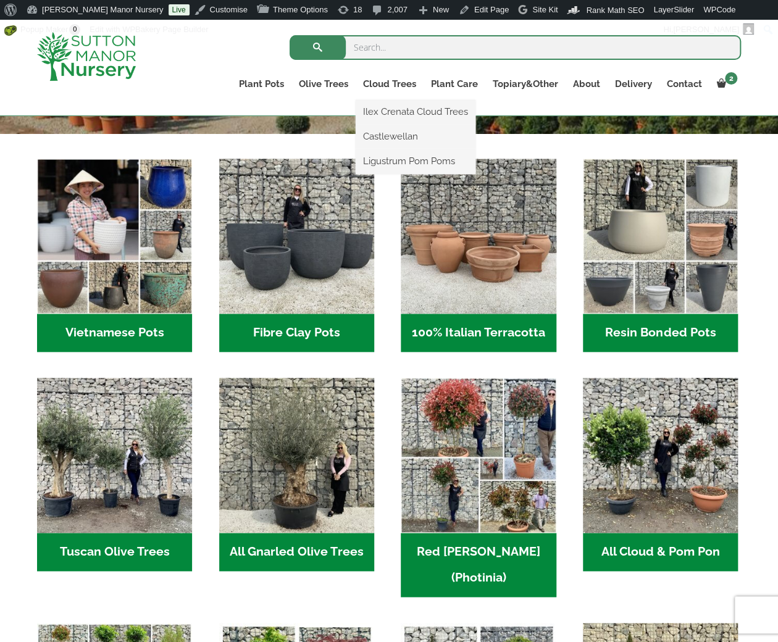
click at [390, 125] on li "Castlewellan" at bounding box center [416, 137] width 120 height 25
click at [390, 130] on link "Castlewellan" at bounding box center [416, 136] width 120 height 19
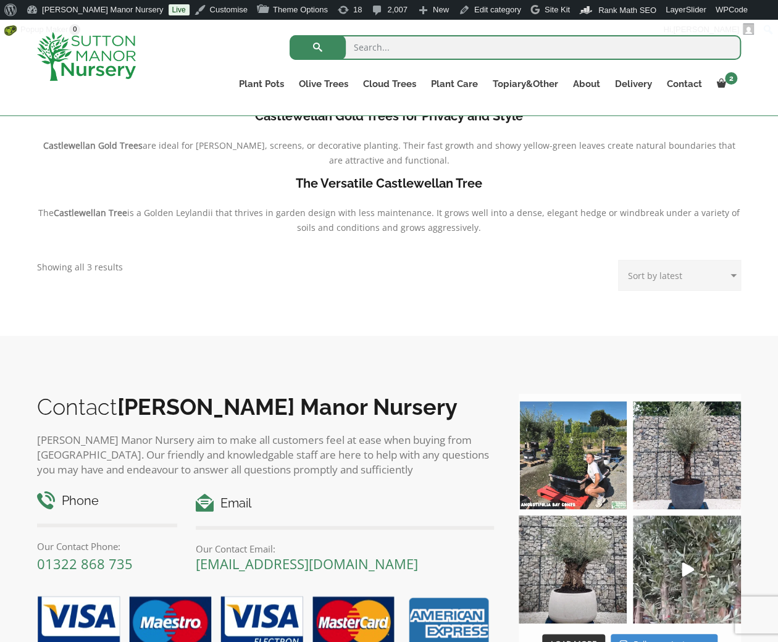
scroll to position [40, 0]
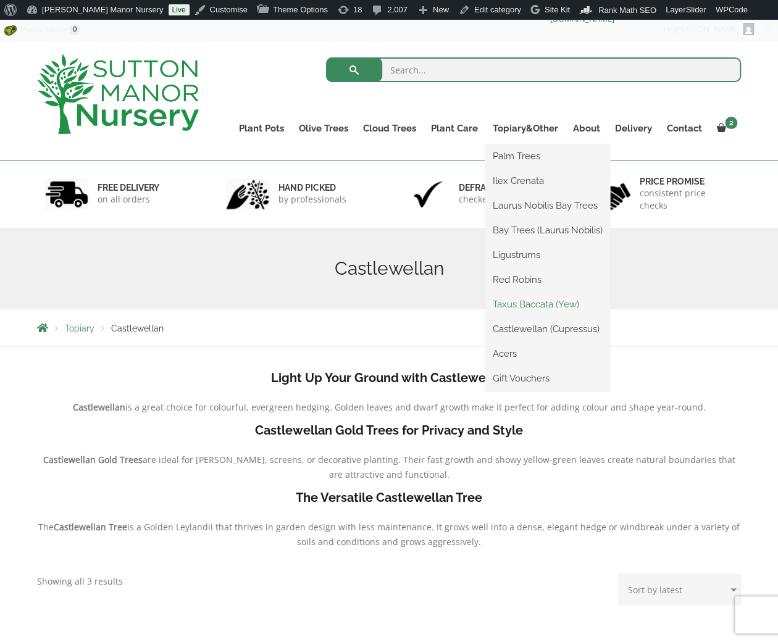
click at [555, 307] on link "Taxus Baccata (Yew)" at bounding box center [547, 304] width 125 height 19
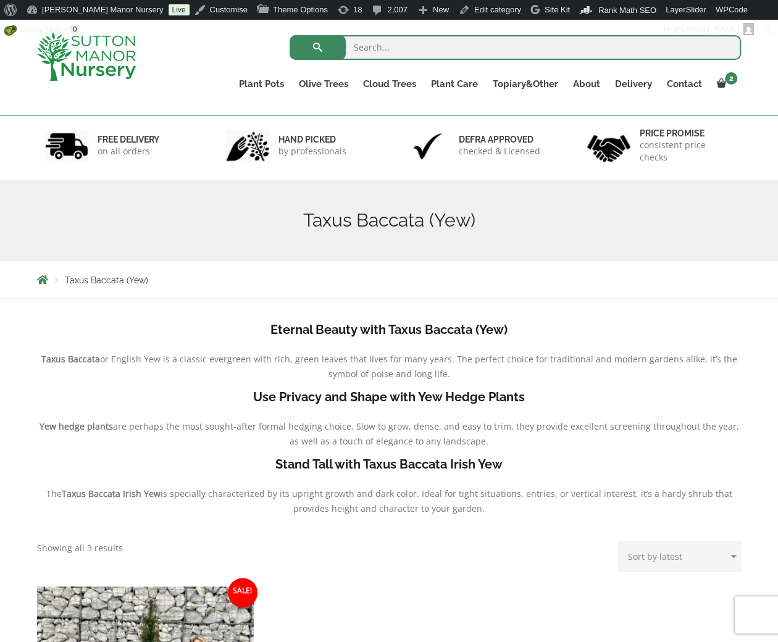
scroll to position [40, 0]
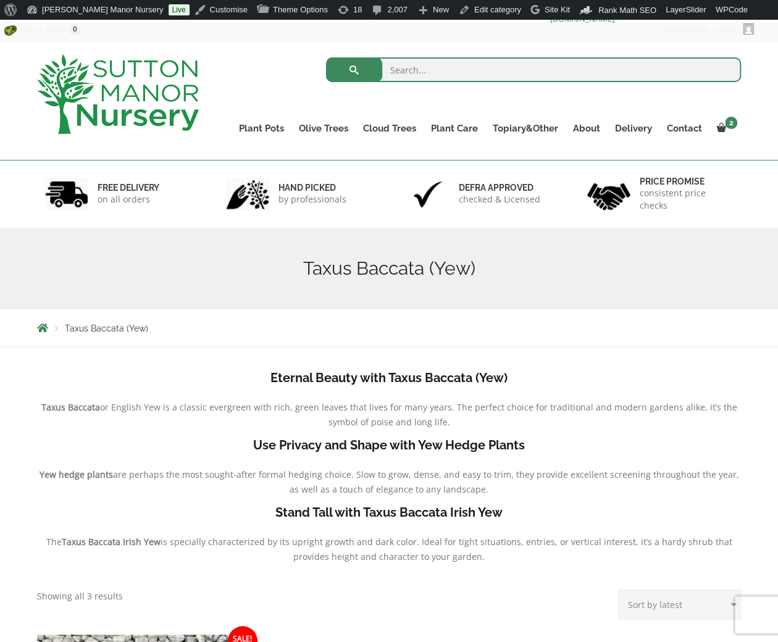
click at [390, 254] on div "Taxus Baccata (Yew)" at bounding box center [389, 269] width 723 height 82
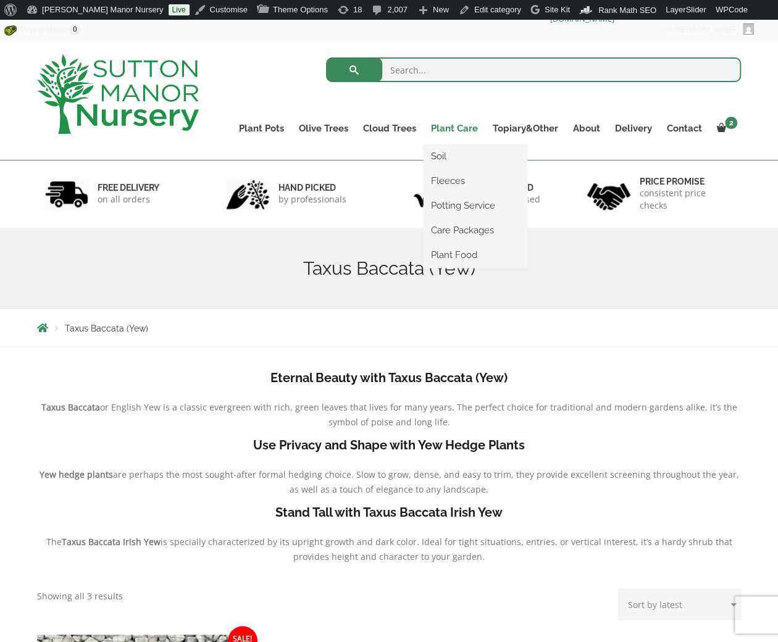
click at [437, 124] on link "Plant Care" at bounding box center [455, 128] width 62 height 17
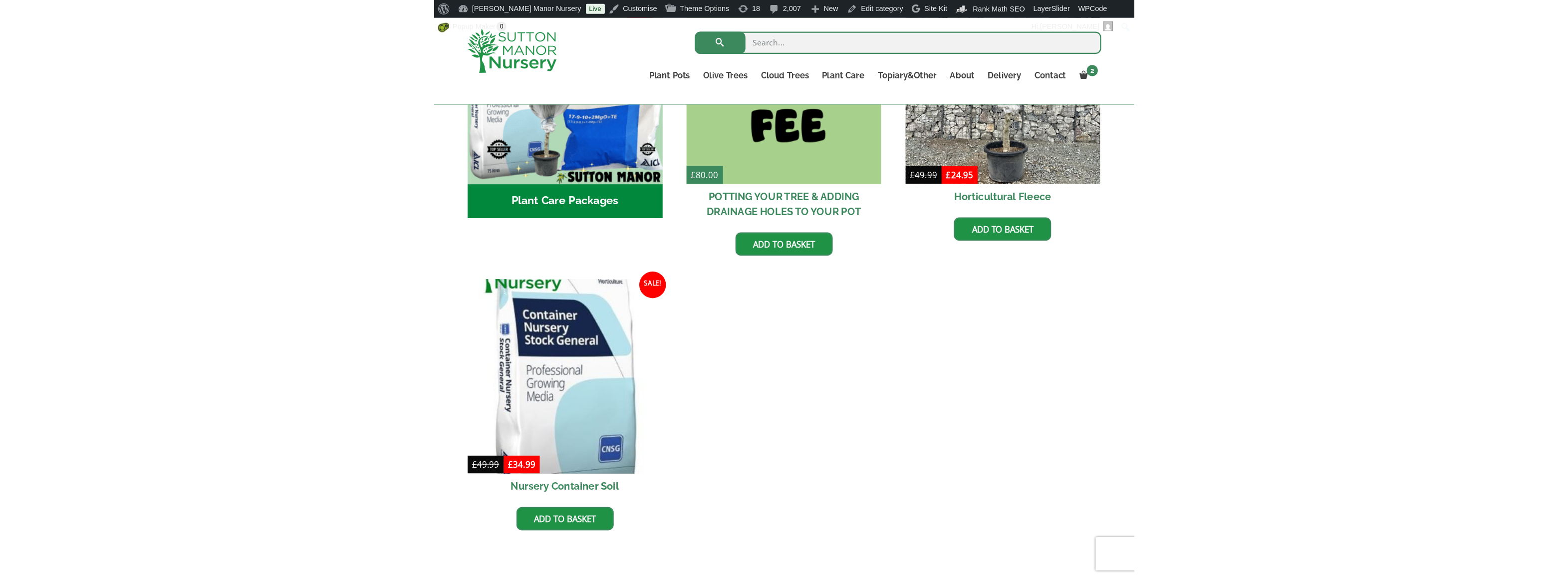
scroll to position [331, 0]
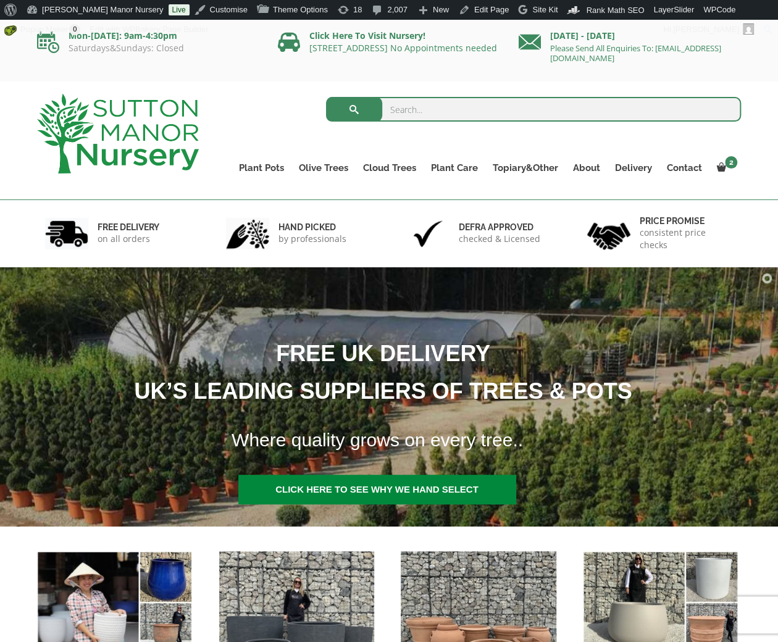
click at [313, 237] on p "by professionals" at bounding box center [313, 239] width 68 height 12
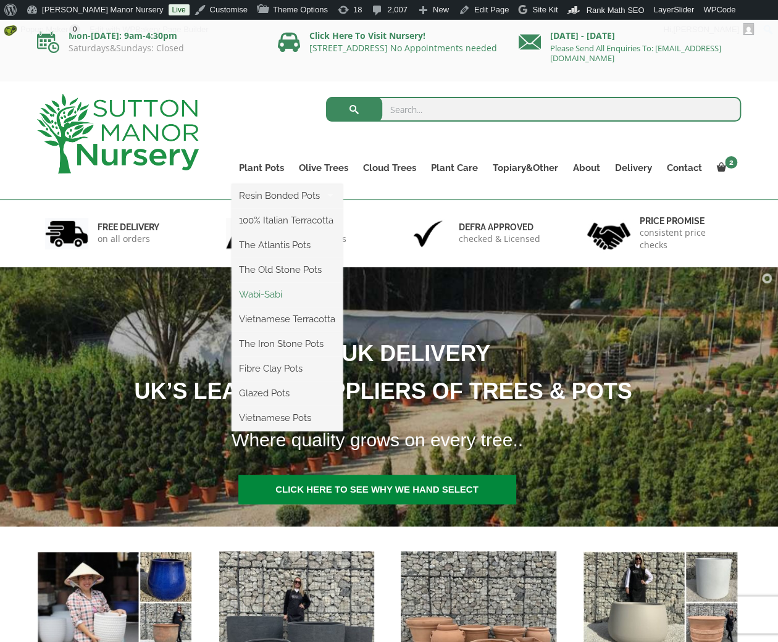
click at [264, 288] on link "Wabi-Sabi" at bounding box center [287, 294] width 111 height 19
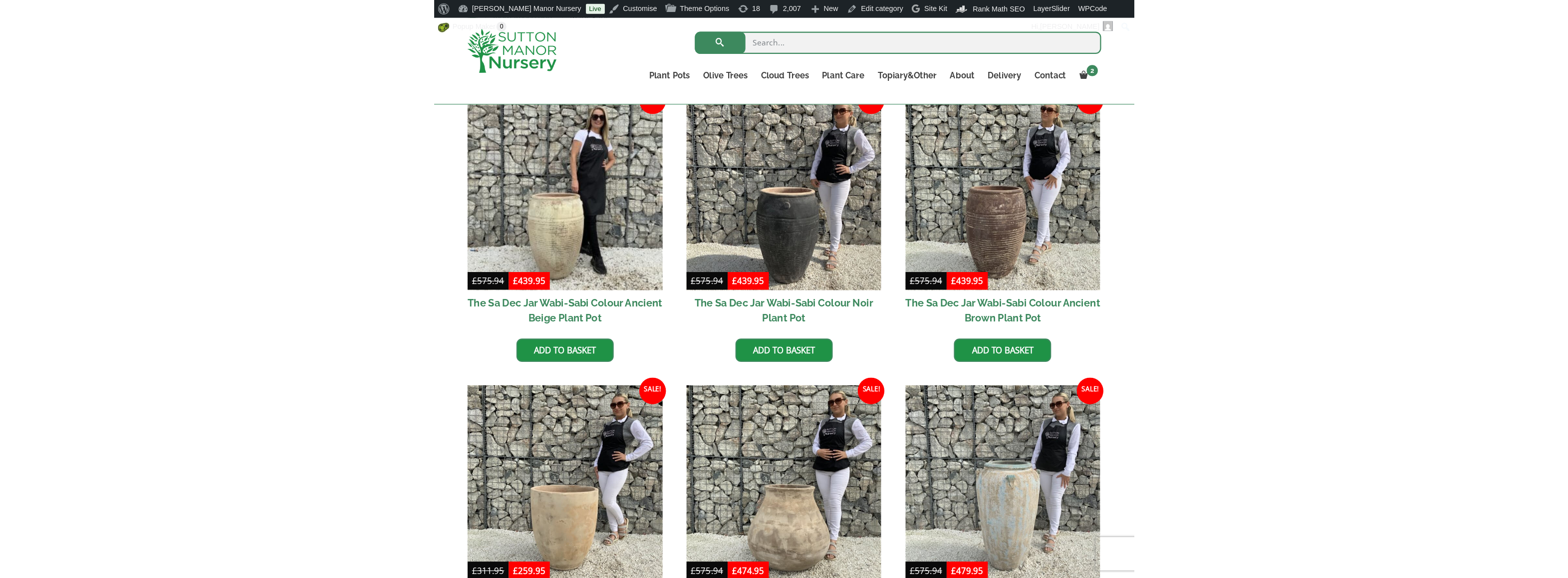
scroll to position [281, 0]
